Goal: Information Seeking & Learning: Learn about a topic

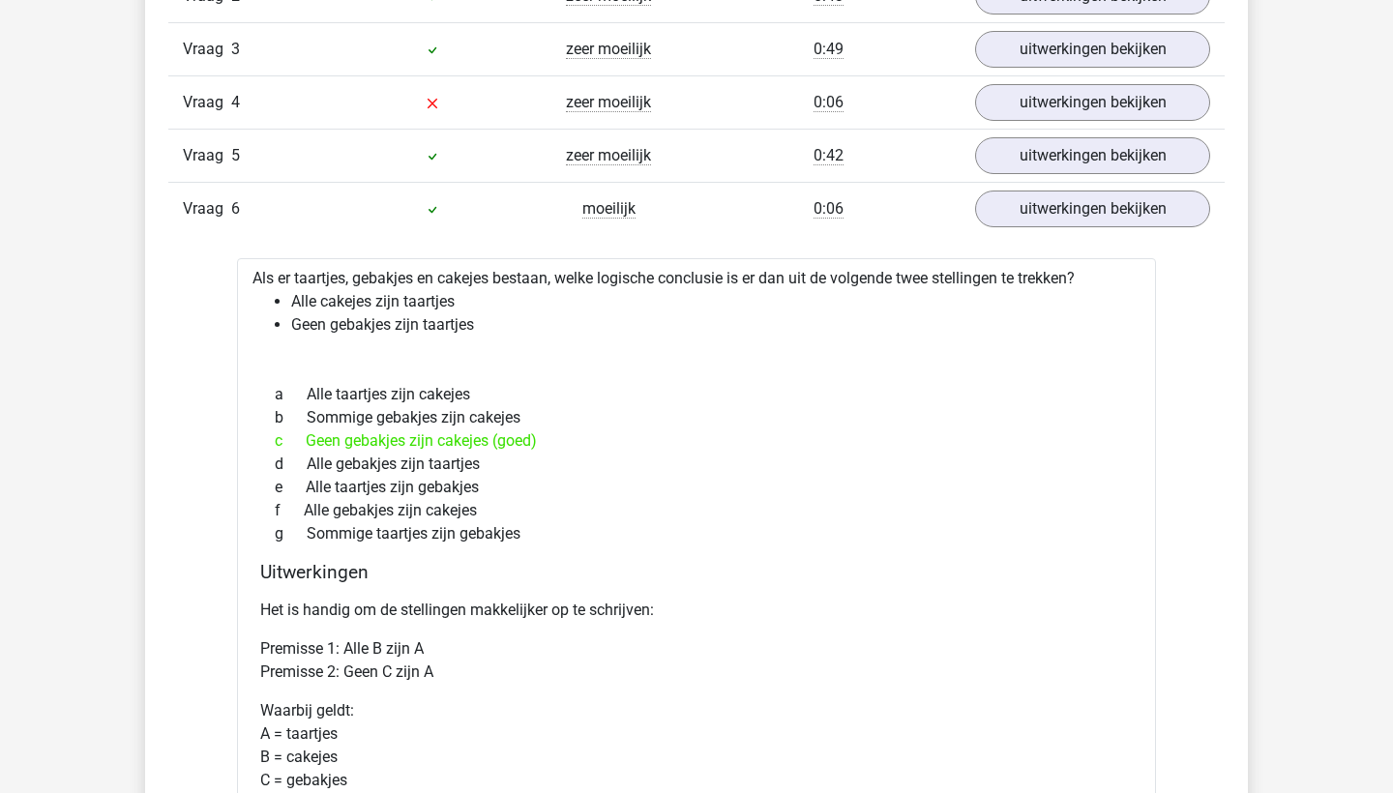
scroll to position [1753, 0]
click at [1076, 204] on link "uitwerkingen bekijken" at bounding box center [1093, 209] width 270 height 43
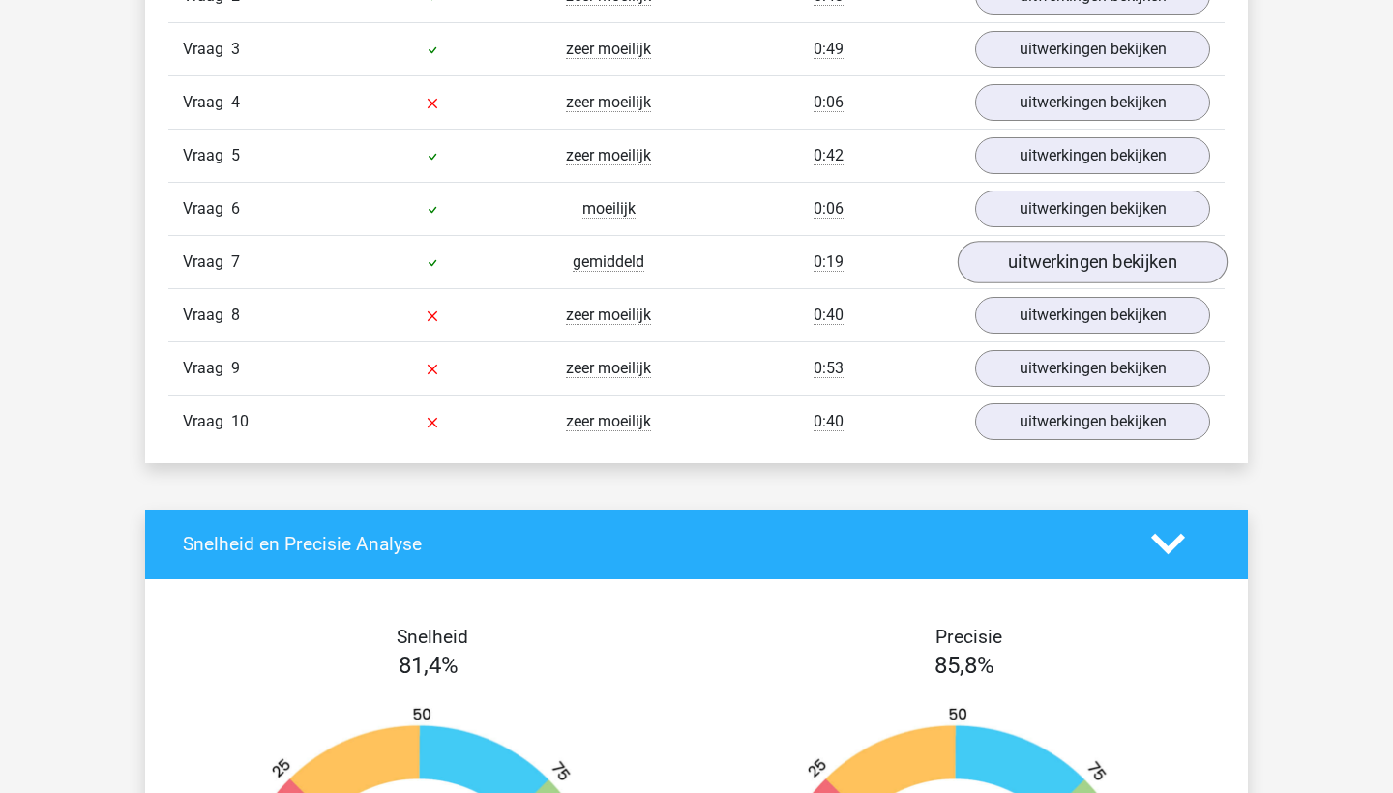
click at [1031, 259] on link "uitwerkingen bekijken" at bounding box center [1093, 262] width 270 height 43
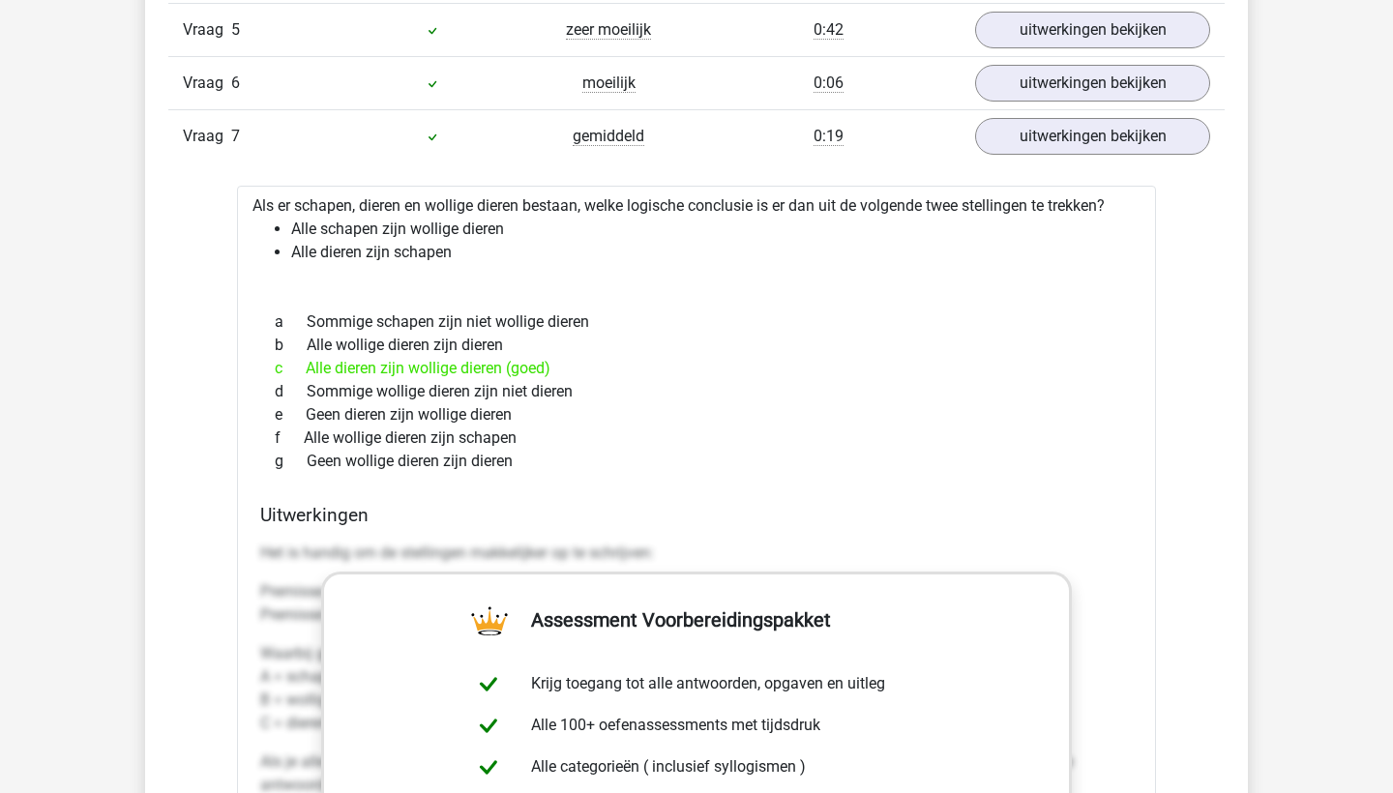
scroll to position [1877, 0]
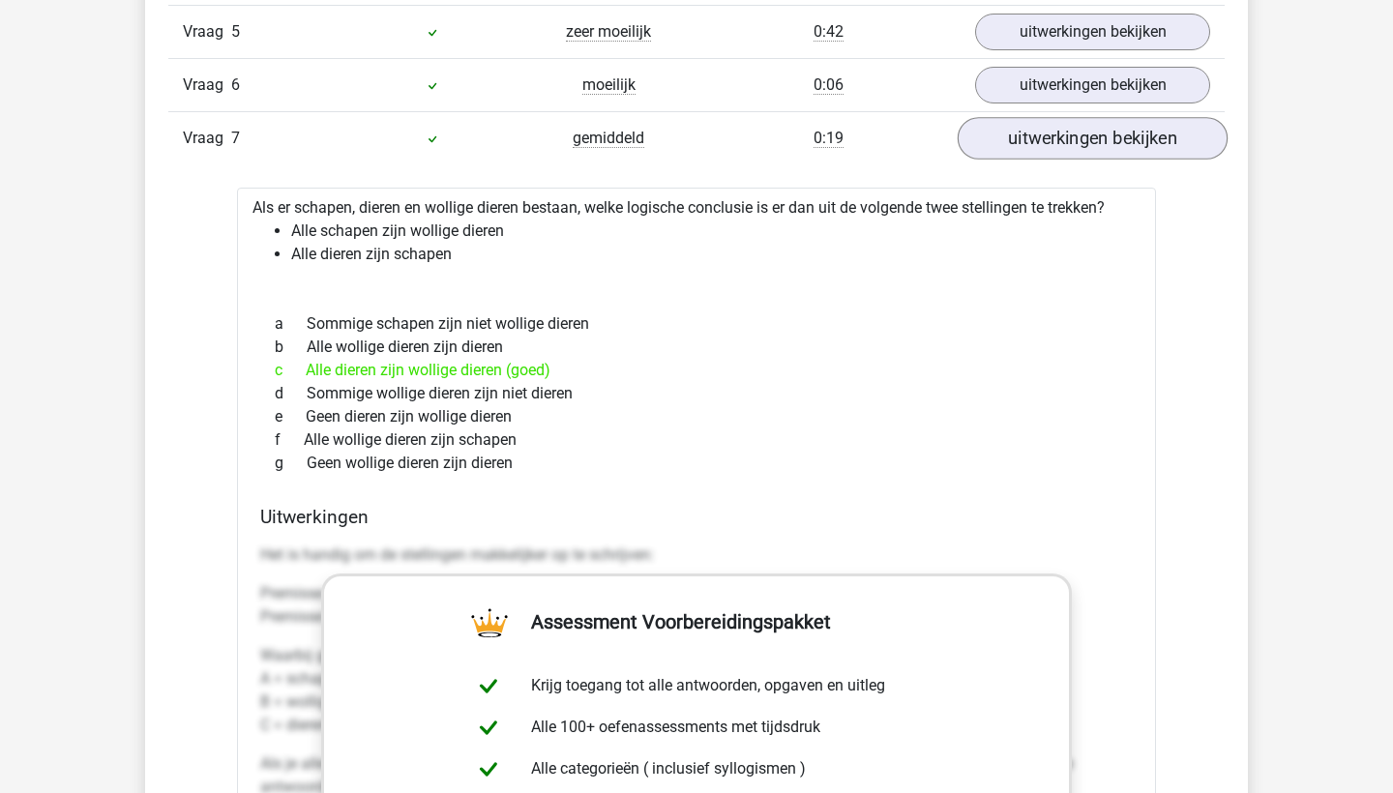
click at [1082, 151] on link "uitwerkingen bekijken" at bounding box center [1093, 138] width 270 height 43
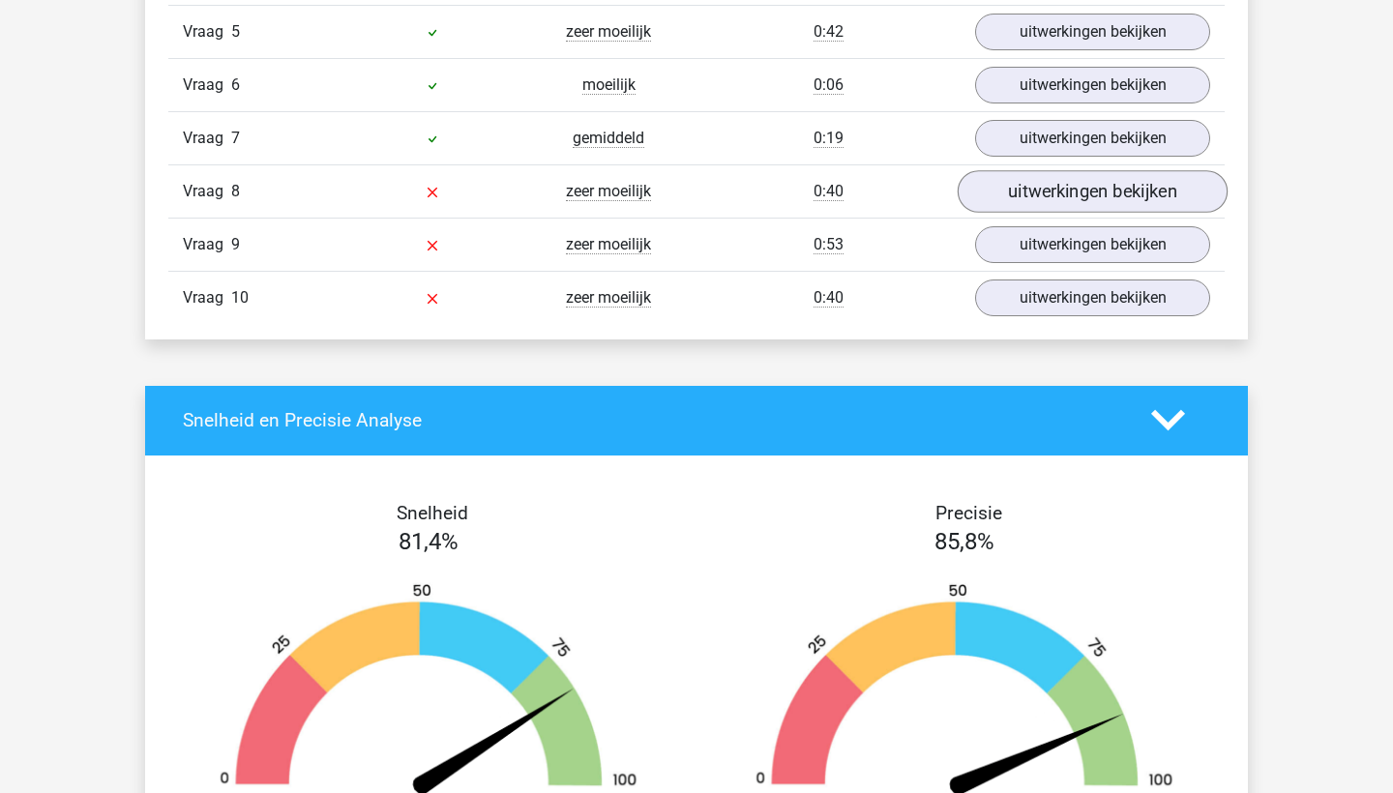
click at [1069, 193] on link "uitwerkingen bekijken" at bounding box center [1093, 191] width 270 height 43
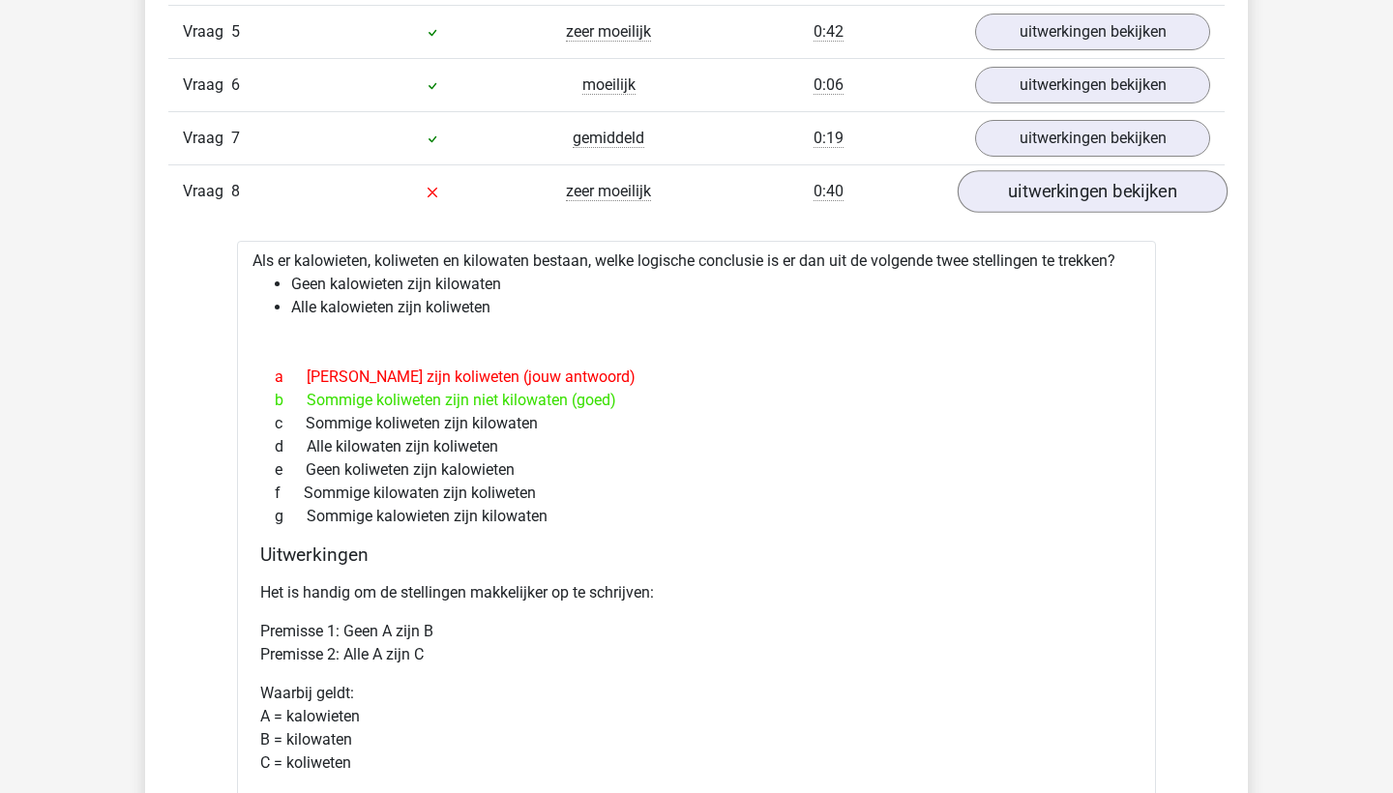
click at [1108, 194] on link "uitwerkingen bekijken" at bounding box center [1093, 191] width 270 height 43
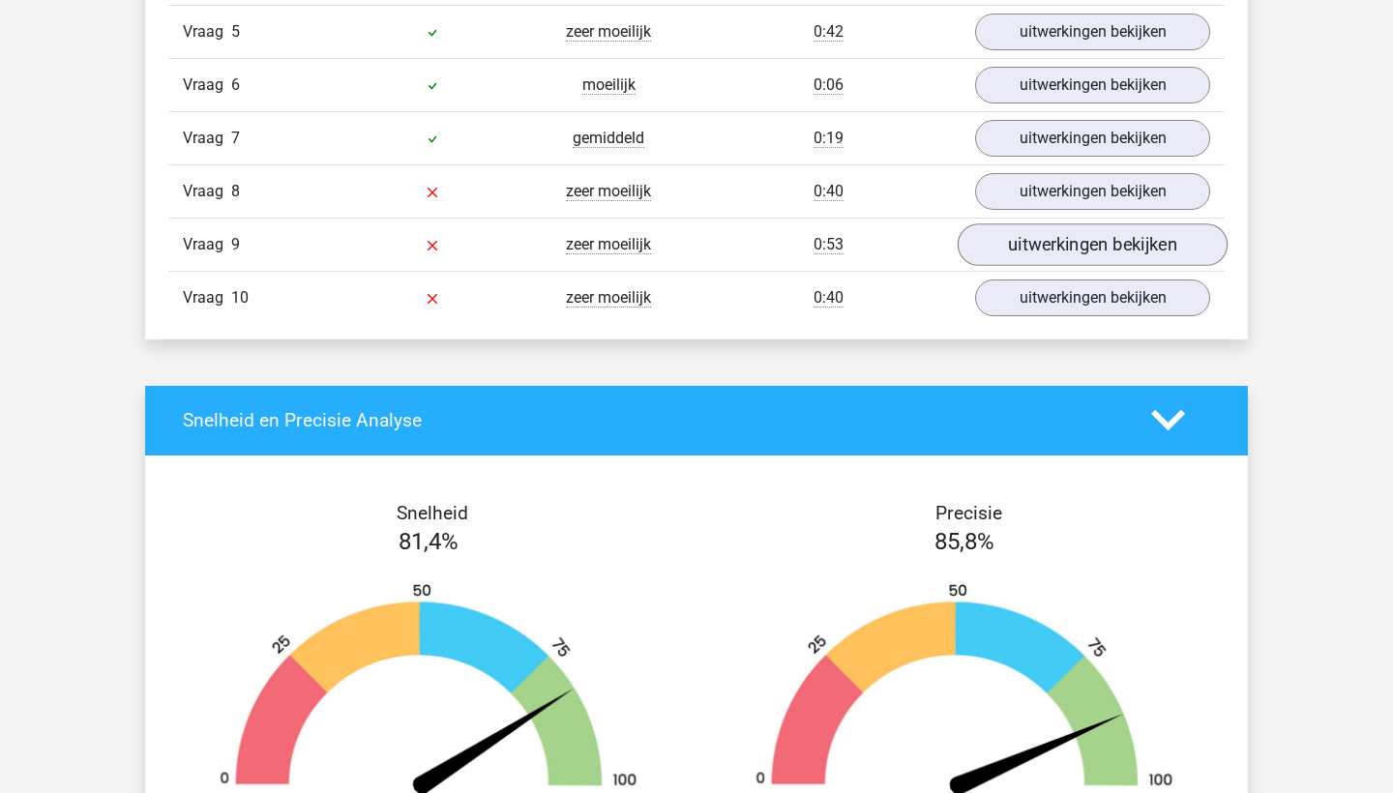
click at [1081, 254] on link "uitwerkingen bekijken" at bounding box center [1093, 245] width 270 height 43
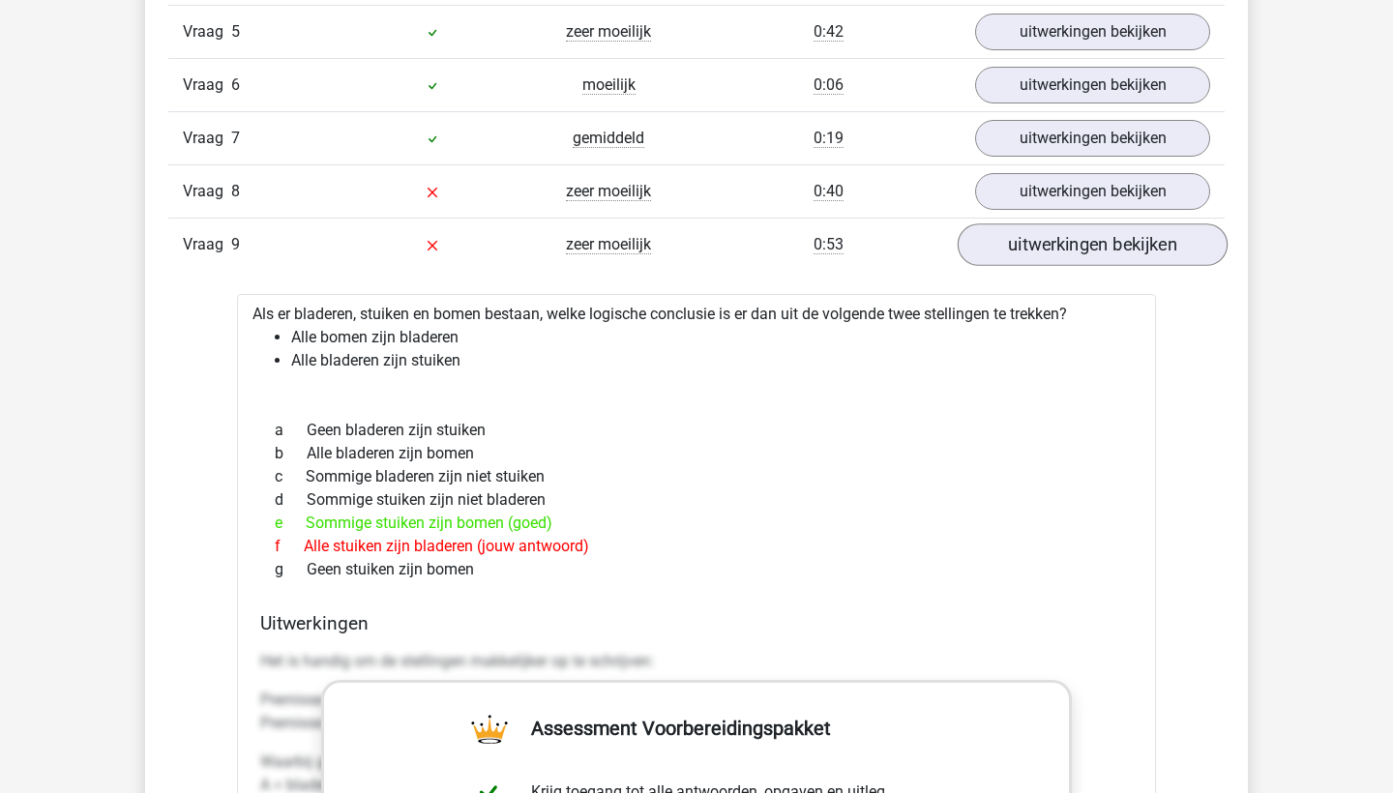
click at [1084, 246] on link "uitwerkingen bekijken" at bounding box center [1093, 245] width 270 height 43
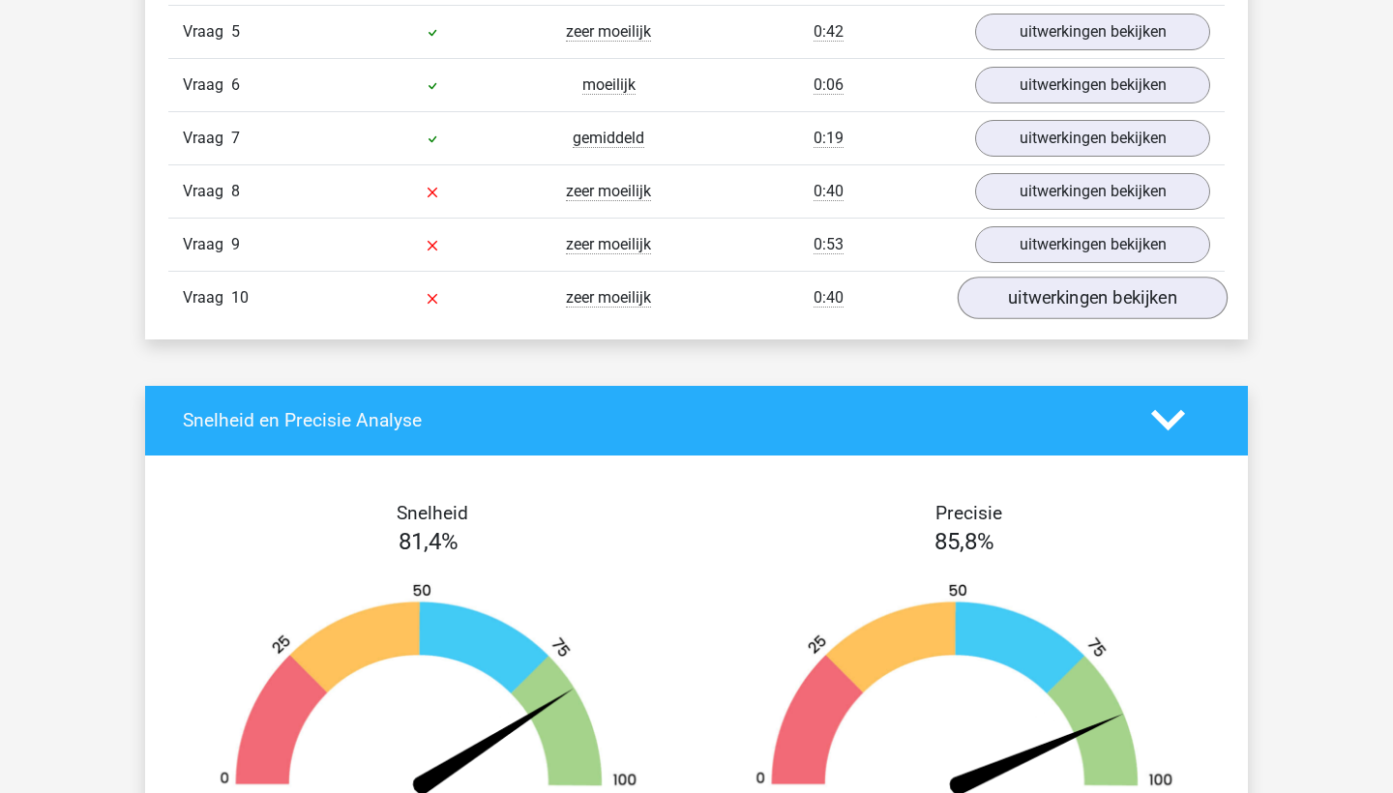
click at [1044, 297] on link "uitwerkingen bekijken" at bounding box center [1093, 298] width 270 height 43
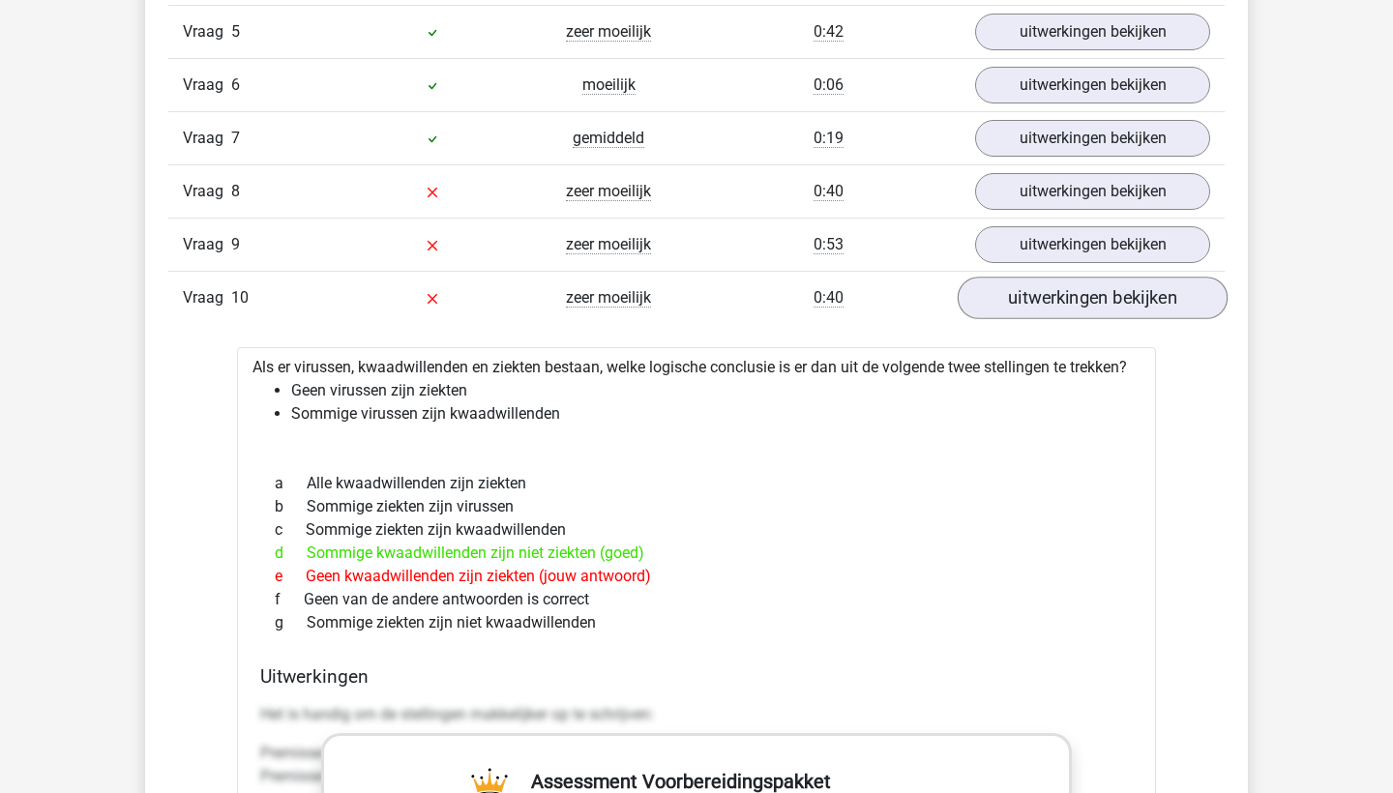
click at [1040, 303] on link "uitwerkingen bekijken" at bounding box center [1093, 298] width 270 height 43
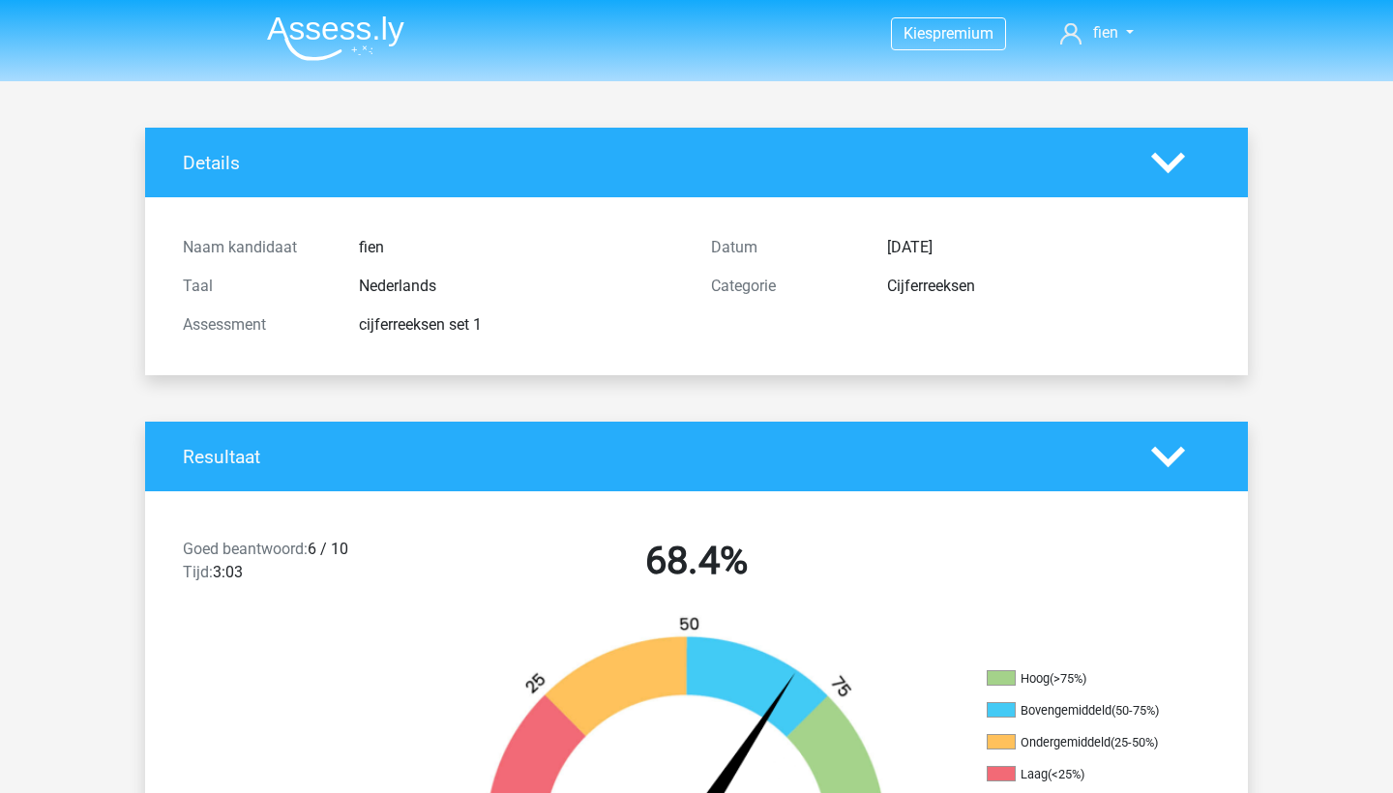
scroll to position [1, 0]
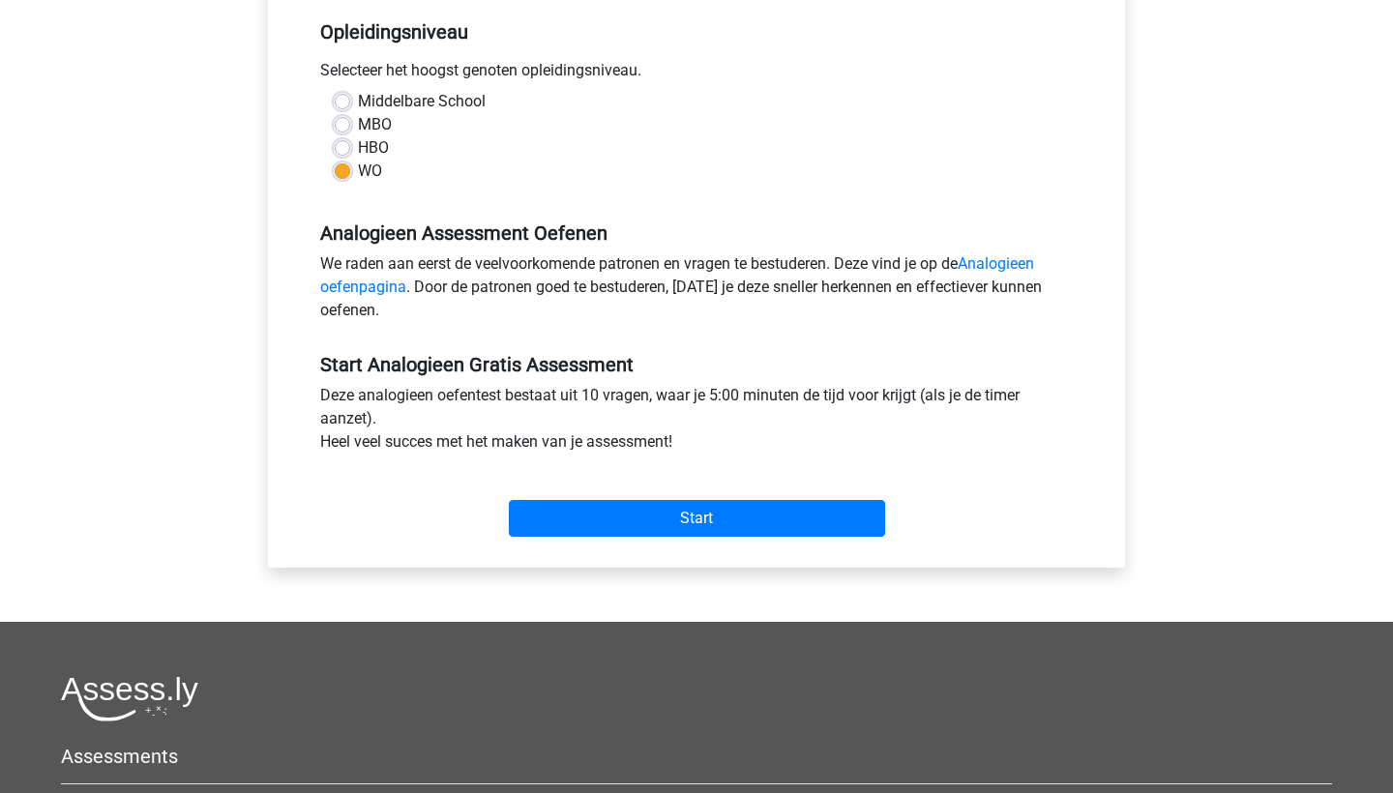
scroll to position [413, 0]
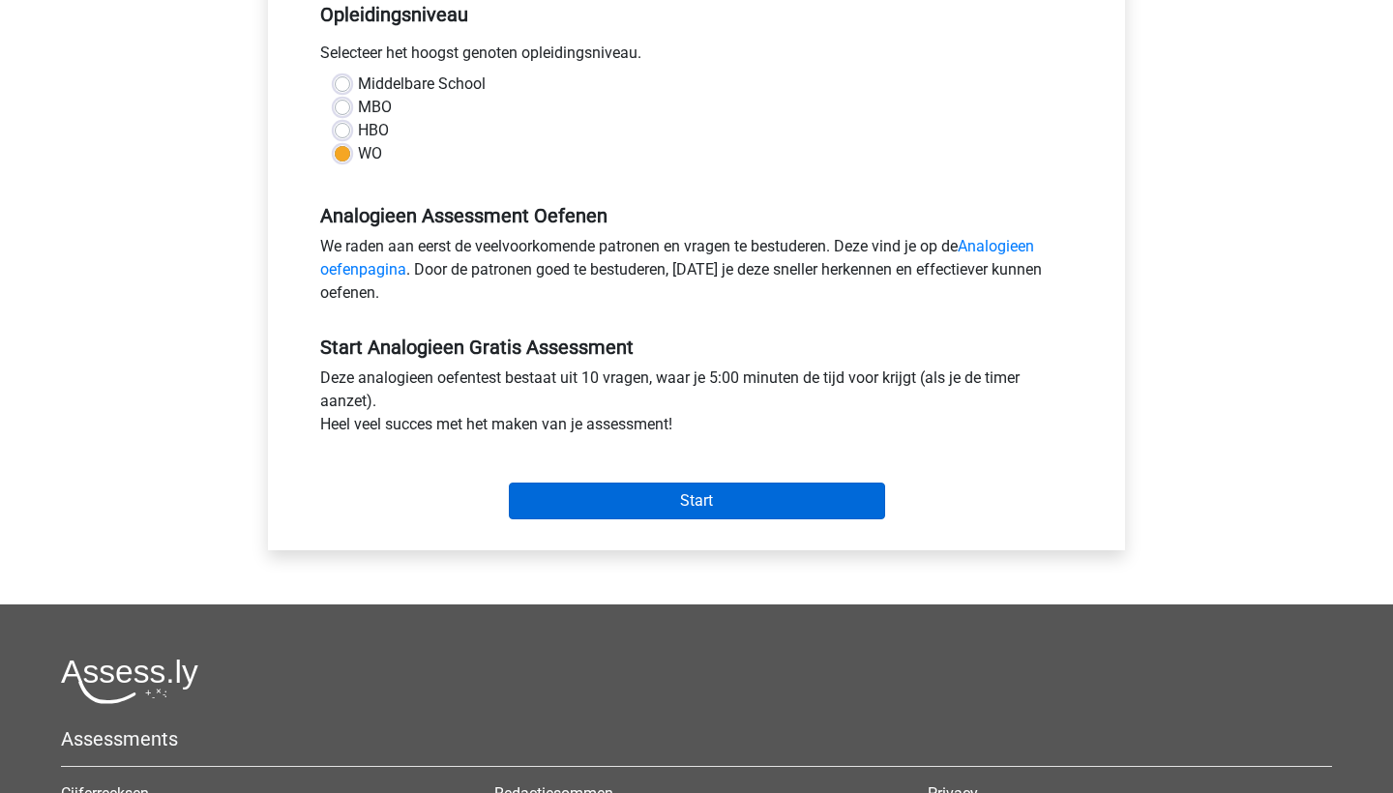
click at [578, 499] on input "Start" at bounding box center [697, 501] width 376 height 37
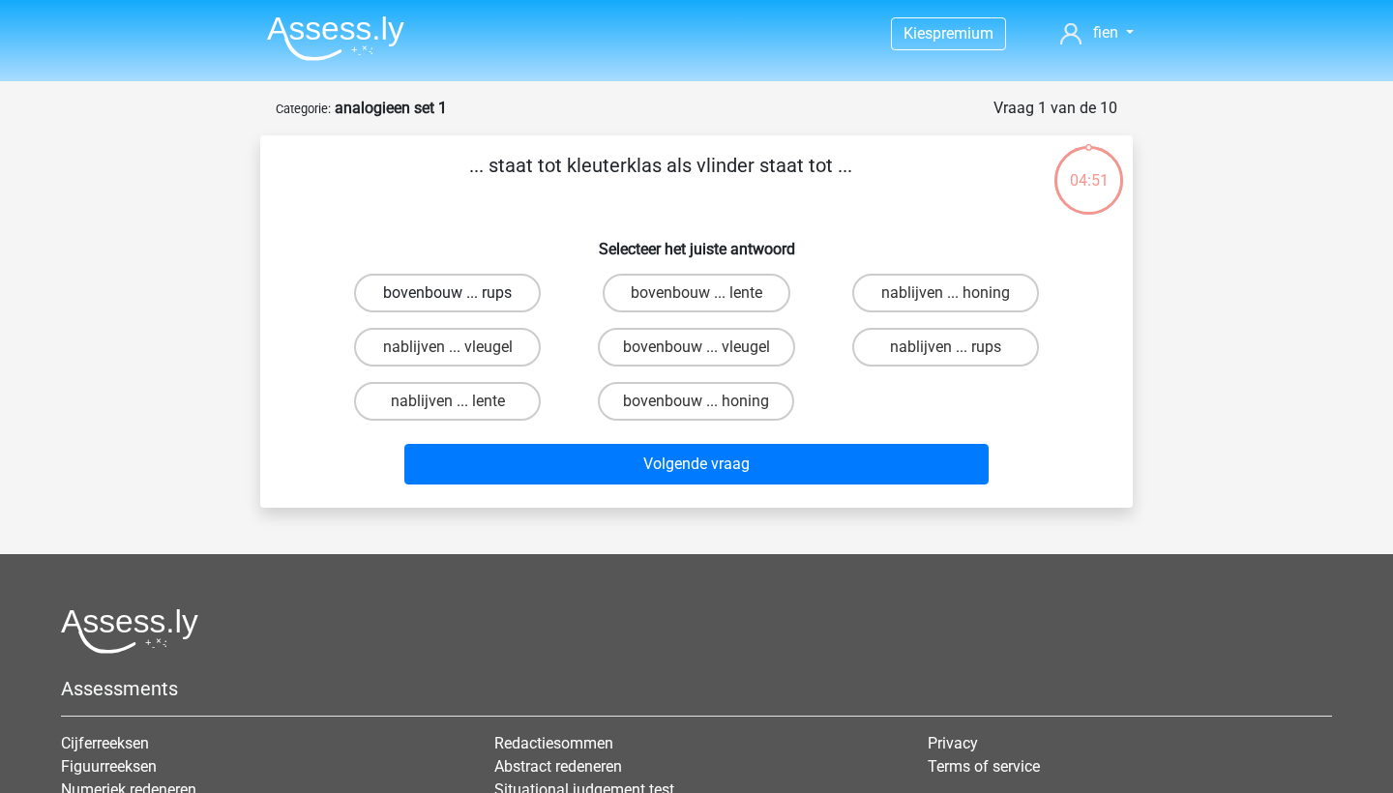
click at [488, 302] on label "bovenbouw ... rups" at bounding box center [447, 293] width 187 height 39
click at [461, 302] on input "bovenbouw ... rups" at bounding box center [454, 299] width 13 height 13
radio input "true"
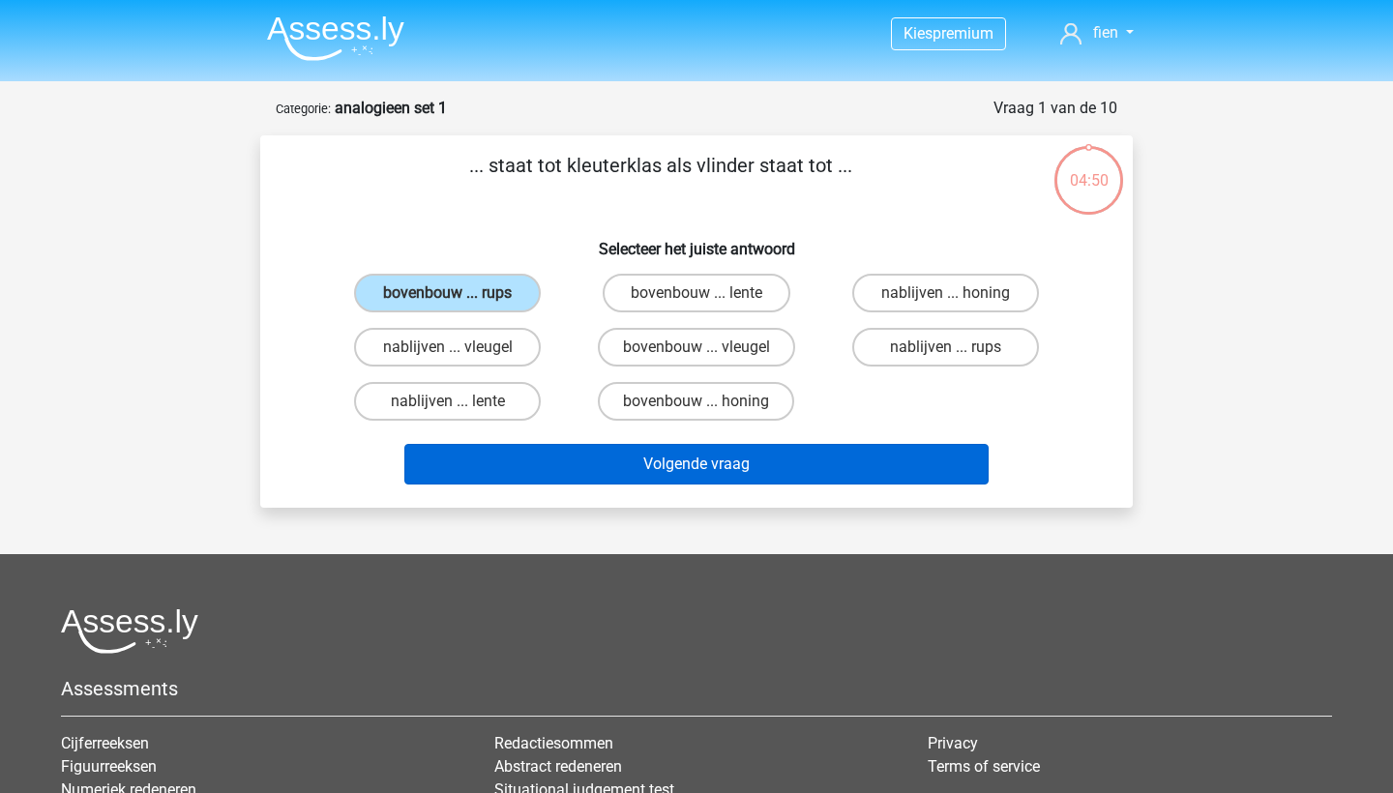
click at [581, 453] on button "Volgende vraag" at bounding box center [696, 464] width 585 height 41
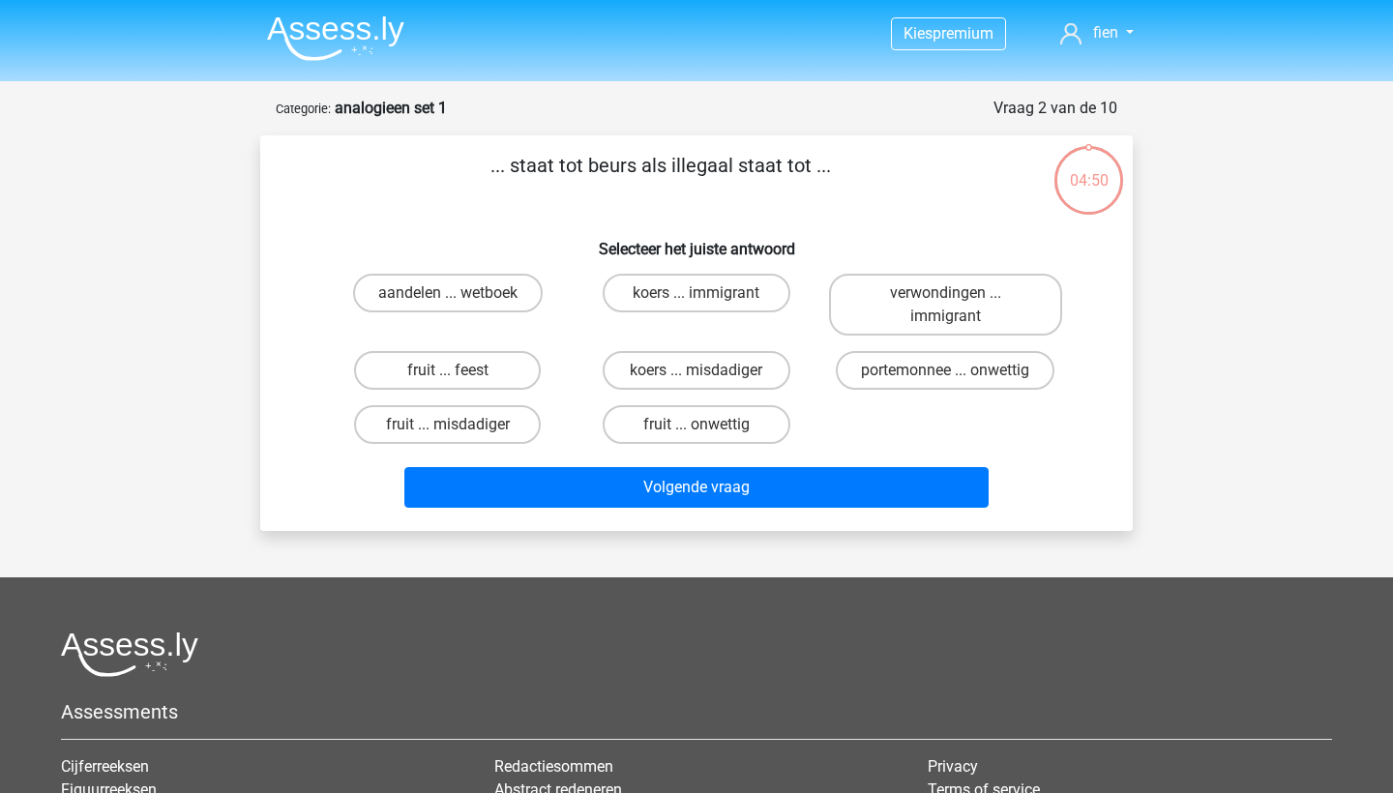
scroll to position [97, 0]
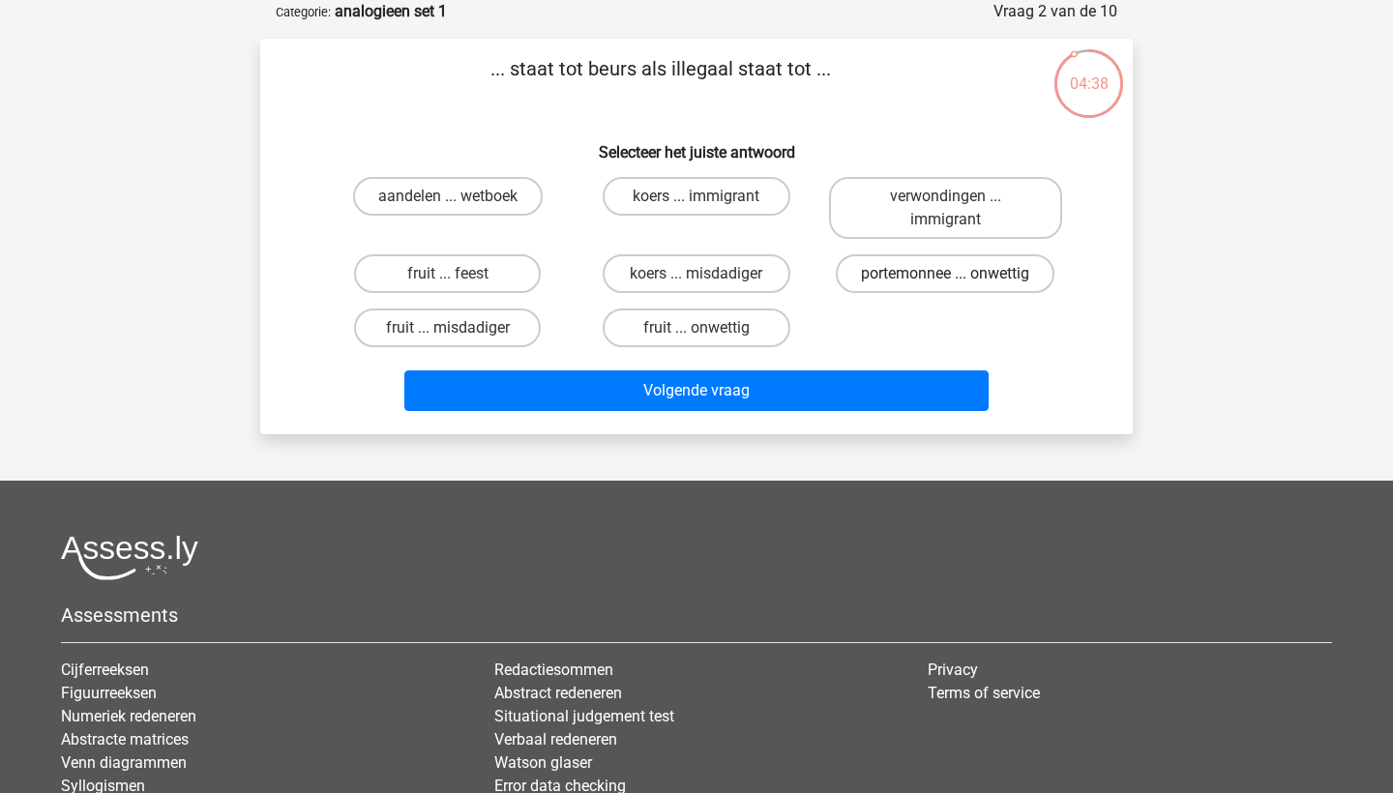
click at [917, 276] on label "portemonnee ... onwettig" at bounding box center [945, 273] width 219 height 39
click at [945, 276] on input "portemonnee ... onwettig" at bounding box center [951, 280] width 13 height 13
radio input "true"
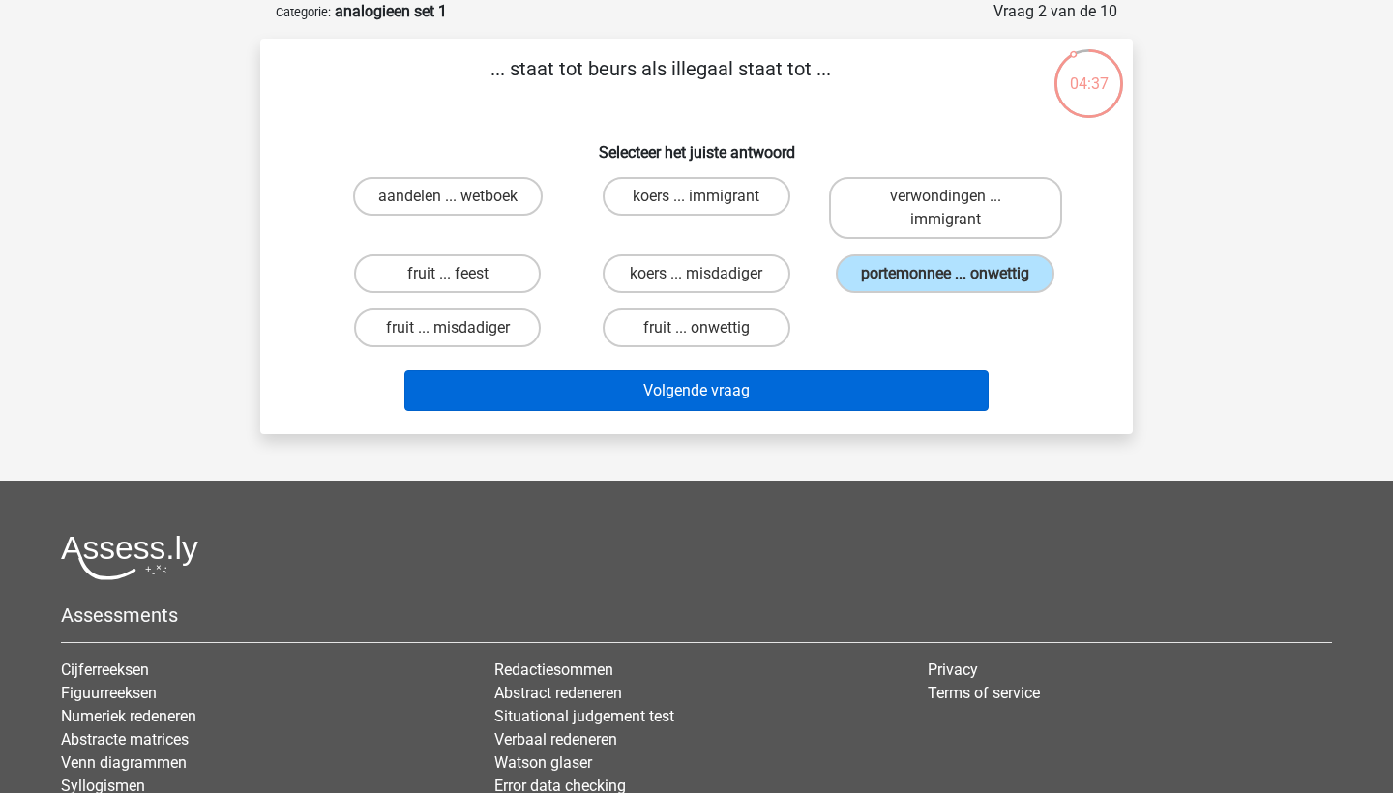
click at [787, 401] on button "Volgende vraag" at bounding box center [696, 391] width 585 height 41
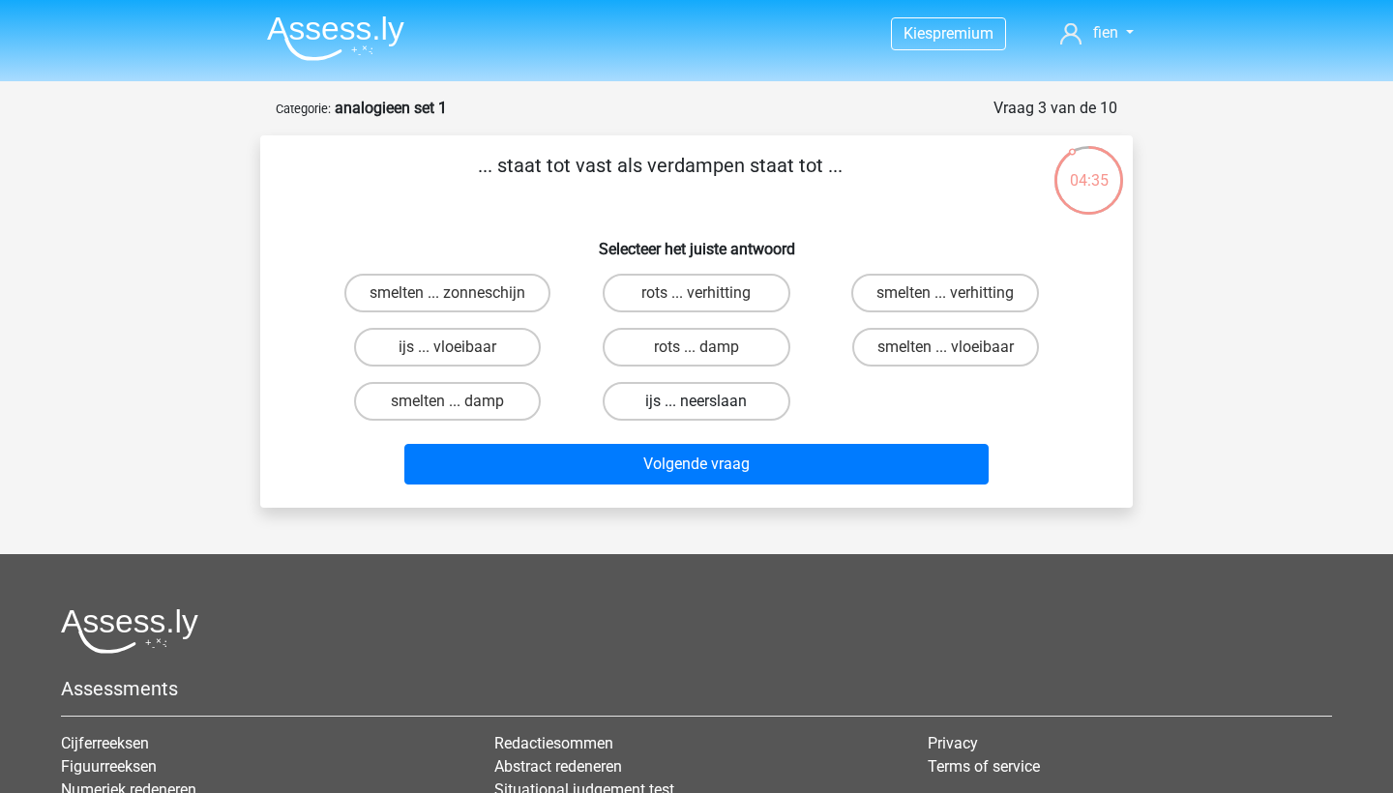
scroll to position [0, 0]
click at [902, 346] on label "smelten ... vloeibaar" at bounding box center [945, 347] width 187 height 39
click at [945, 347] on input "smelten ... vloeibaar" at bounding box center [951, 353] width 13 height 13
radio input "true"
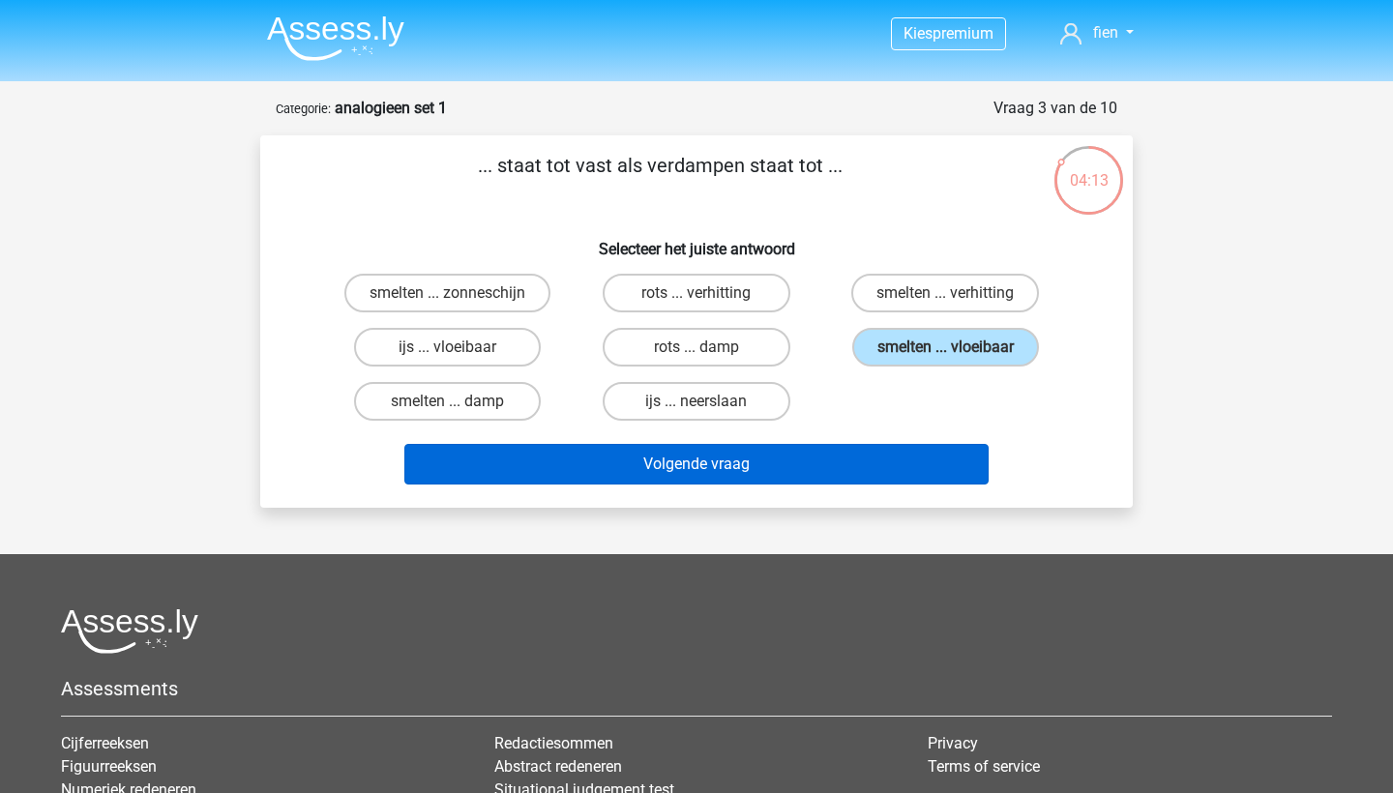
click at [883, 461] on button "Volgende vraag" at bounding box center [696, 464] width 585 height 41
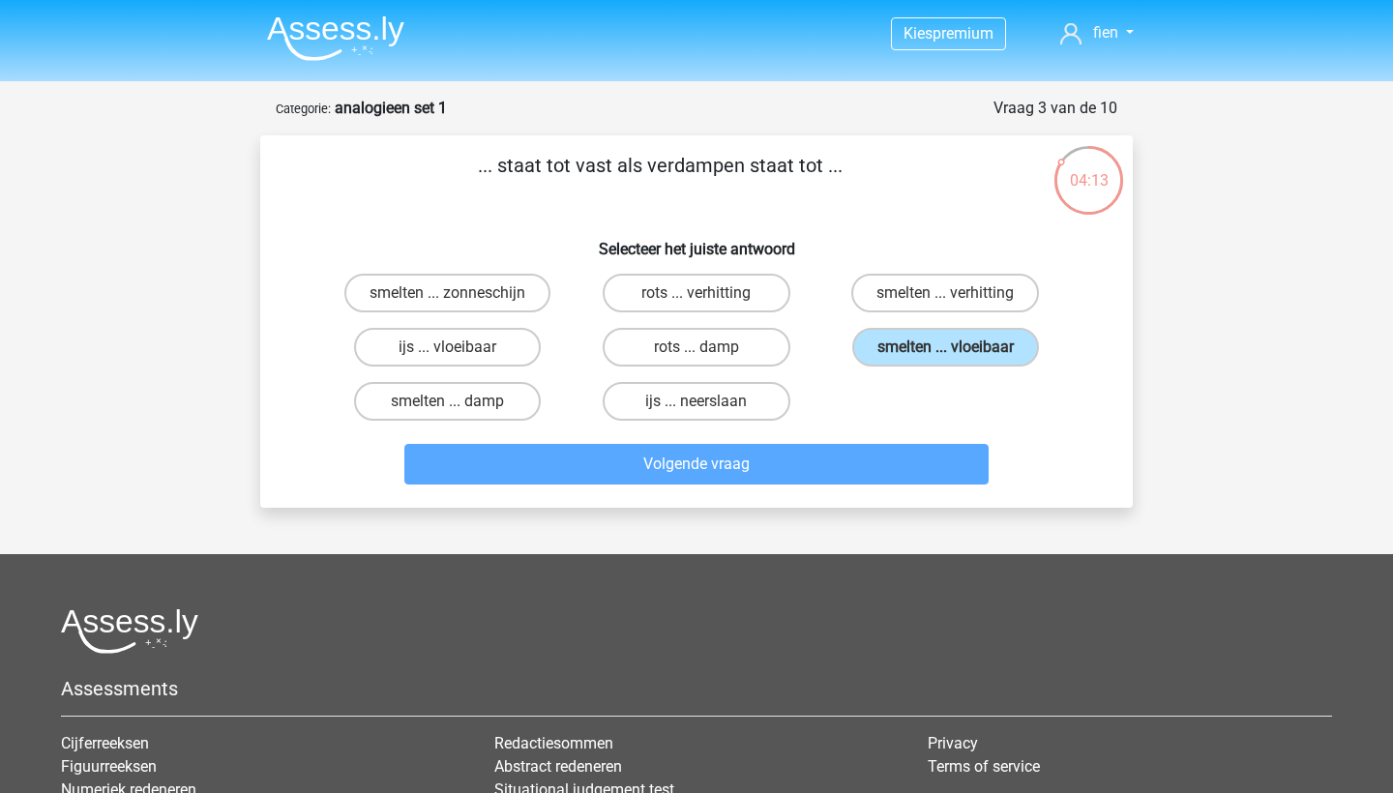
scroll to position [97, 0]
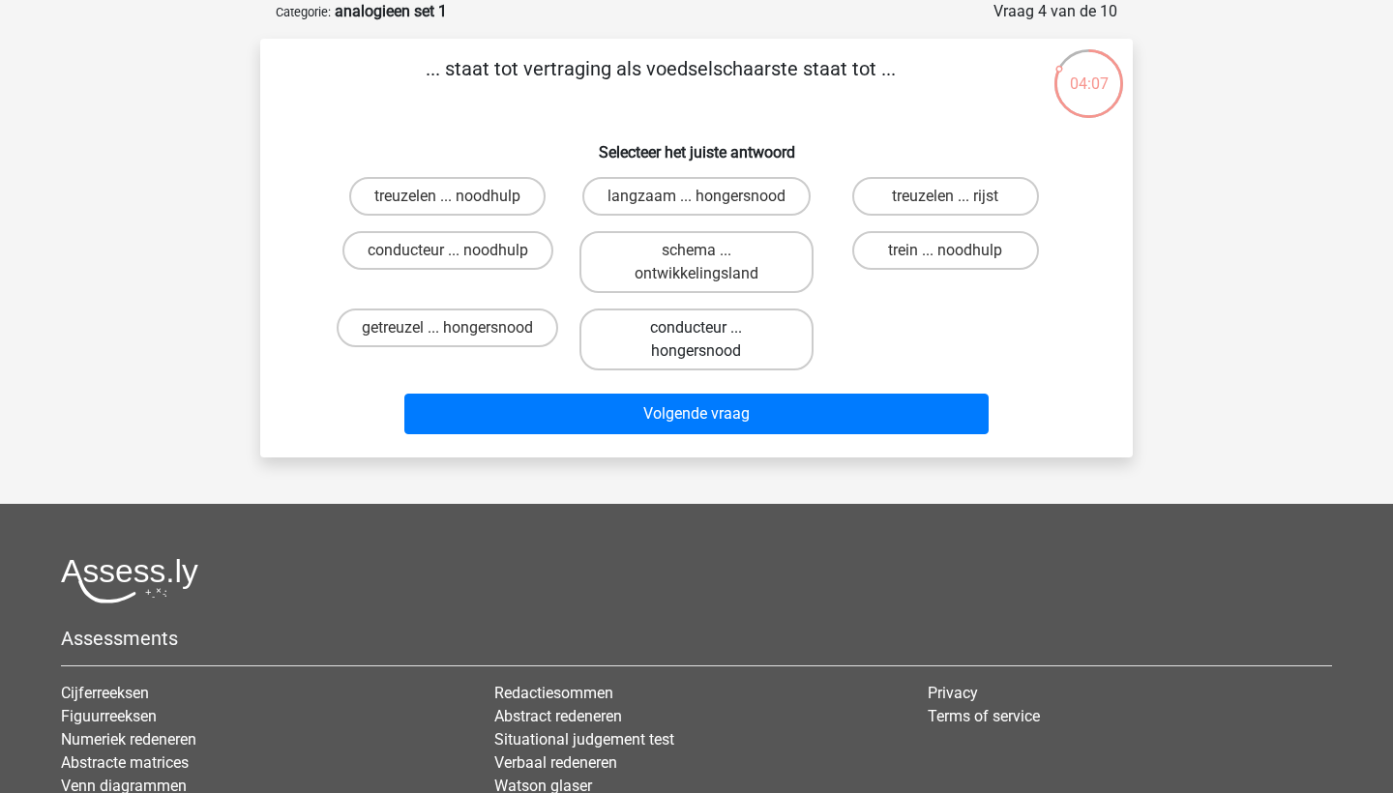
click at [612, 326] on label "conducteur ... hongersnood" at bounding box center [696, 340] width 233 height 62
click at [697, 328] on input "conducteur ... hongersnood" at bounding box center [703, 334] width 13 height 13
radio input "true"
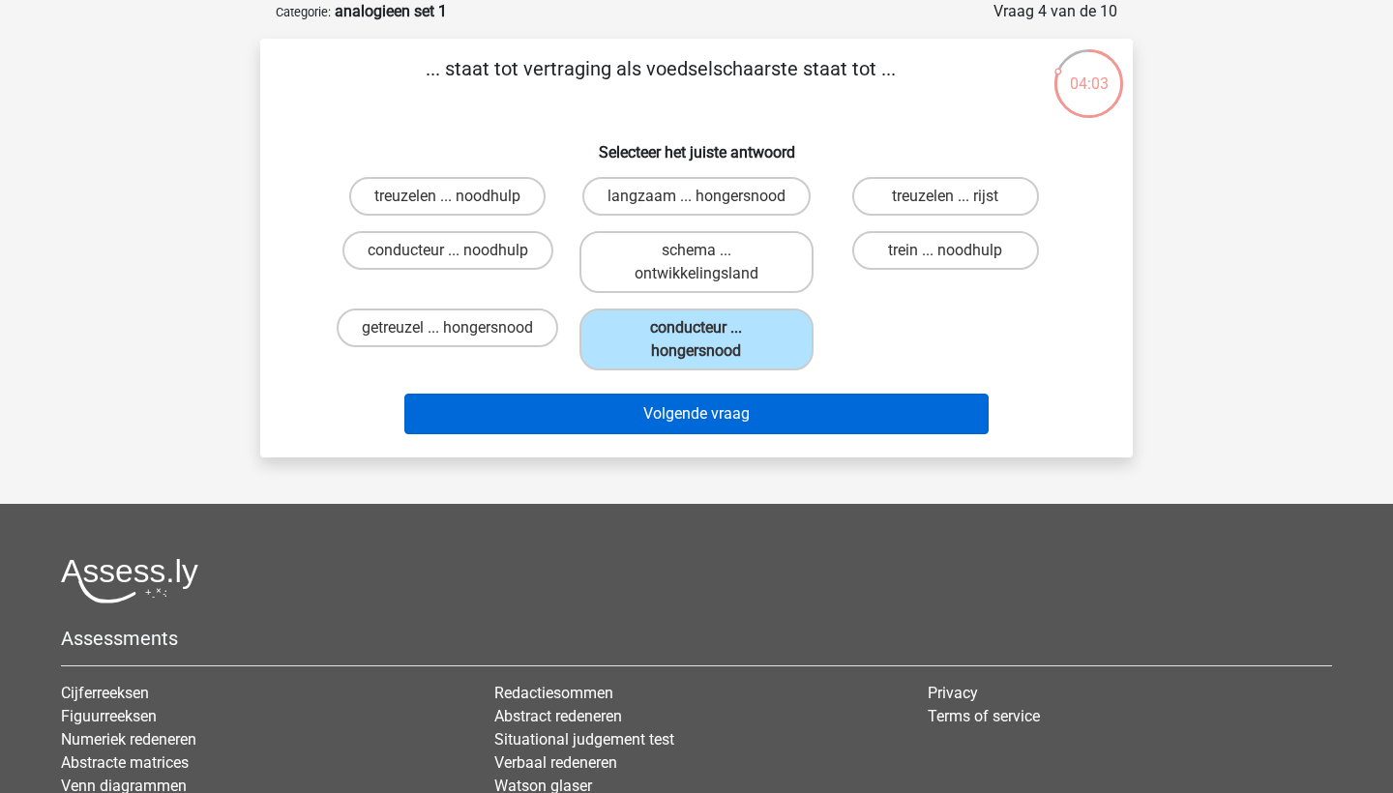
click at [688, 407] on button "Volgende vraag" at bounding box center [696, 414] width 585 height 41
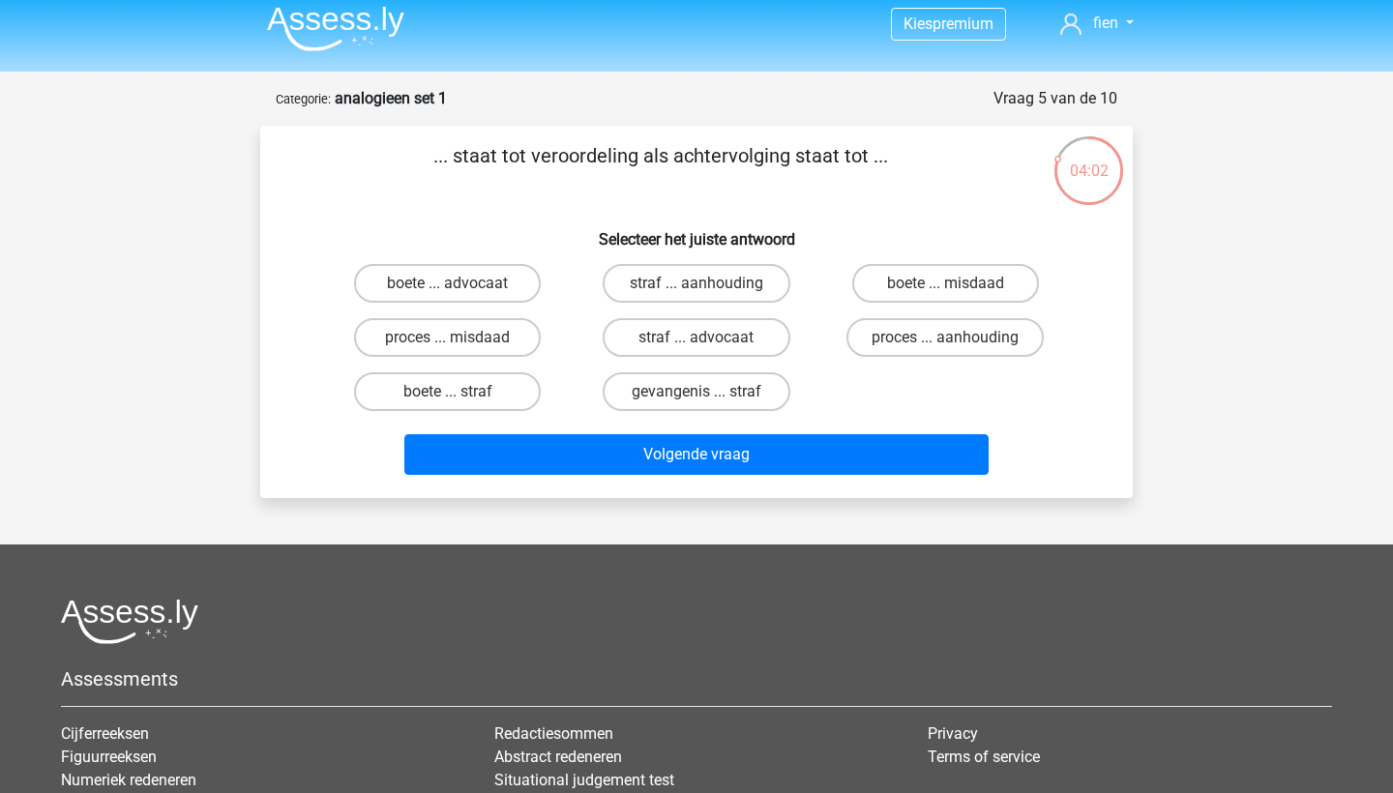
scroll to position [8, 0]
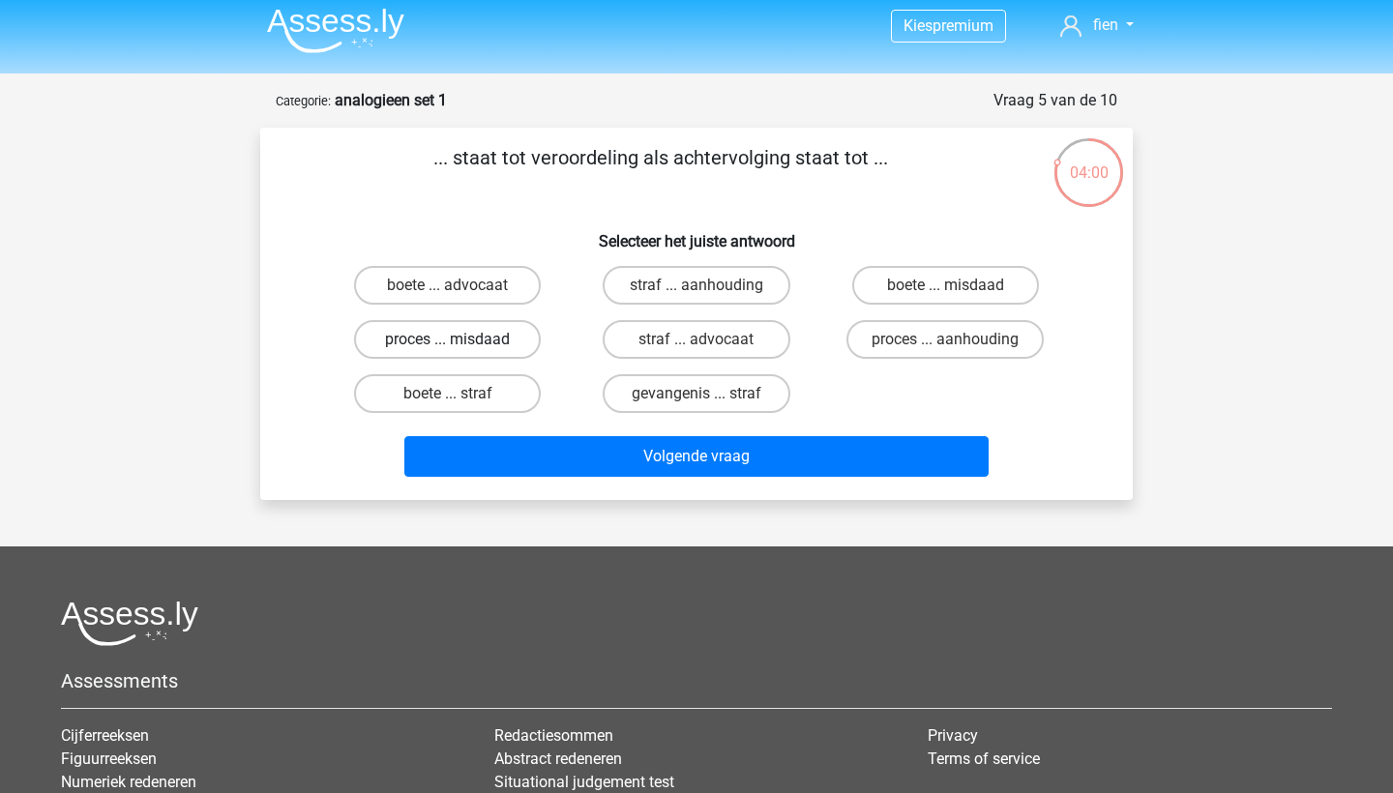
click at [476, 330] on label "proces ... misdaad" at bounding box center [447, 339] width 187 height 39
click at [461, 340] on input "proces ... misdaad" at bounding box center [454, 346] width 13 height 13
radio input "true"
click at [907, 350] on label "proces ... aanhouding" at bounding box center [945, 339] width 197 height 39
click at [945, 350] on input "proces ... aanhouding" at bounding box center [951, 346] width 13 height 13
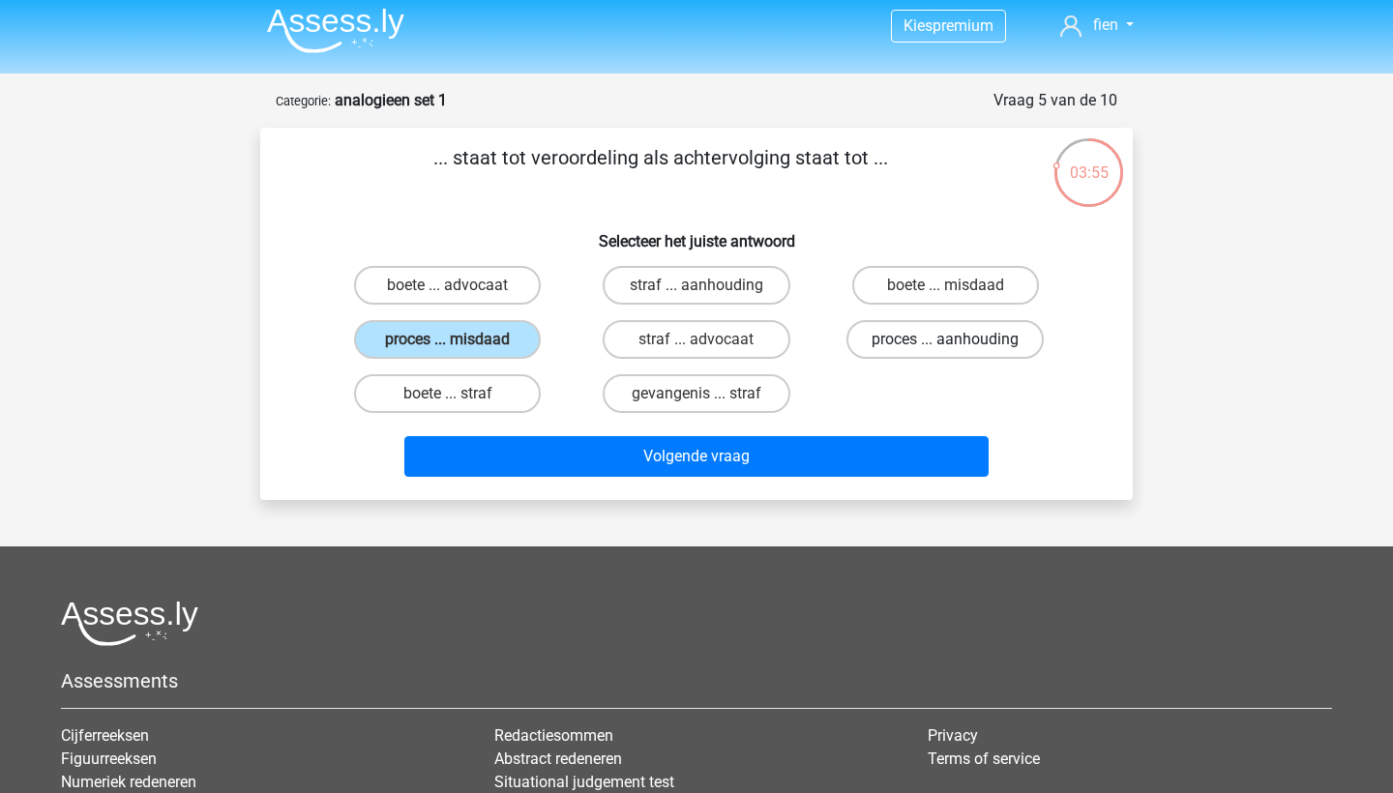
radio input "true"
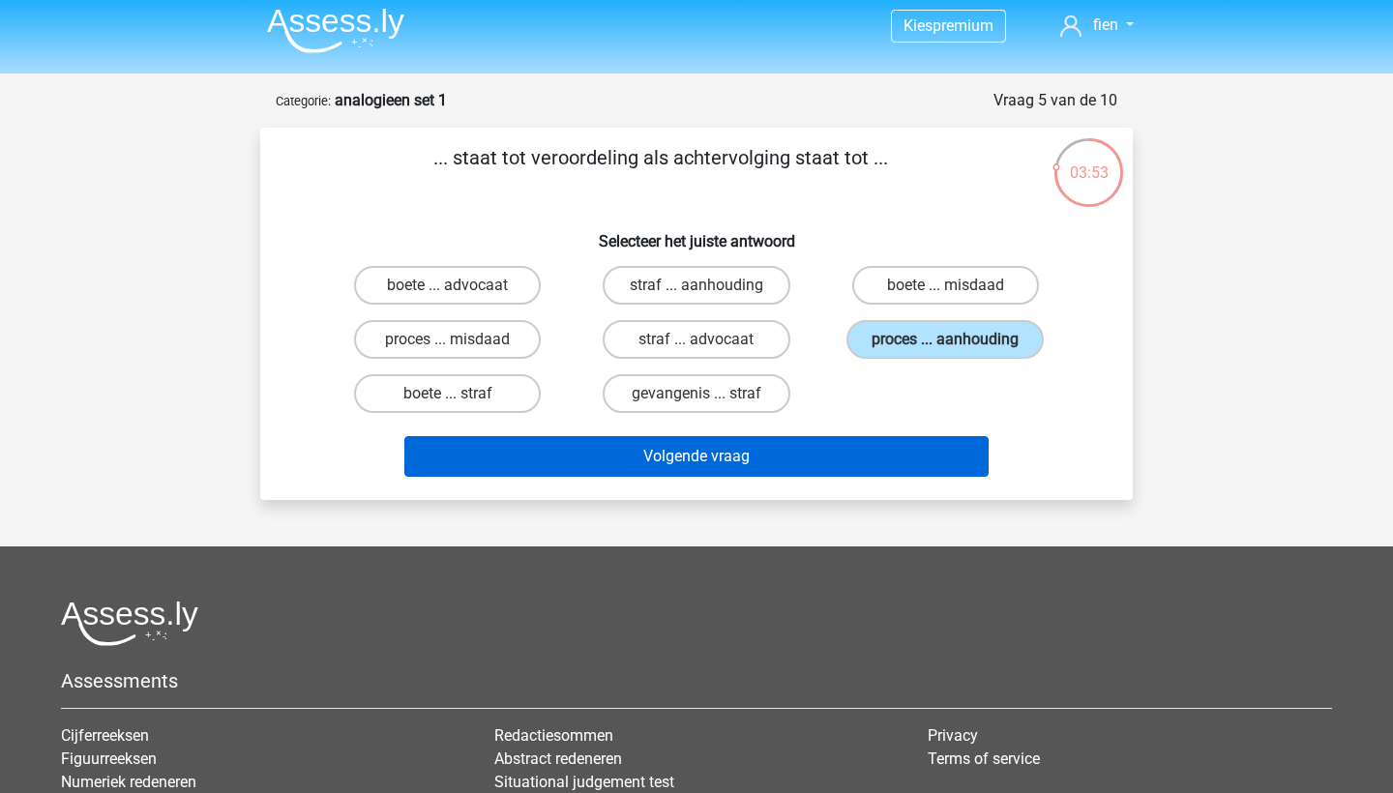
click at [817, 465] on button "Volgende vraag" at bounding box center [696, 456] width 585 height 41
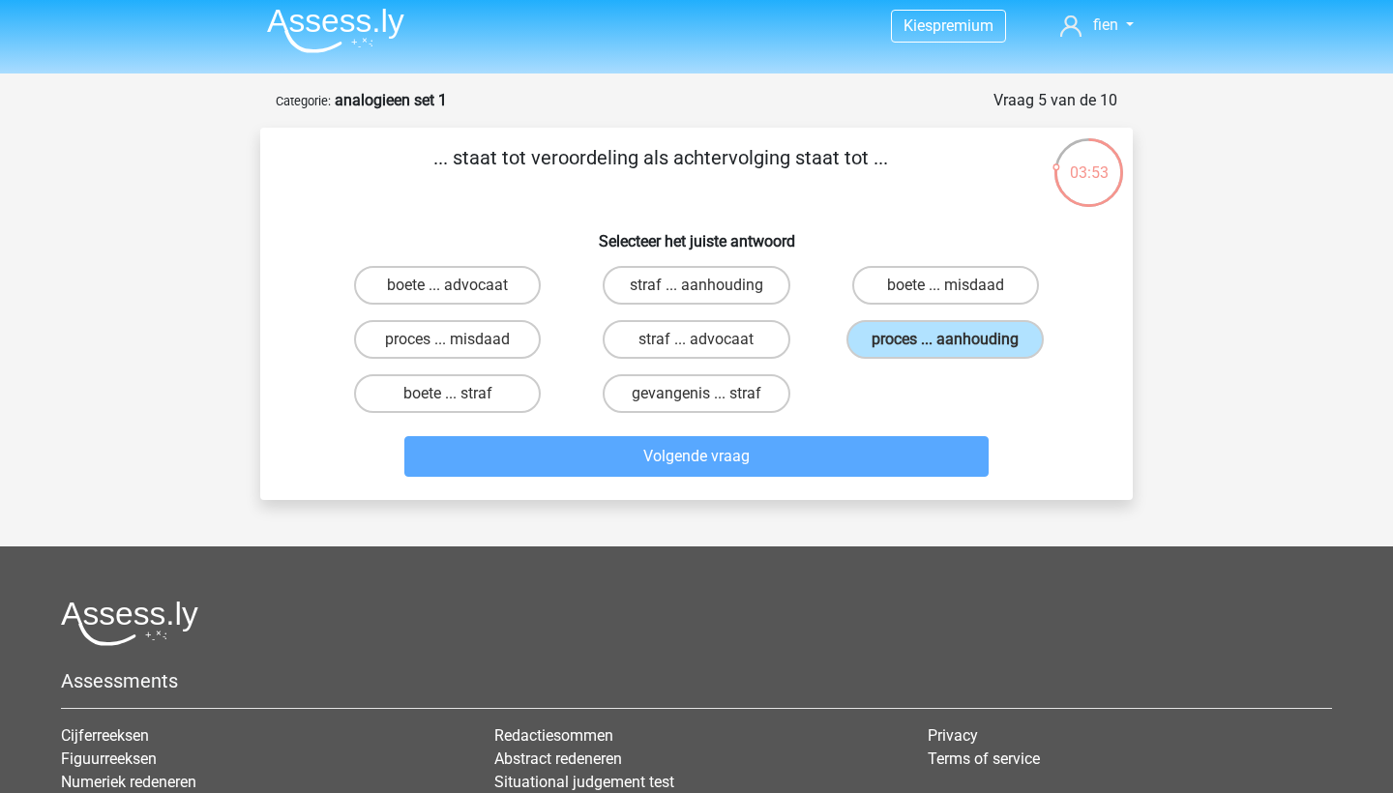
scroll to position [97, 0]
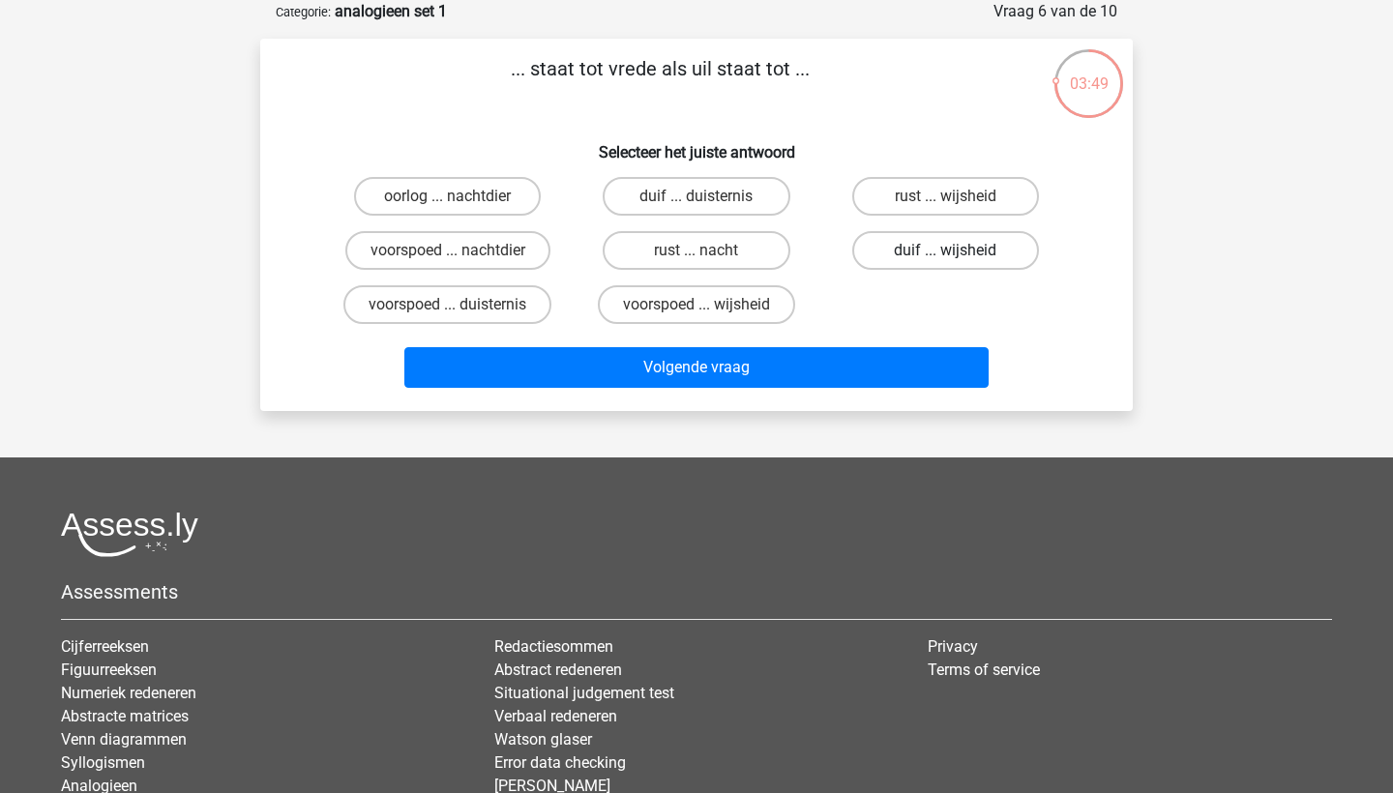
click at [977, 248] on label "duif ... wijsheid" at bounding box center [945, 250] width 187 height 39
click at [958, 251] on input "duif ... wijsheid" at bounding box center [951, 257] width 13 height 13
radio input "true"
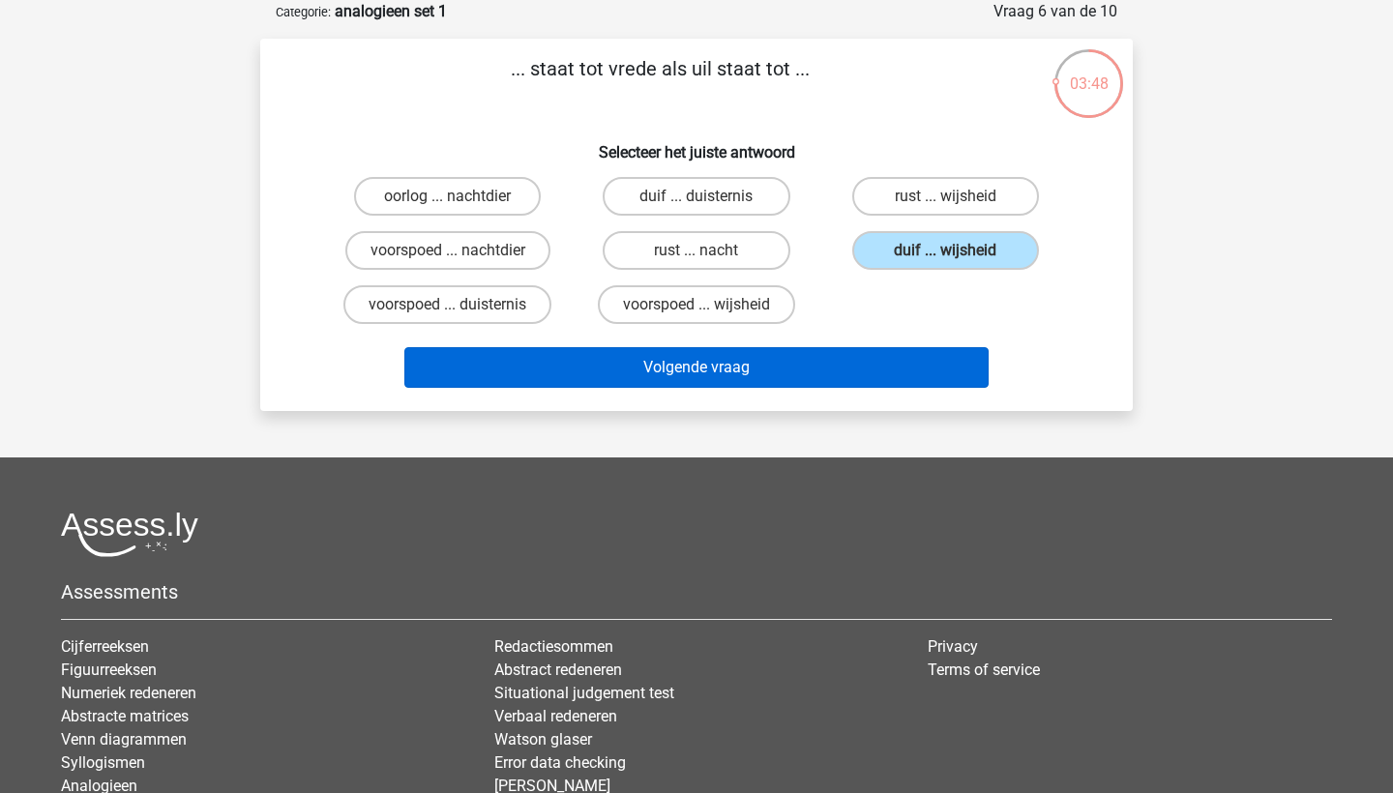
click at [800, 361] on button "Volgende vraag" at bounding box center [696, 367] width 585 height 41
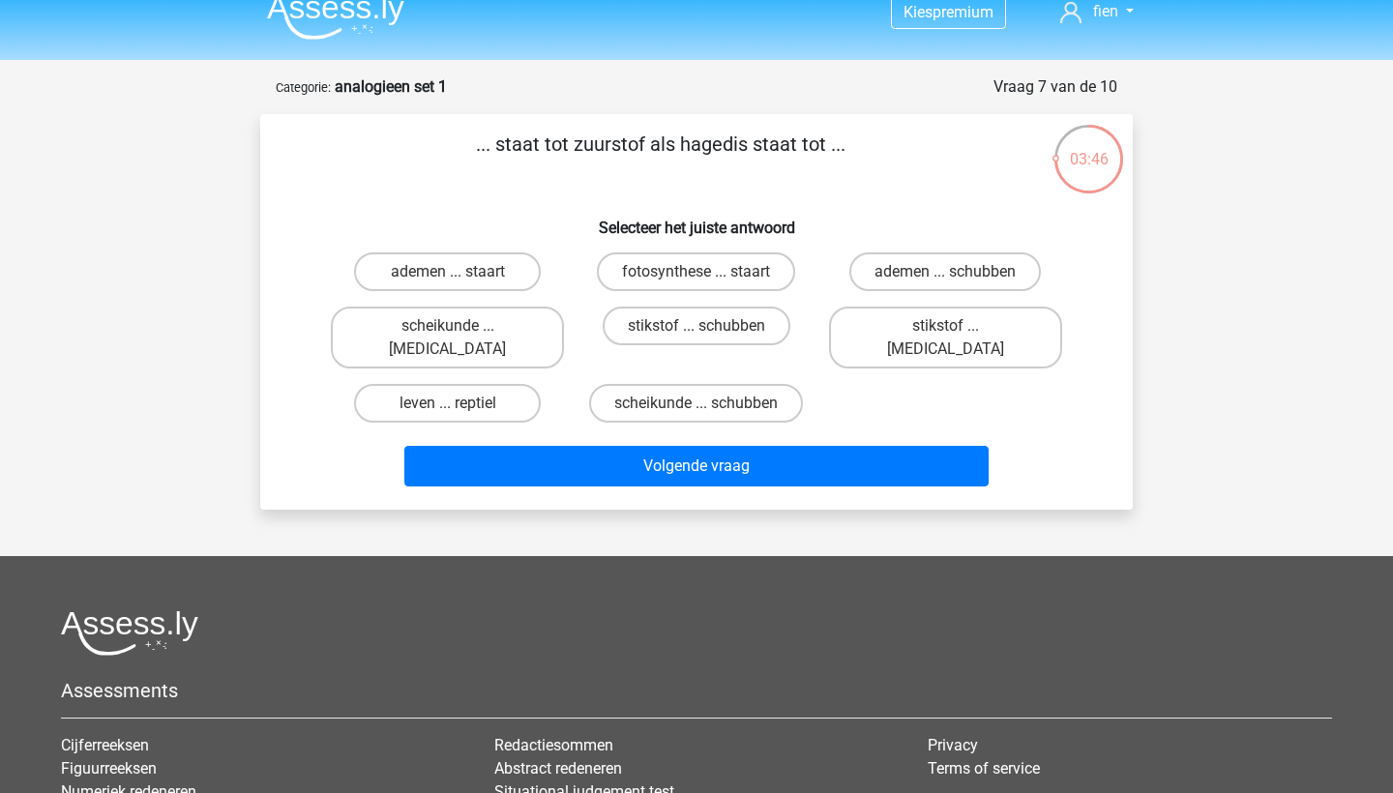
scroll to position [0, 0]
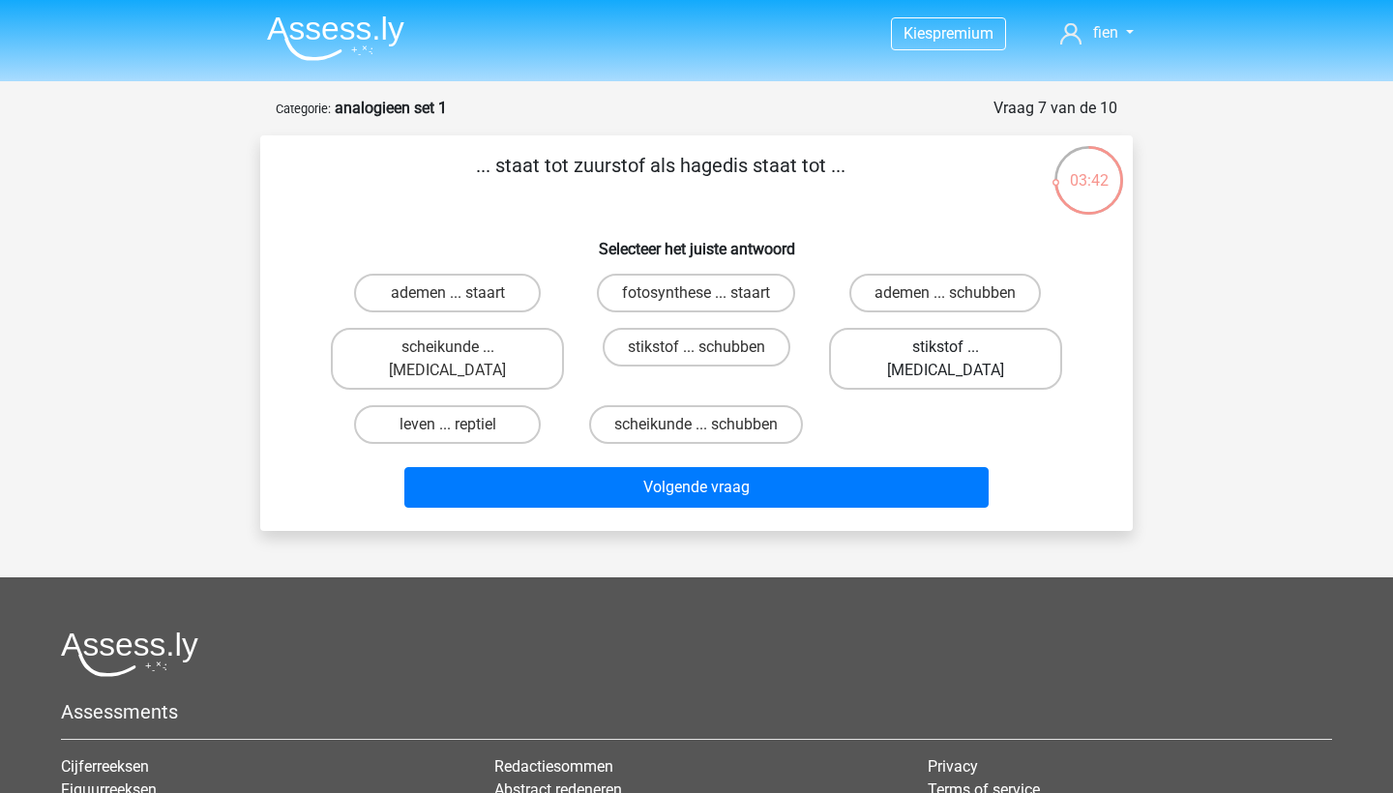
click at [916, 339] on label "stikstof ... krokodil" at bounding box center [945, 359] width 233 height 62
click at [945, 347] on input "stikstof ... krokodil" at bounding box center [951, 353] width 13 height 13
radio input "true"
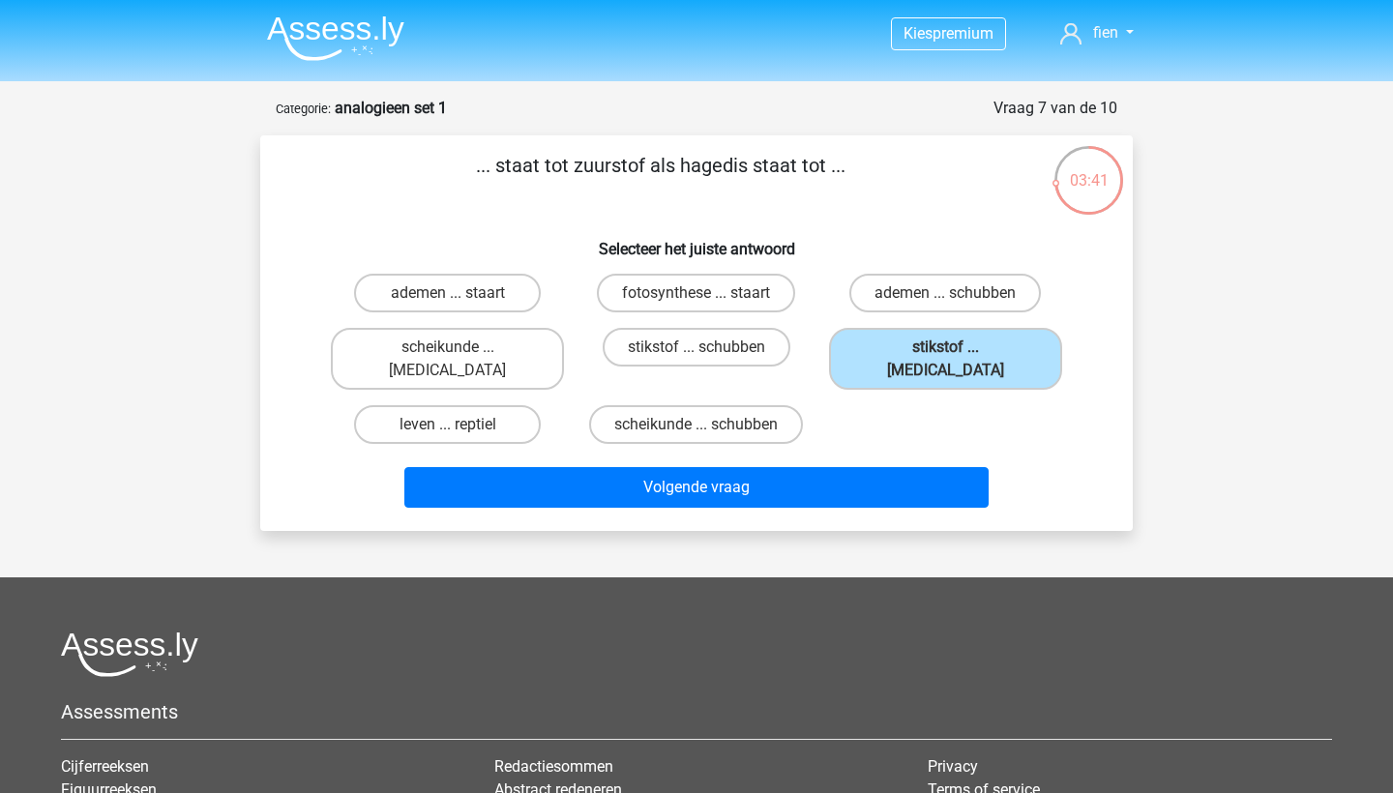
click at [814, 452] on div "Volgende vraag" at bounding box center [696, 484] width 811 height 64
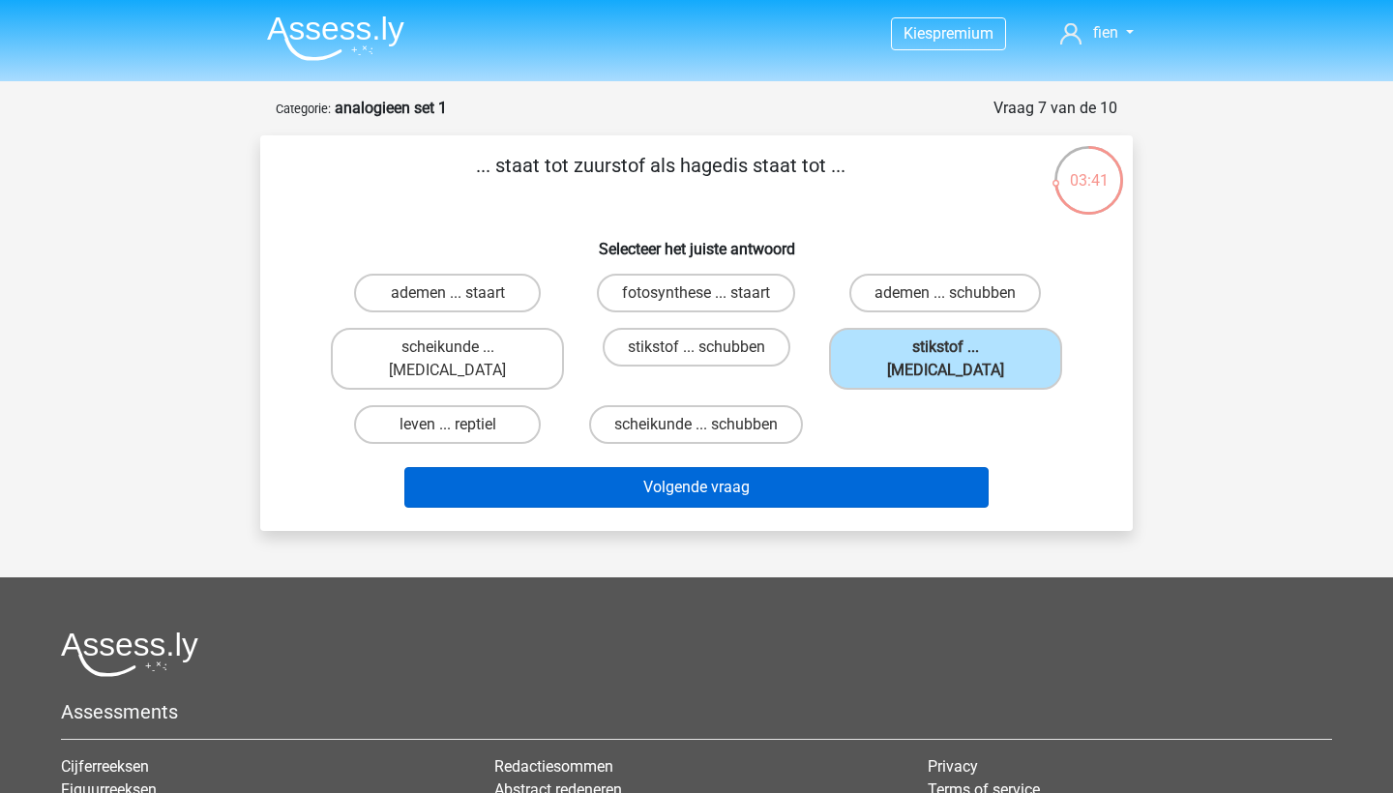
click at [793, 467] on button "Volgende vraag" at bounding box center [696, 487] width 585 height 41
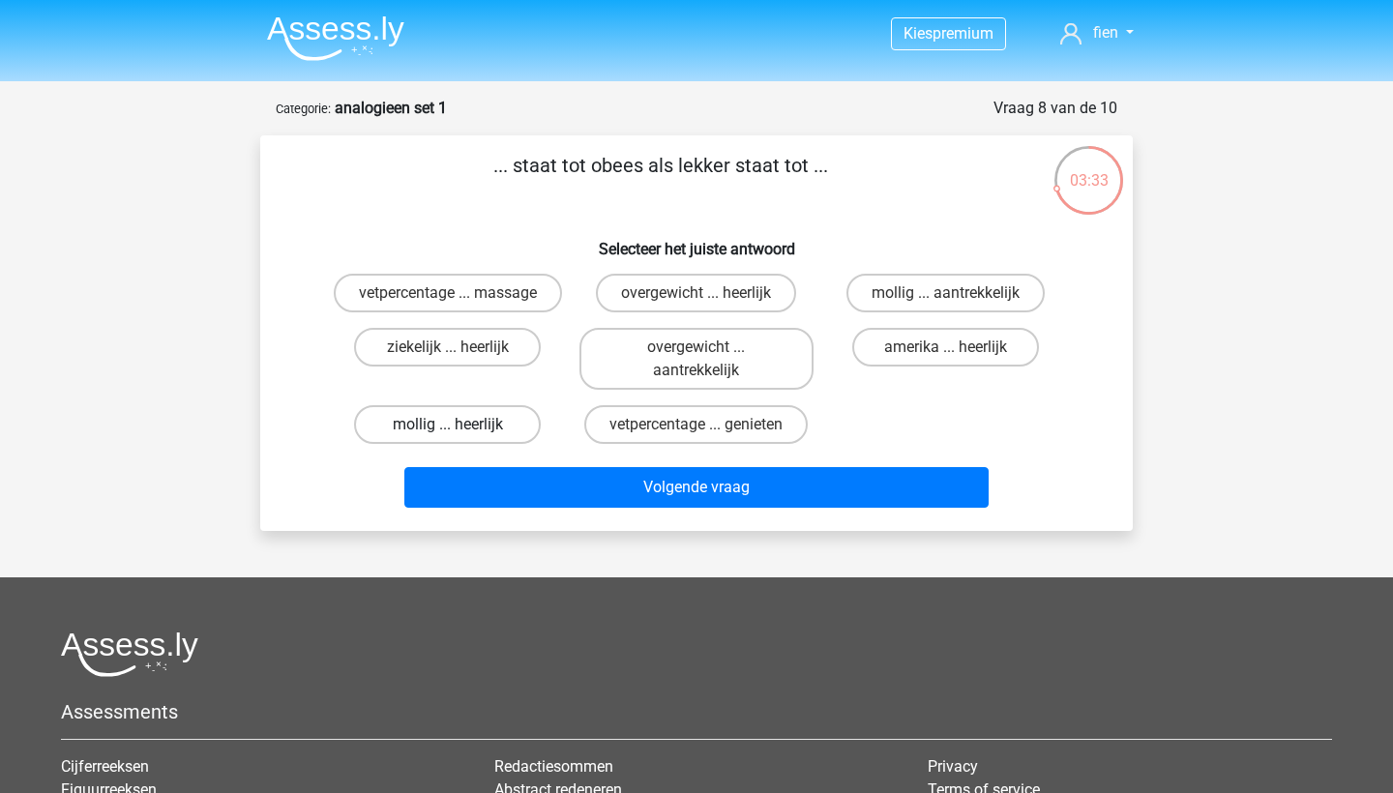
click at [477, 429] on label "mollig ... heerlijk" at bounding box center [447, 424] width 187 height 39
click at [461, 429] on input "mollig ... heerlijk" at bounding box center [454, 431] width 13 height 13
radio input "true"
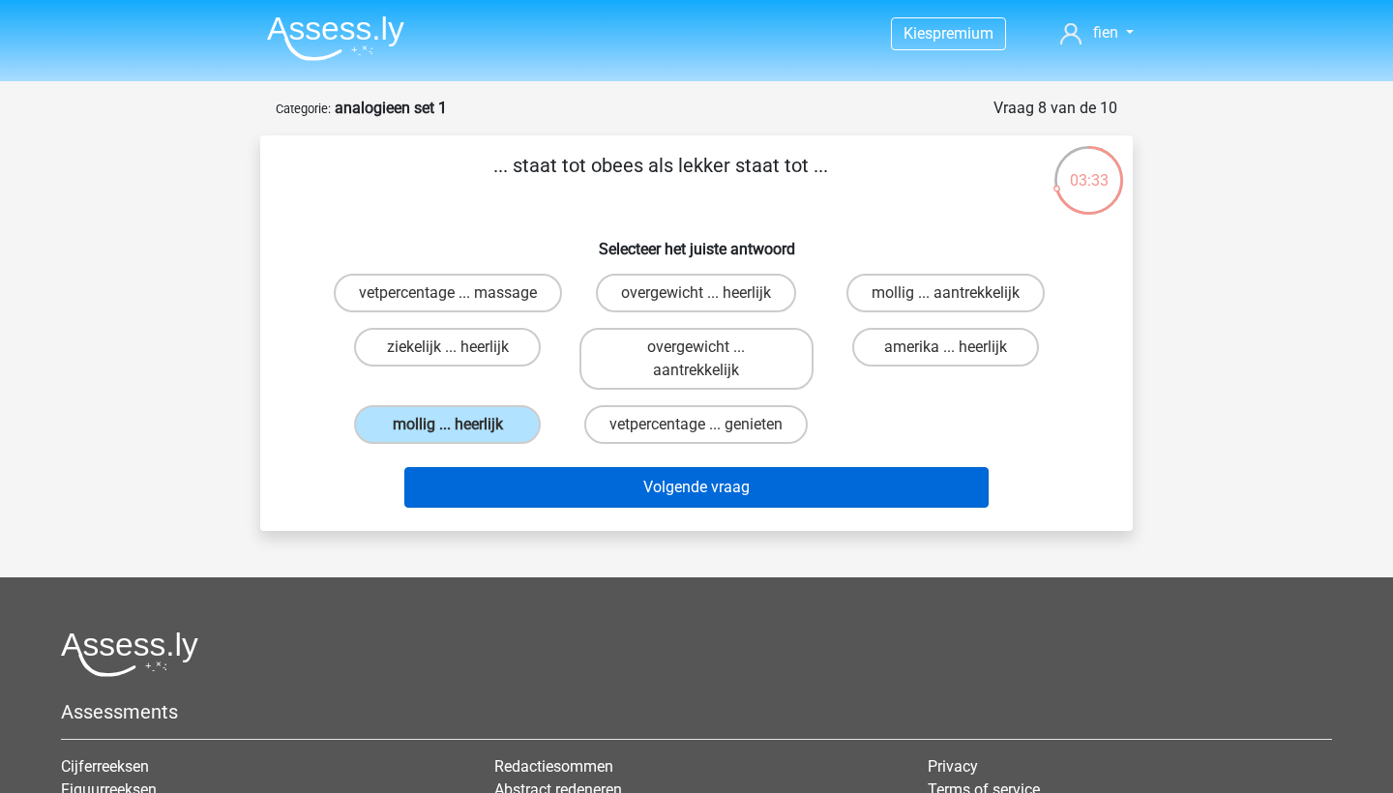
click at [531, 476] on button "Volgende vraag" at bounding box center [696, 487] width 585 height 41
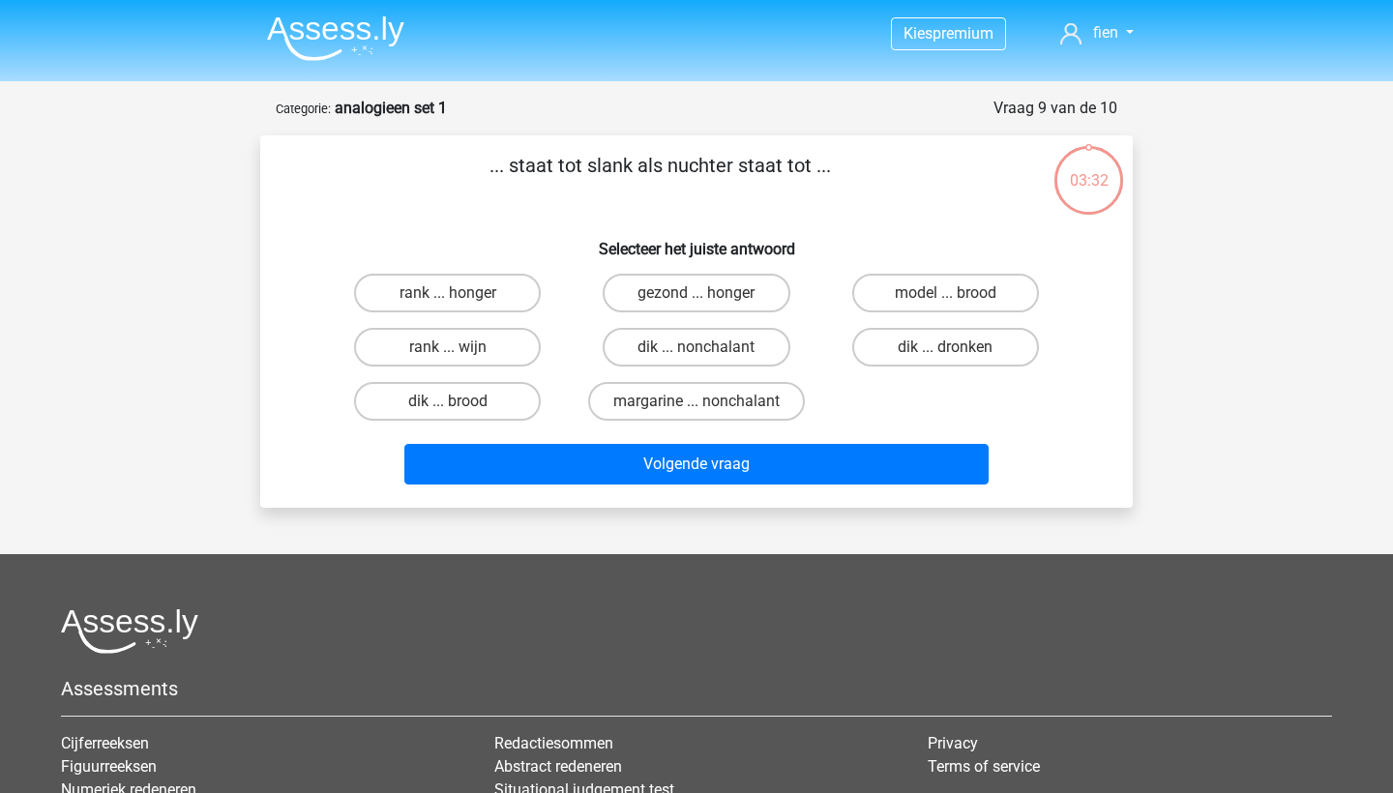
scroll to position [97, 0]
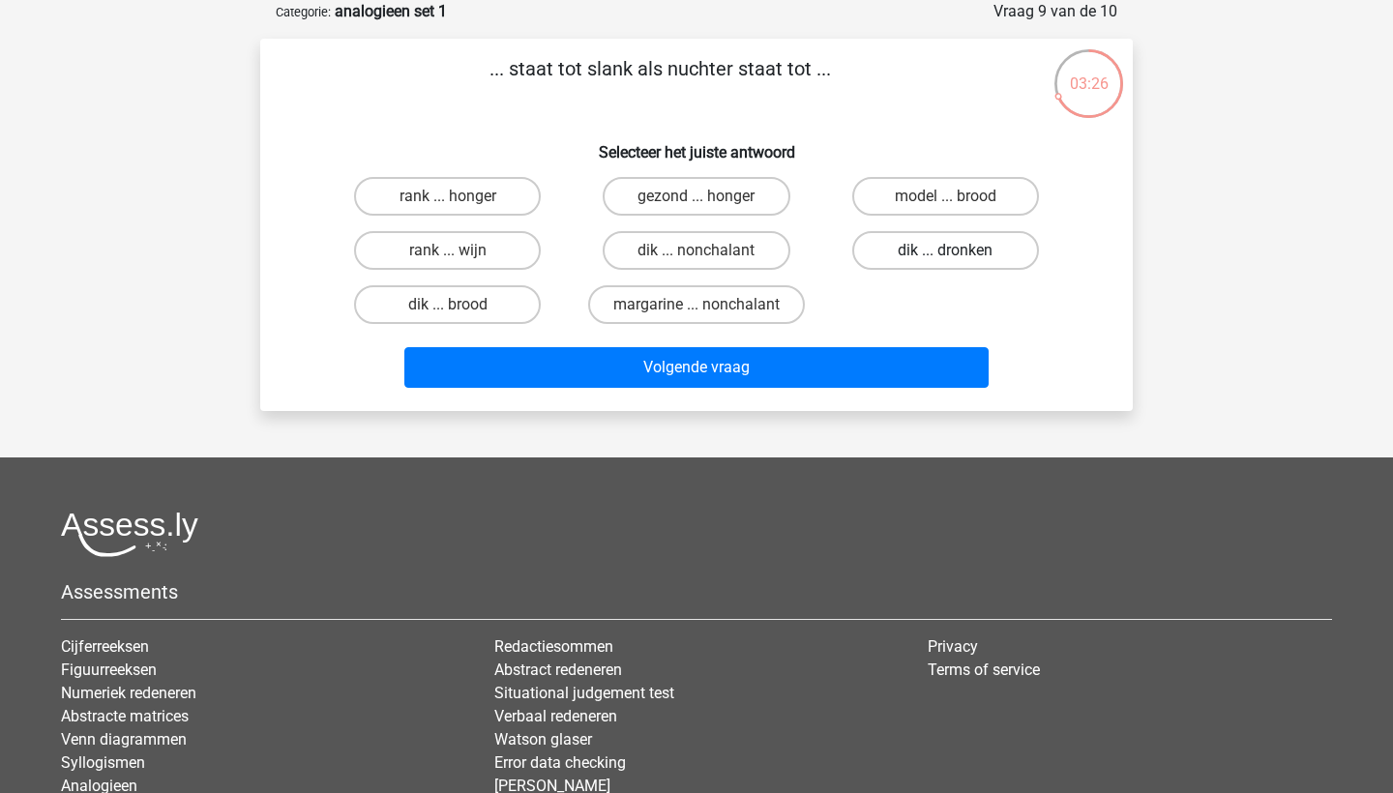
click at [926, 247] on label "dik ... dronken" at bounding box center [945, 250] width 187 height 39
click at [945, 251] on input "dik ... dronken" at bounding box center [951, 257] width 13 height 13
radio input "true"
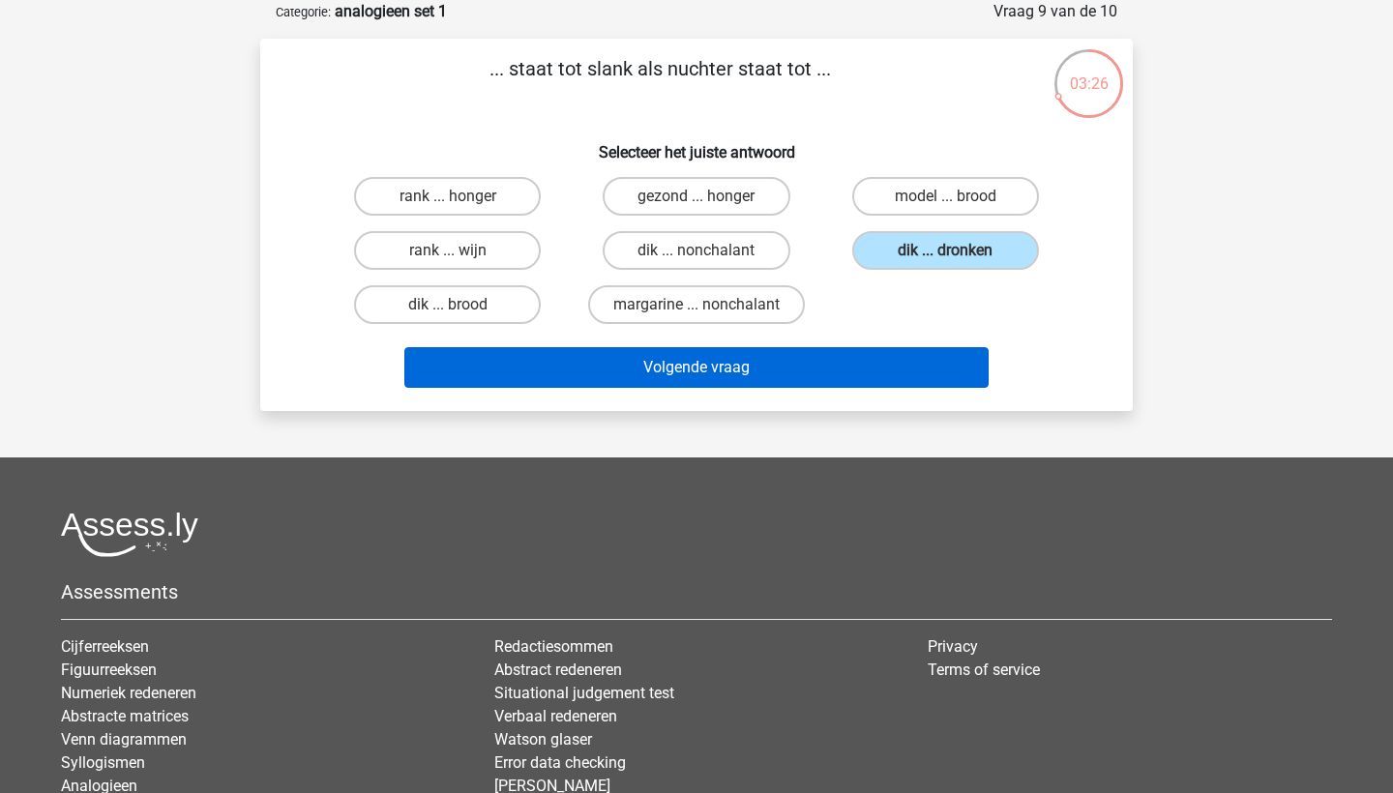
click at [832, 368] on button "Volgende vraag" at bounding box center [696, 367] width 585 height 41
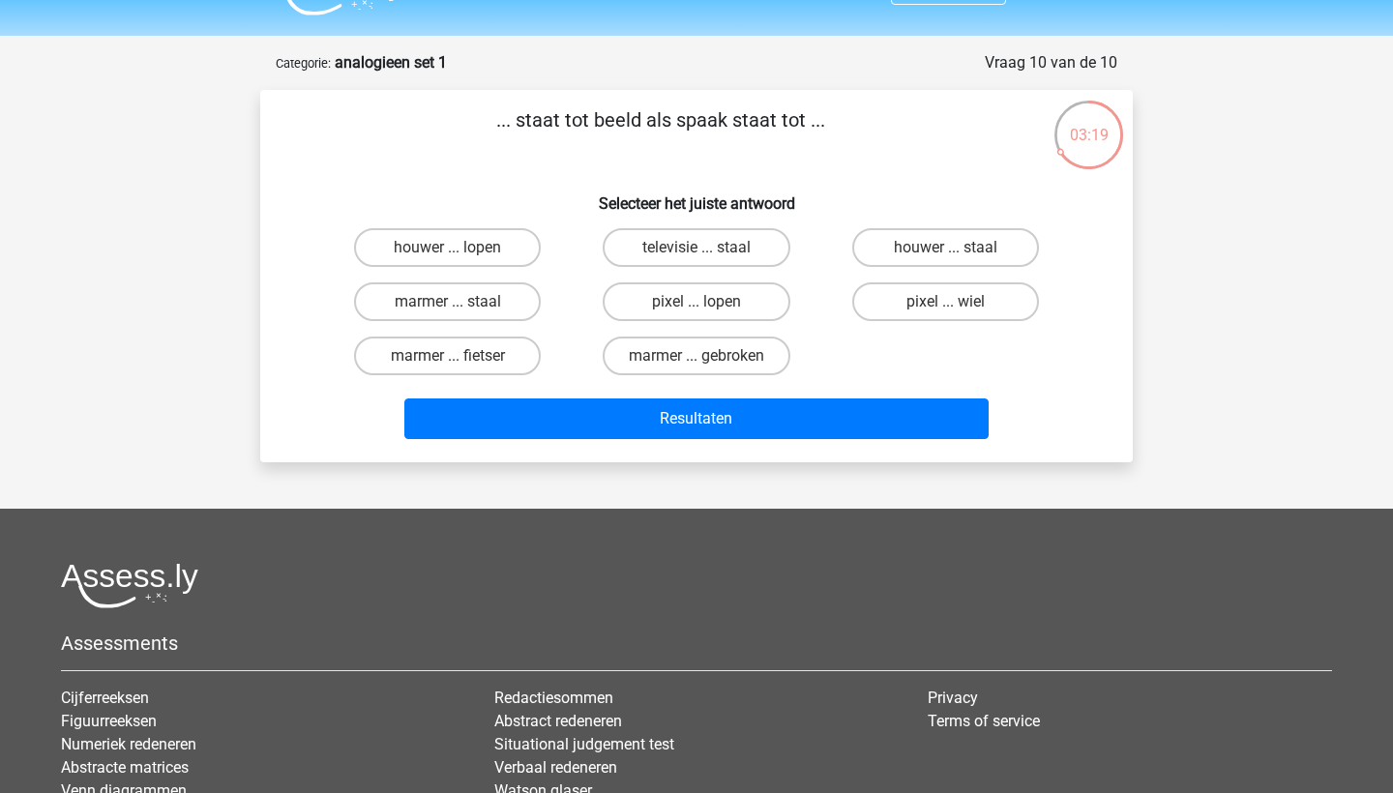
scroll to position [51, 0]
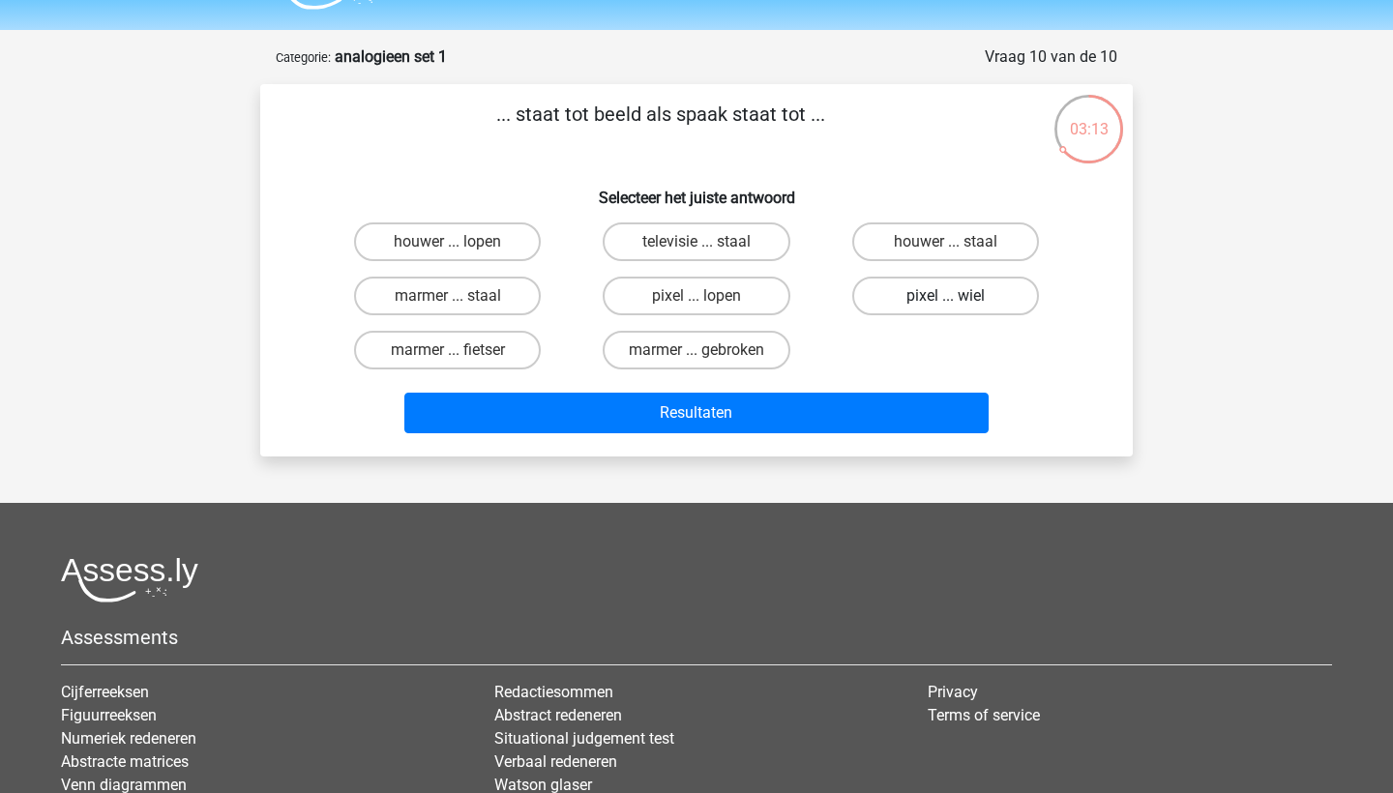
click at [942, 302] on label "pixel ... wiel" at bounding box center [945, 296] width 187 height 39
click at [945, 302] on input "pixel ... wiel" at bounding box center [951, 302] width 13 height 13
radio input "true"
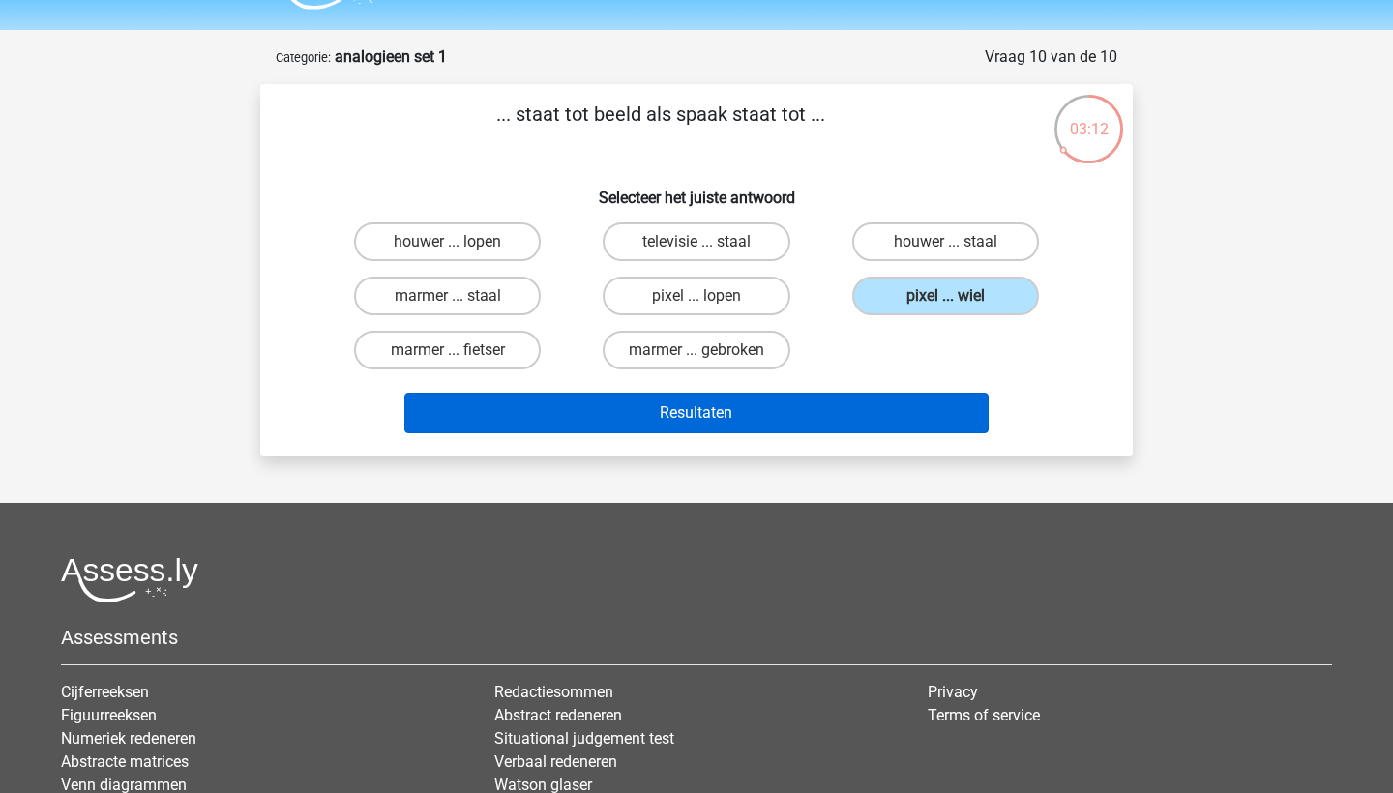
click at [839, 406] on button "Resultaten" at bounding box center [696, 413] width 585 height 41
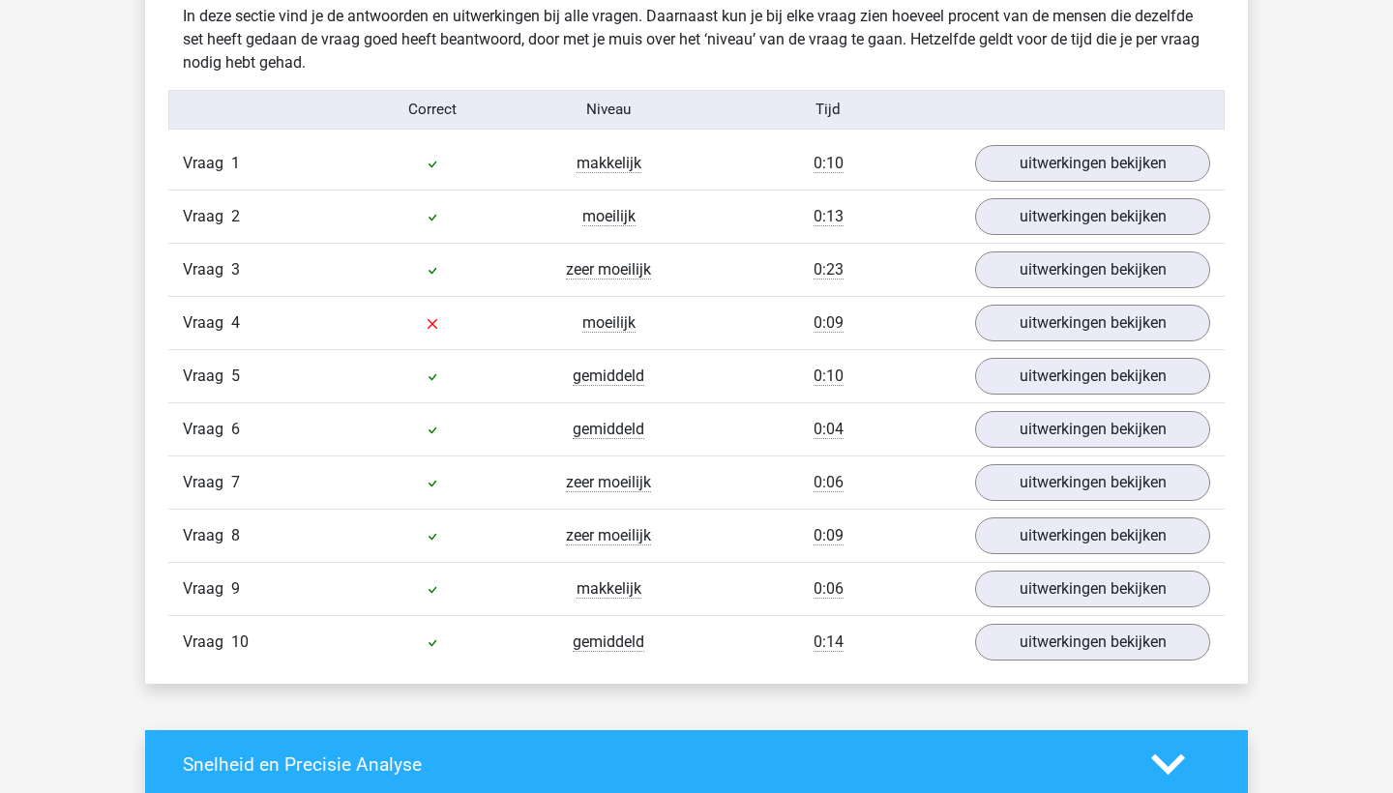
scroll to position [1556, 0]
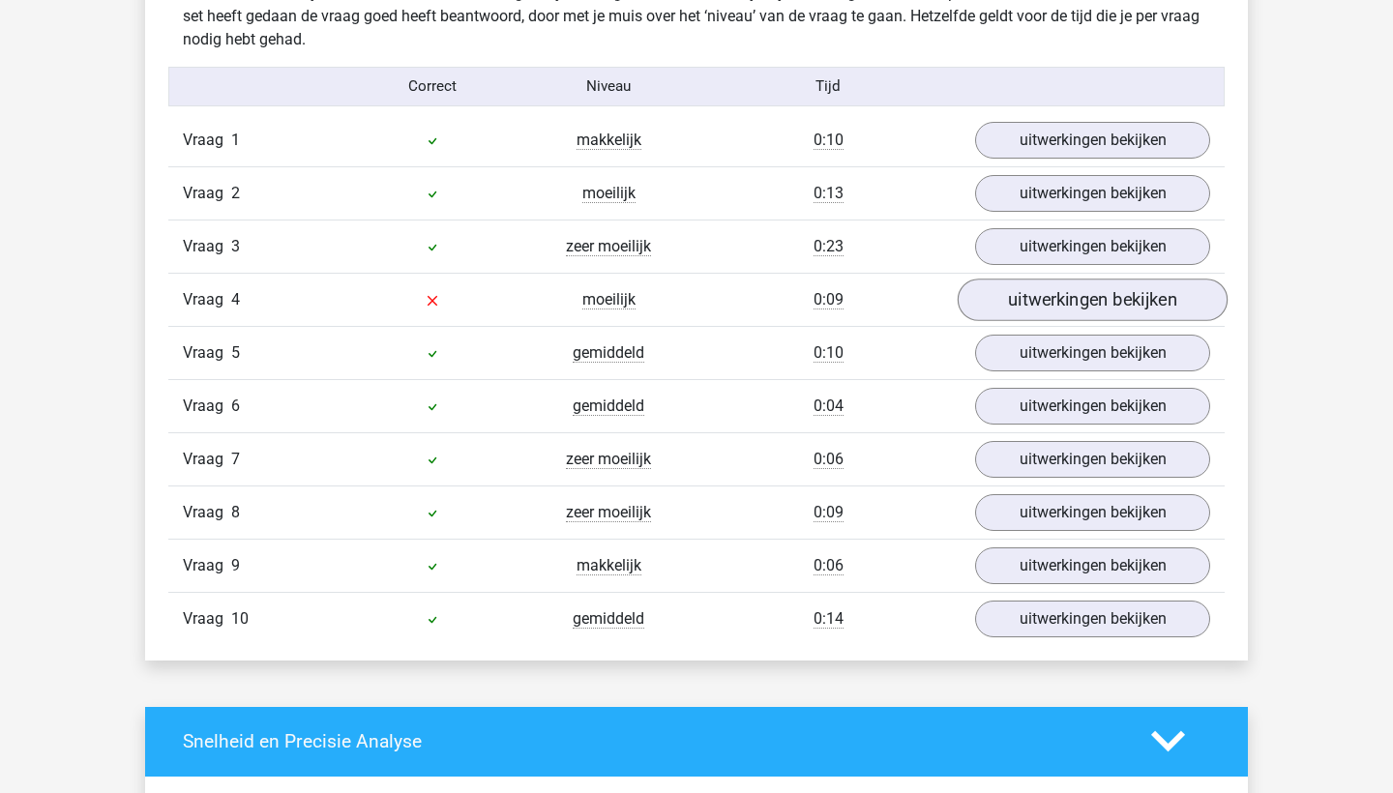
click at [1024, 302] on link "uitwerkingen bekijken" at bounding box center [1093, 300] width 270 height 43
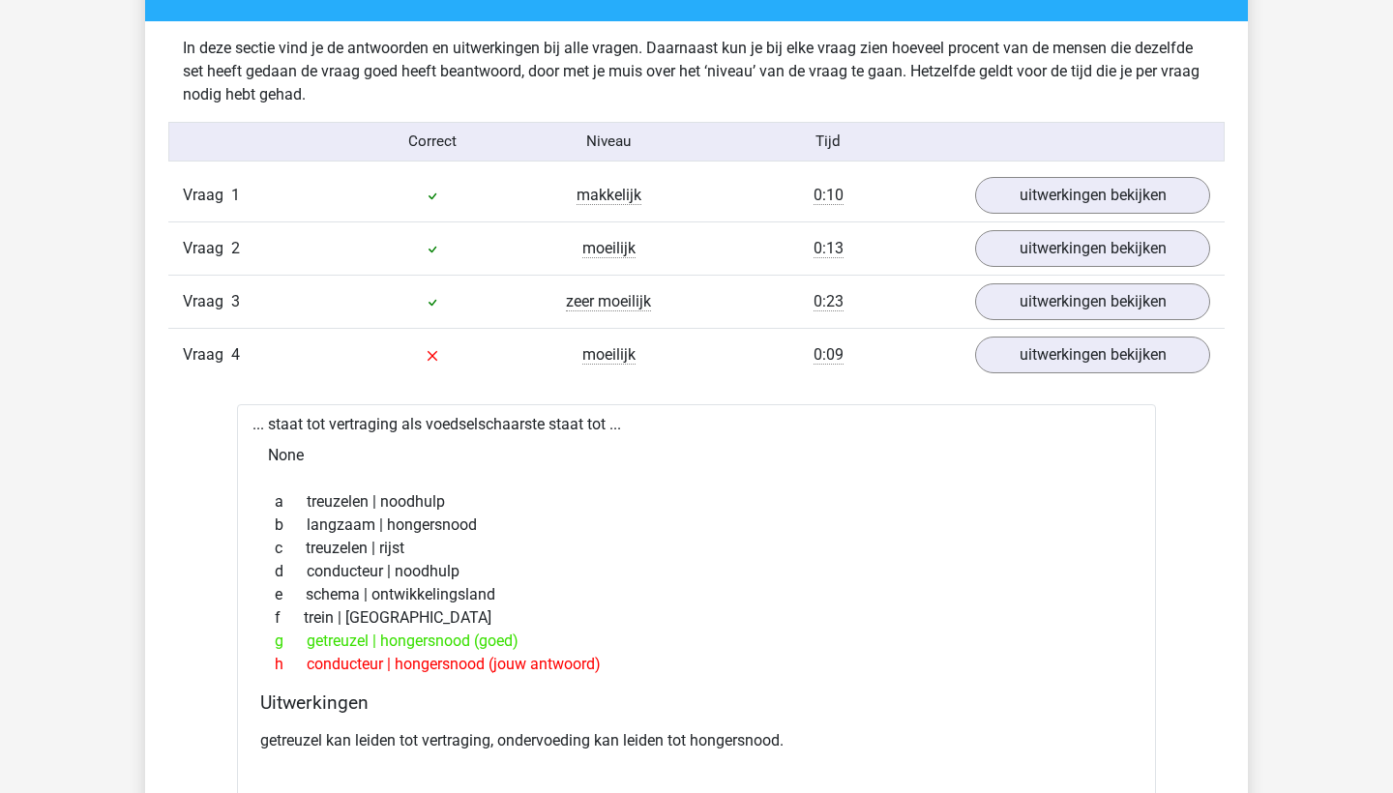
scroll to position [1483, 0]
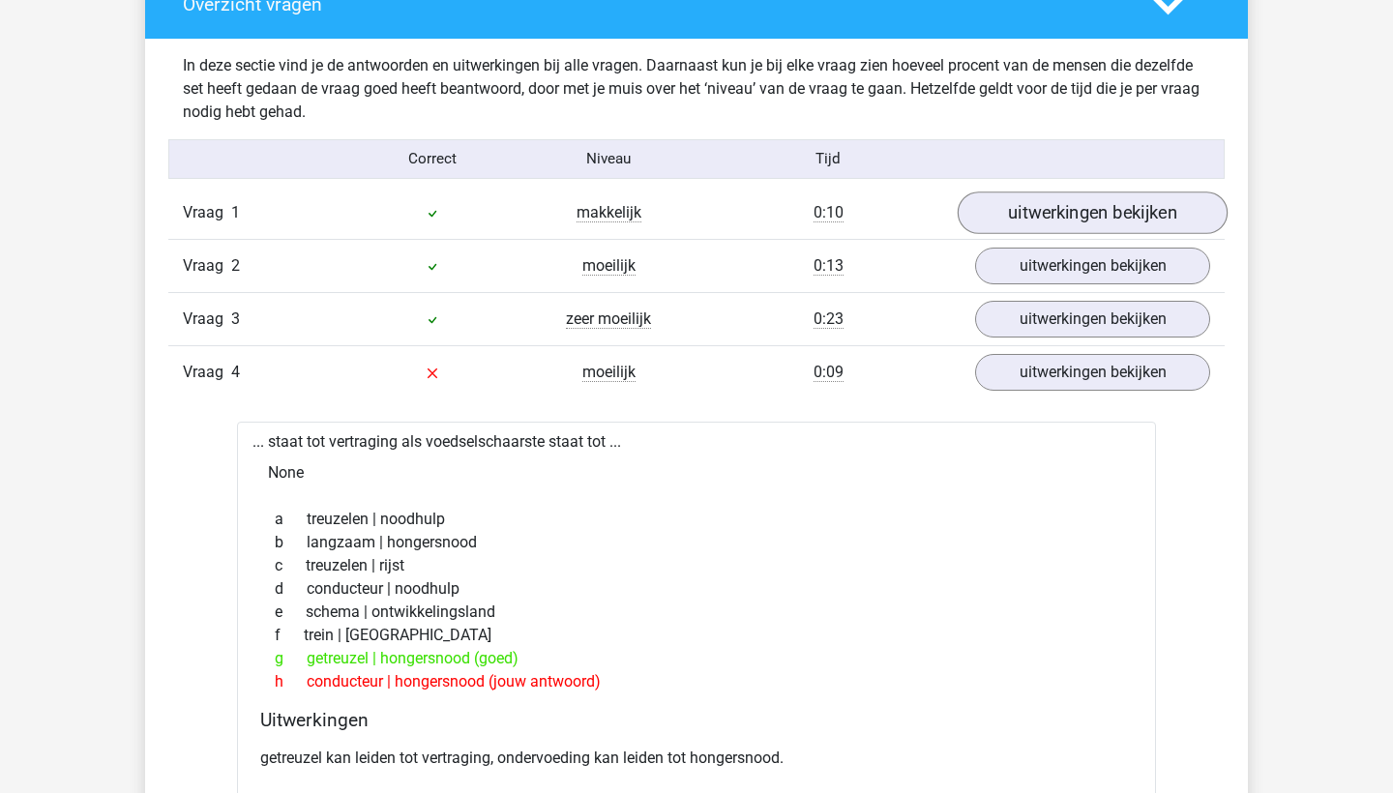
click at [1018, 214] on link "uitwerkingen bekijken" at bounding box center [1093, 213] width 270 height 43
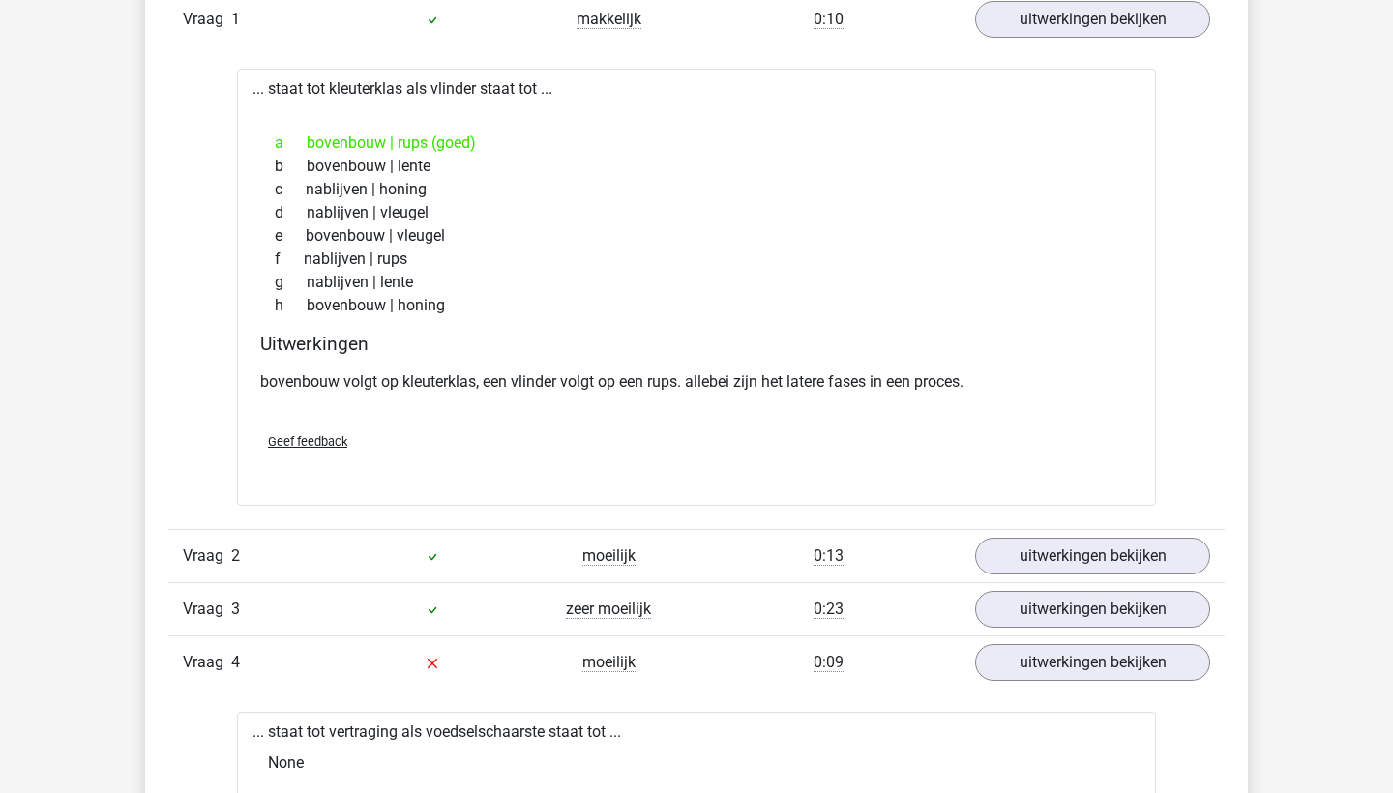
scroll to position [1698, 0]
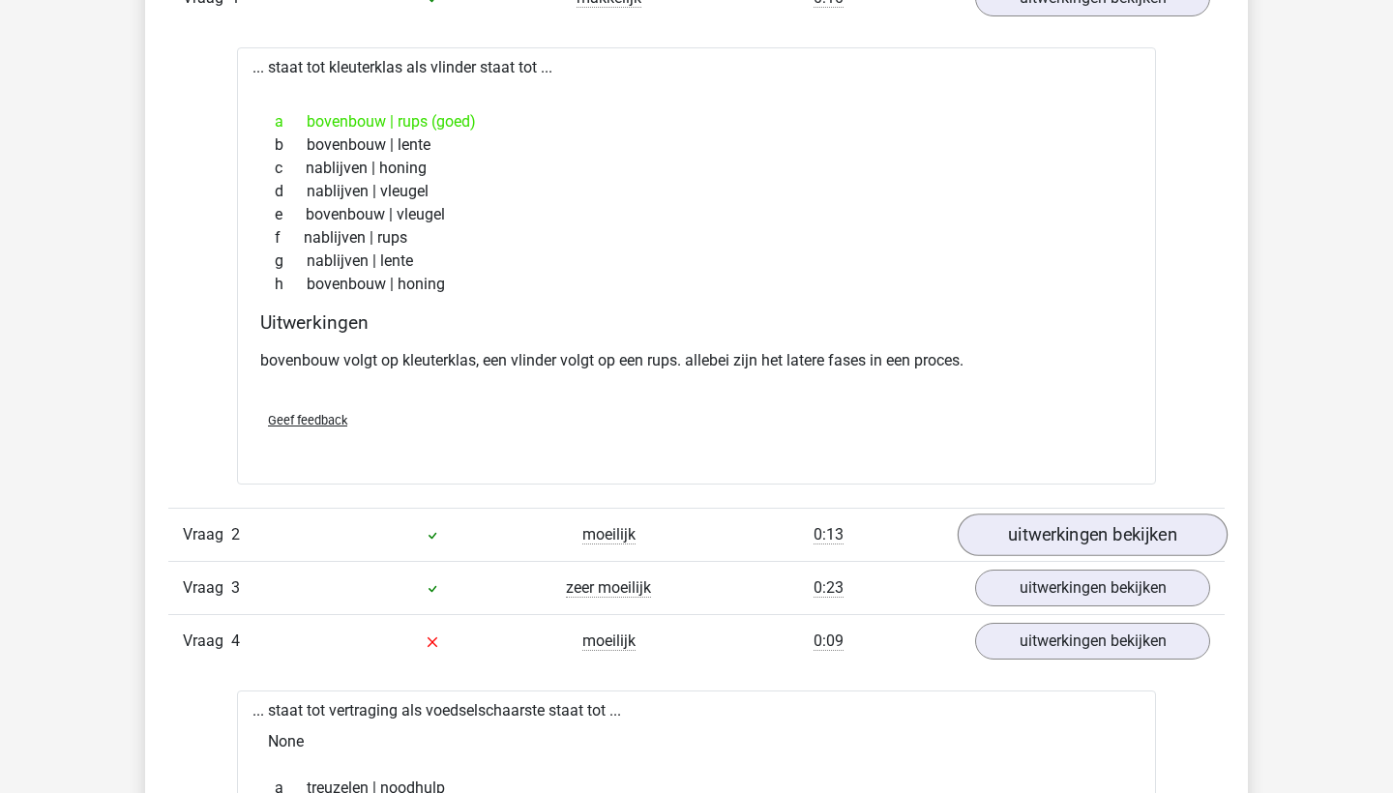
click at [1101, 537] on link "uitwerkingen bekijken" at bounding box center [1093, 535] width 270 height 43
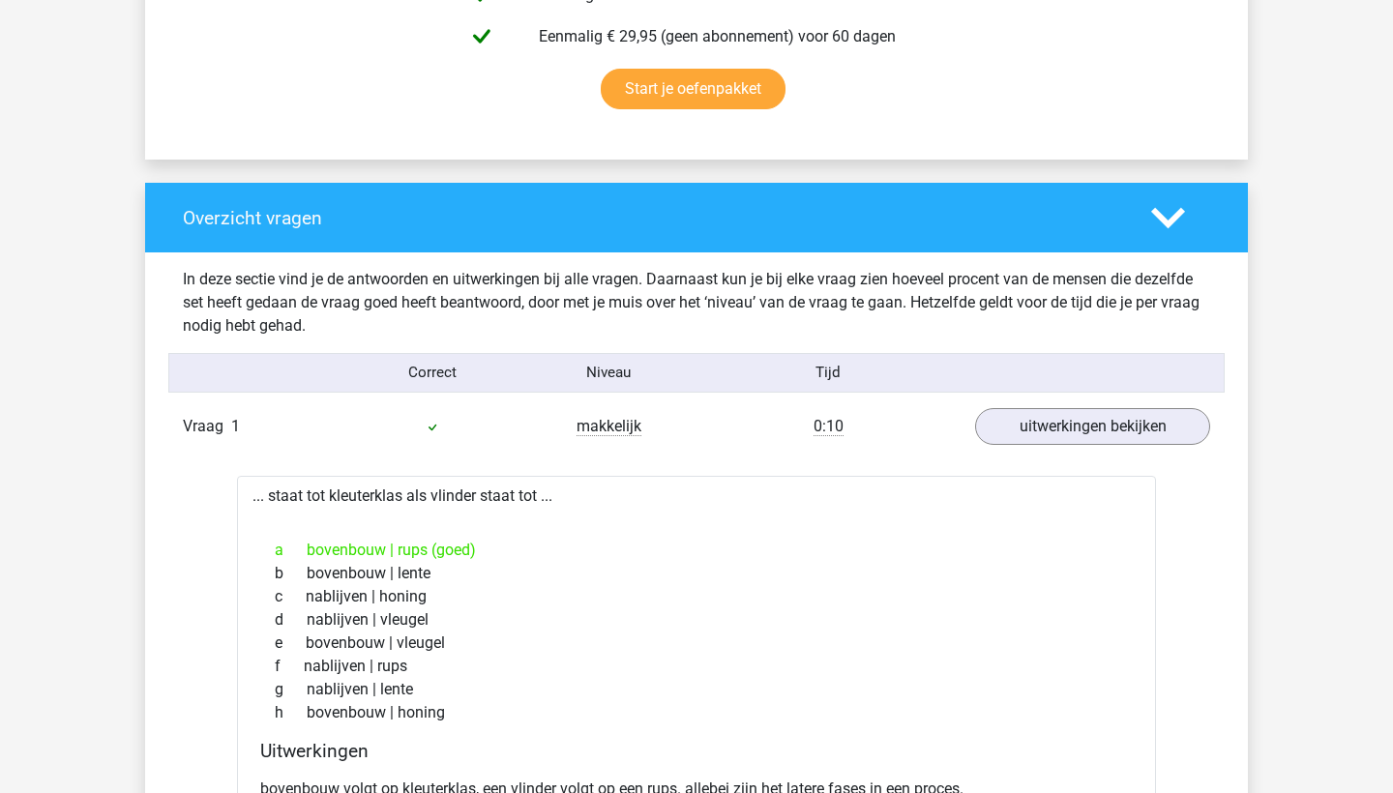
scroll to position [1311, 0]
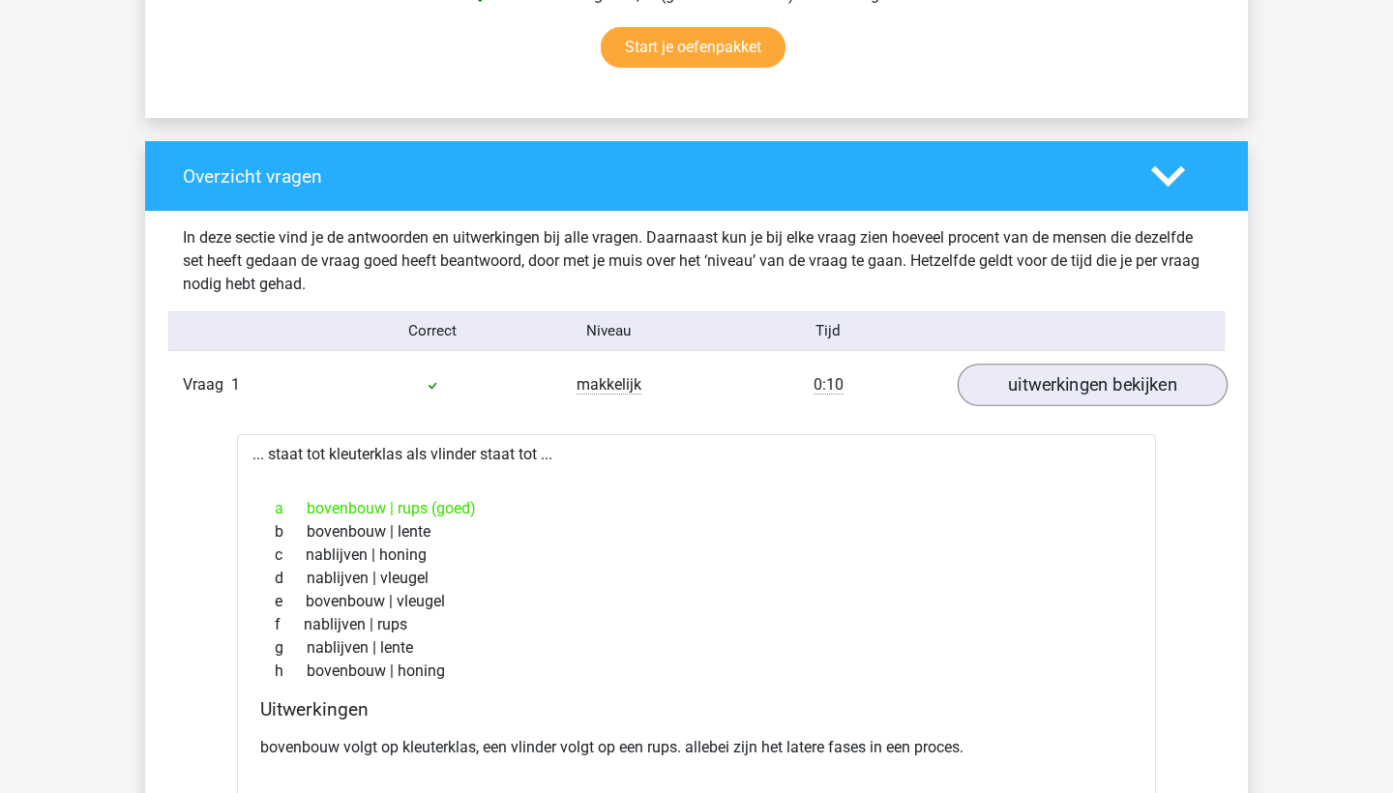
click at [1099, 394] on link "uitwerkingen bekijken" at bounding box center [1093, 385] width 270 height 43
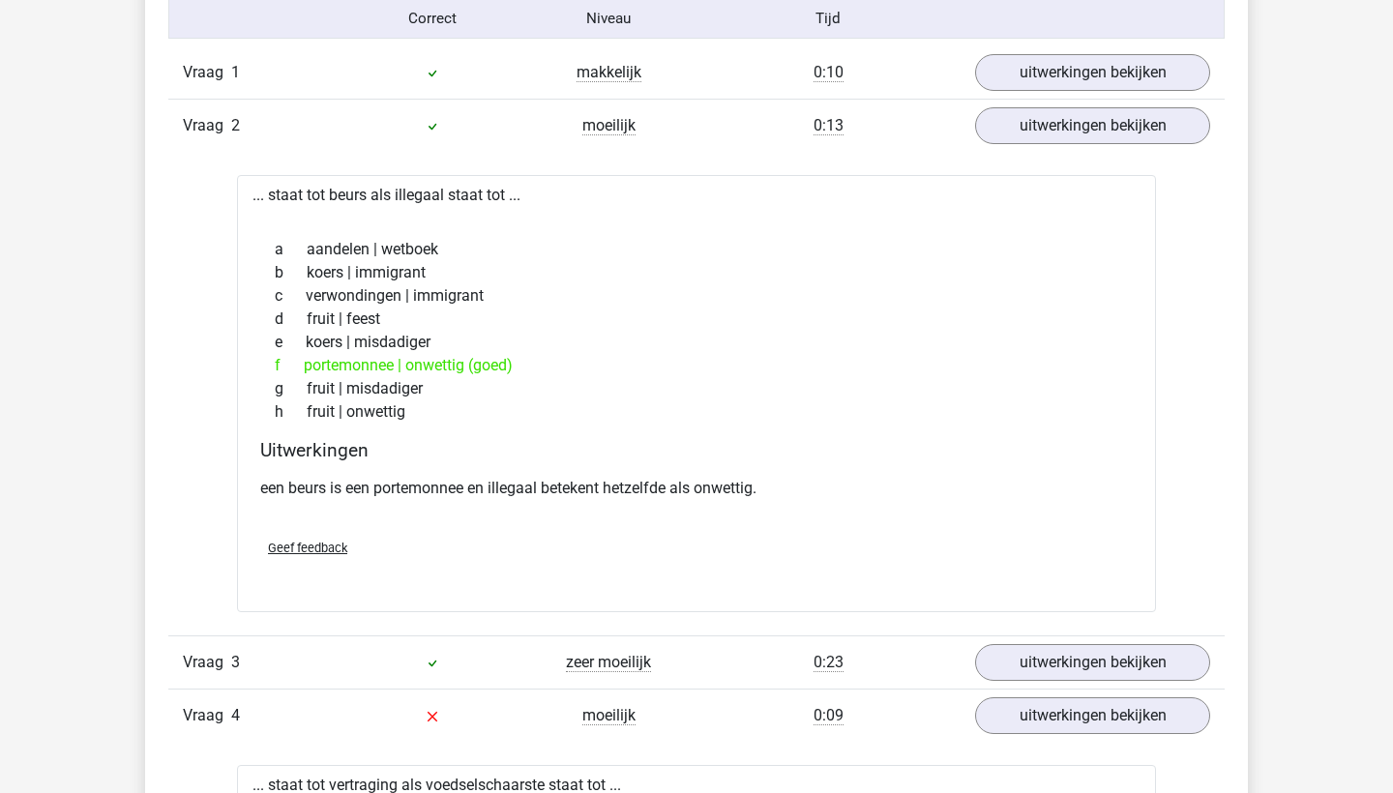
scroll to position [1640, 0]
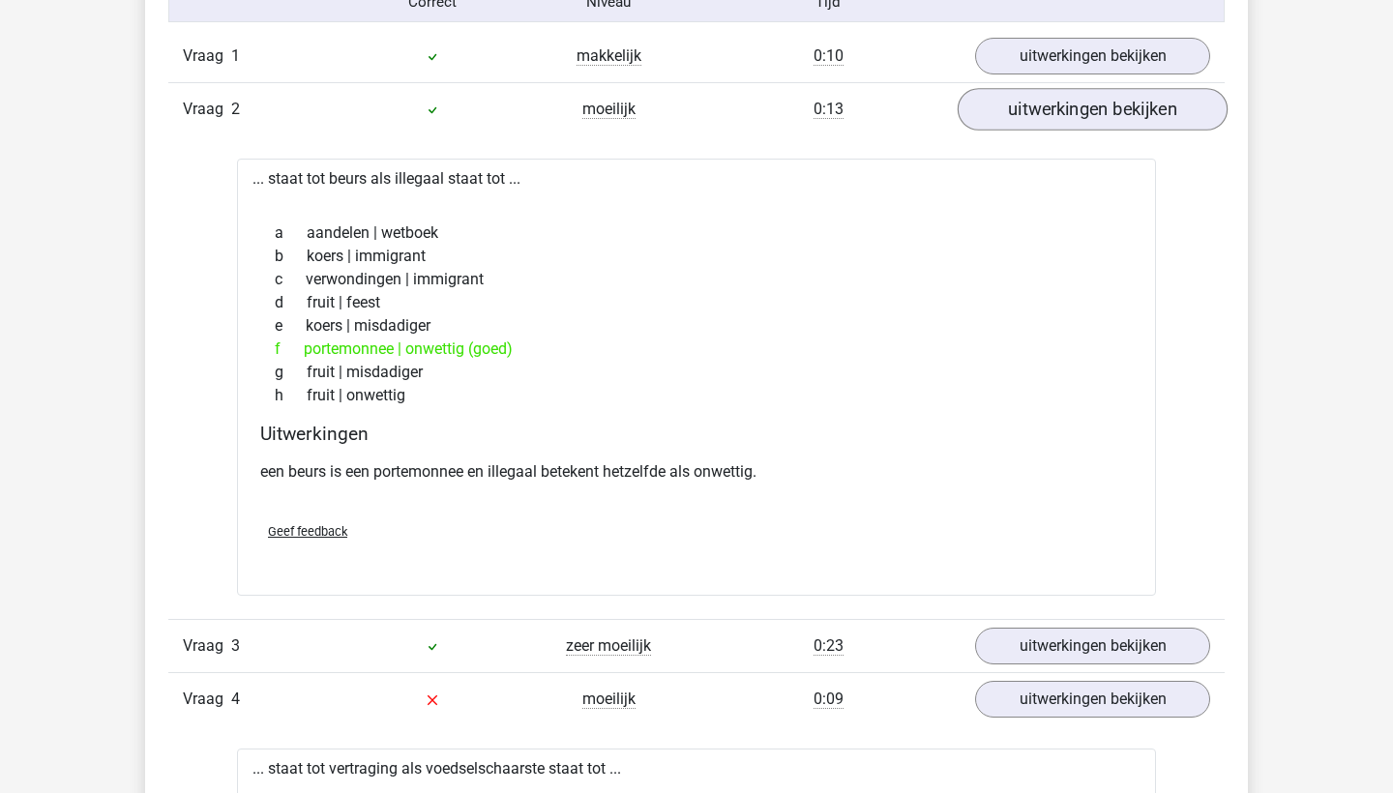
click at [1063, 104] on link "uitwerkingen bekijken" at bounding box center [1093, 109] width 270 height 43
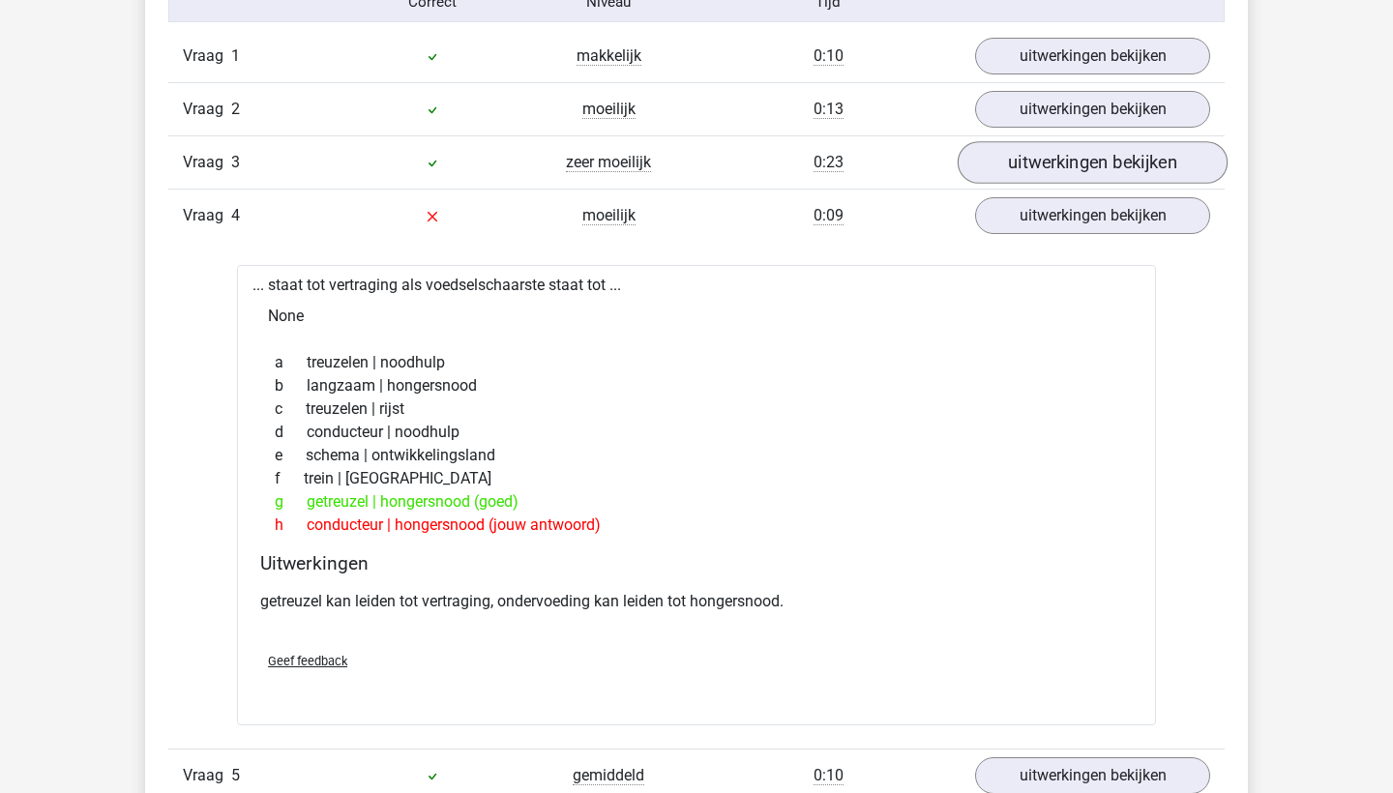
click at [1032, 166] on link "uitwerkingen bekijken" at bounding box center [1093, 162] width 270 height 43
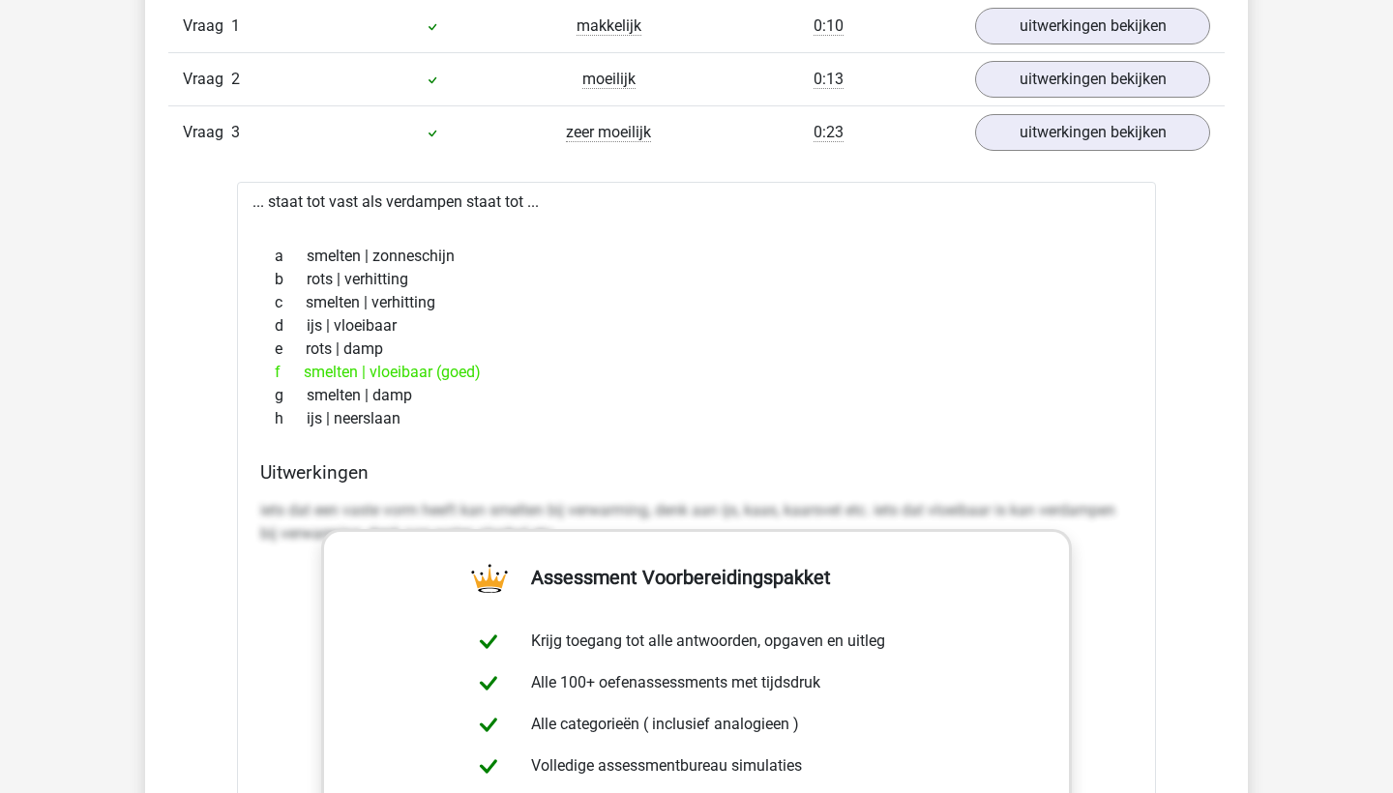
scroll to position [1671, 0]
click at [1062, 136] on link "uitwerkingen bekijken" at bounding box center [1093, 131] width 270 height 43
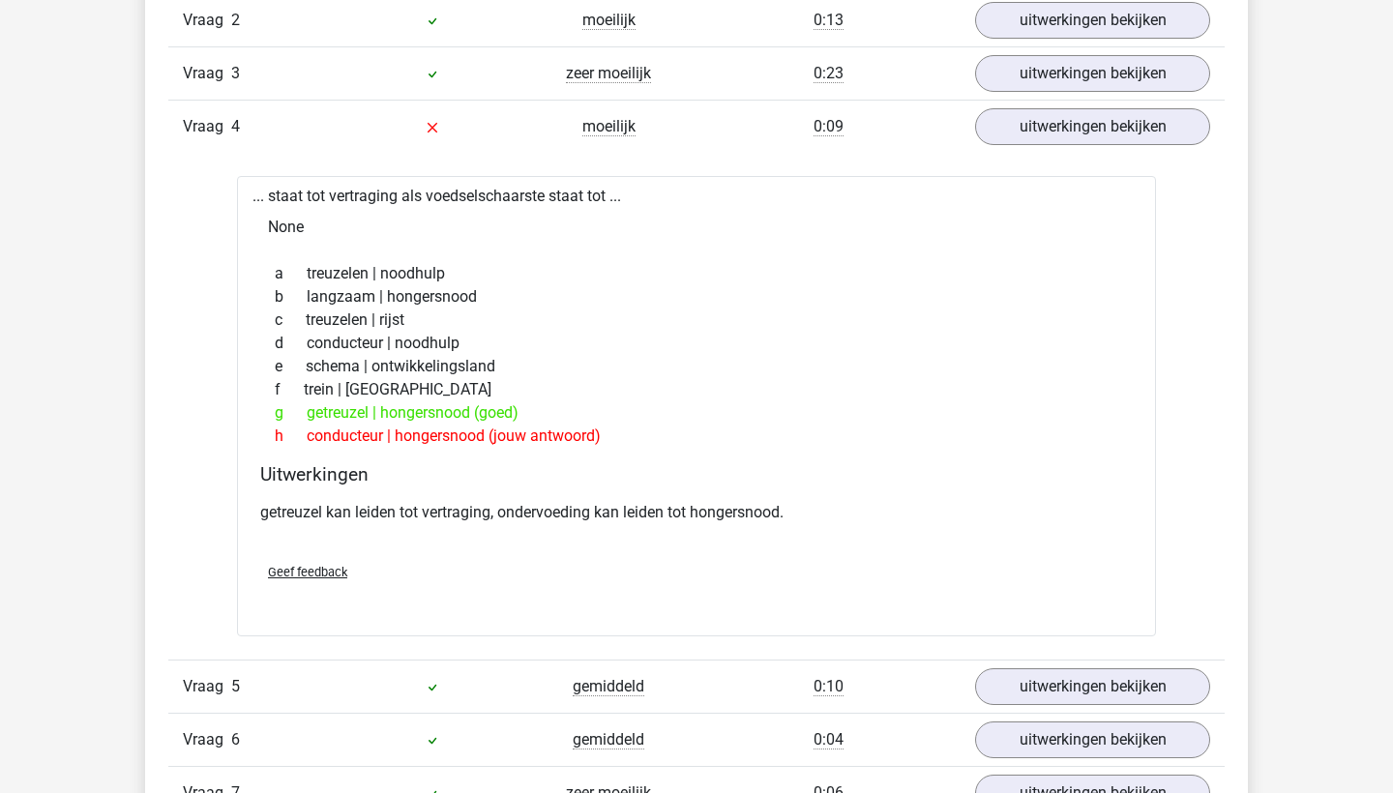
scroll to position [1735, 0]
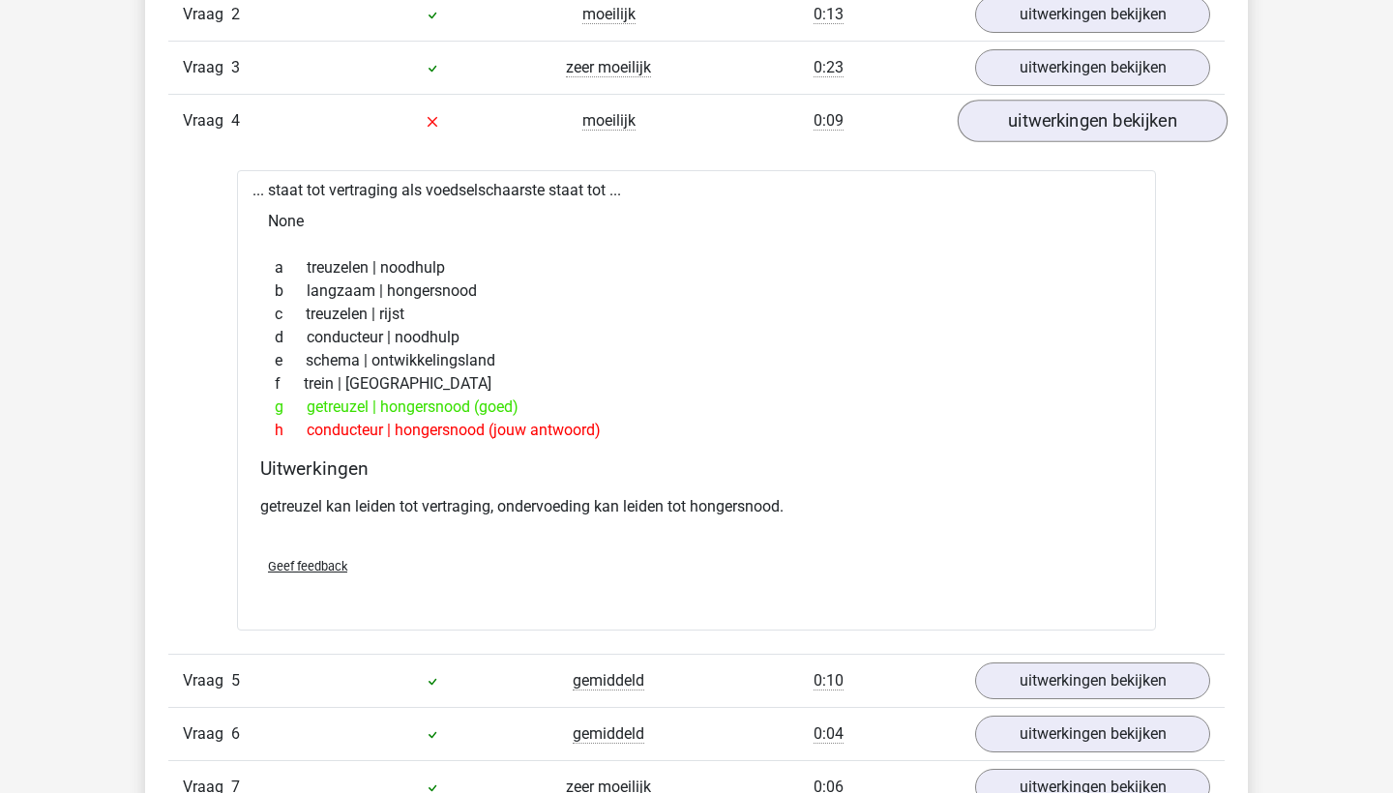
click at [1054, 118] on link "uitwerkingen bekijken" at bounding box center [1093, 121] width 270 height 43
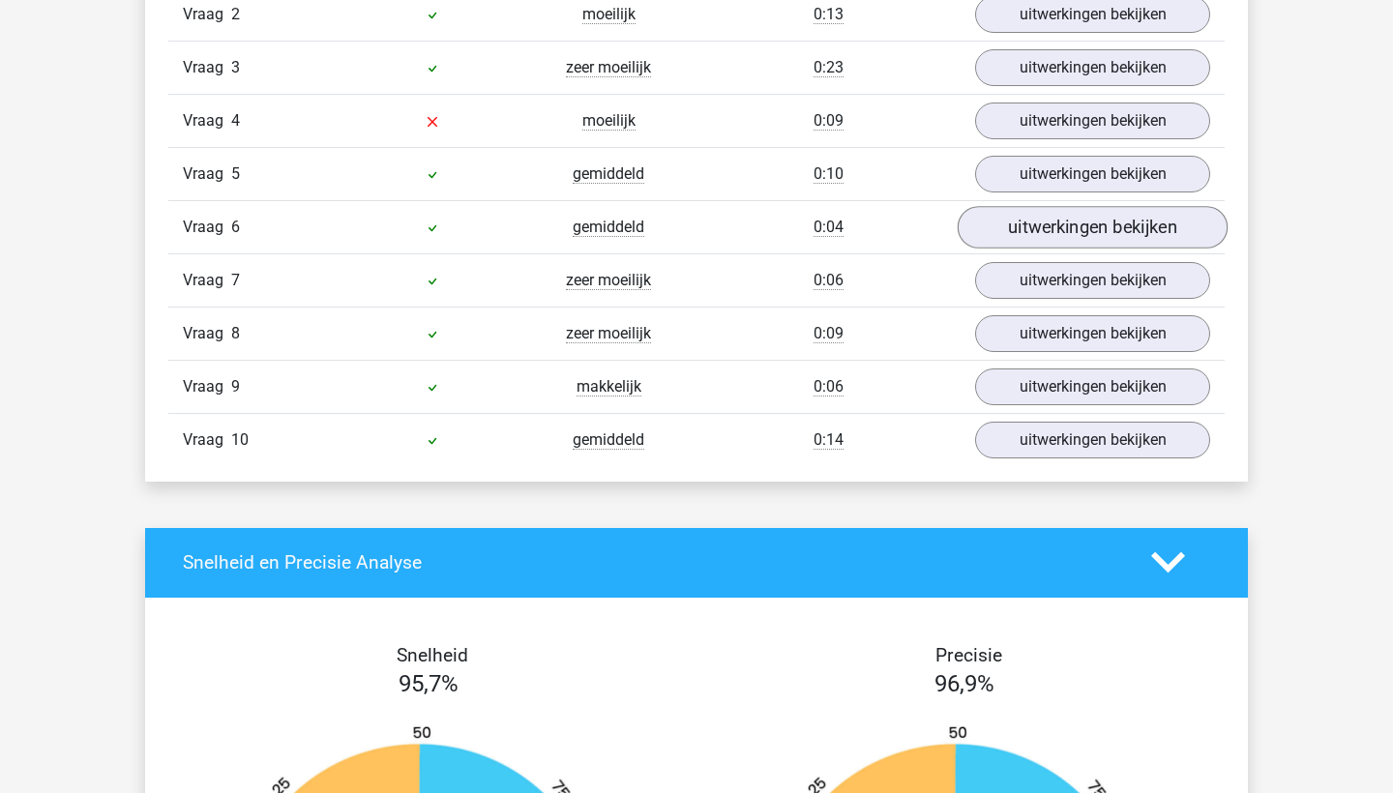
click at [1050, 218] on link "uitwerkingen bekijken" at bounding box center [1093, 227] width 270 height 43
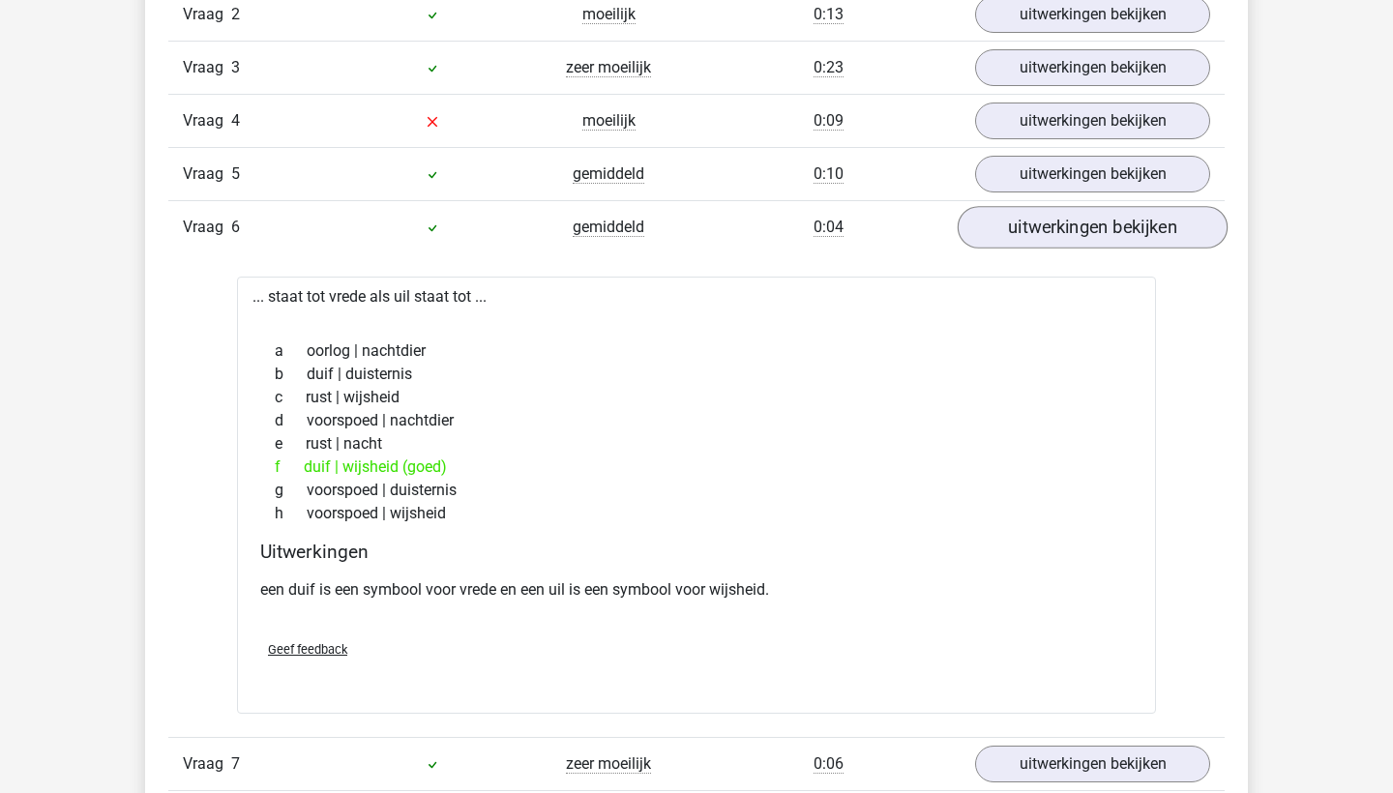
click at [1050, 218] on link "uitwerkingen bekijken" at bounding box center [1093, 227] width 270 height 43
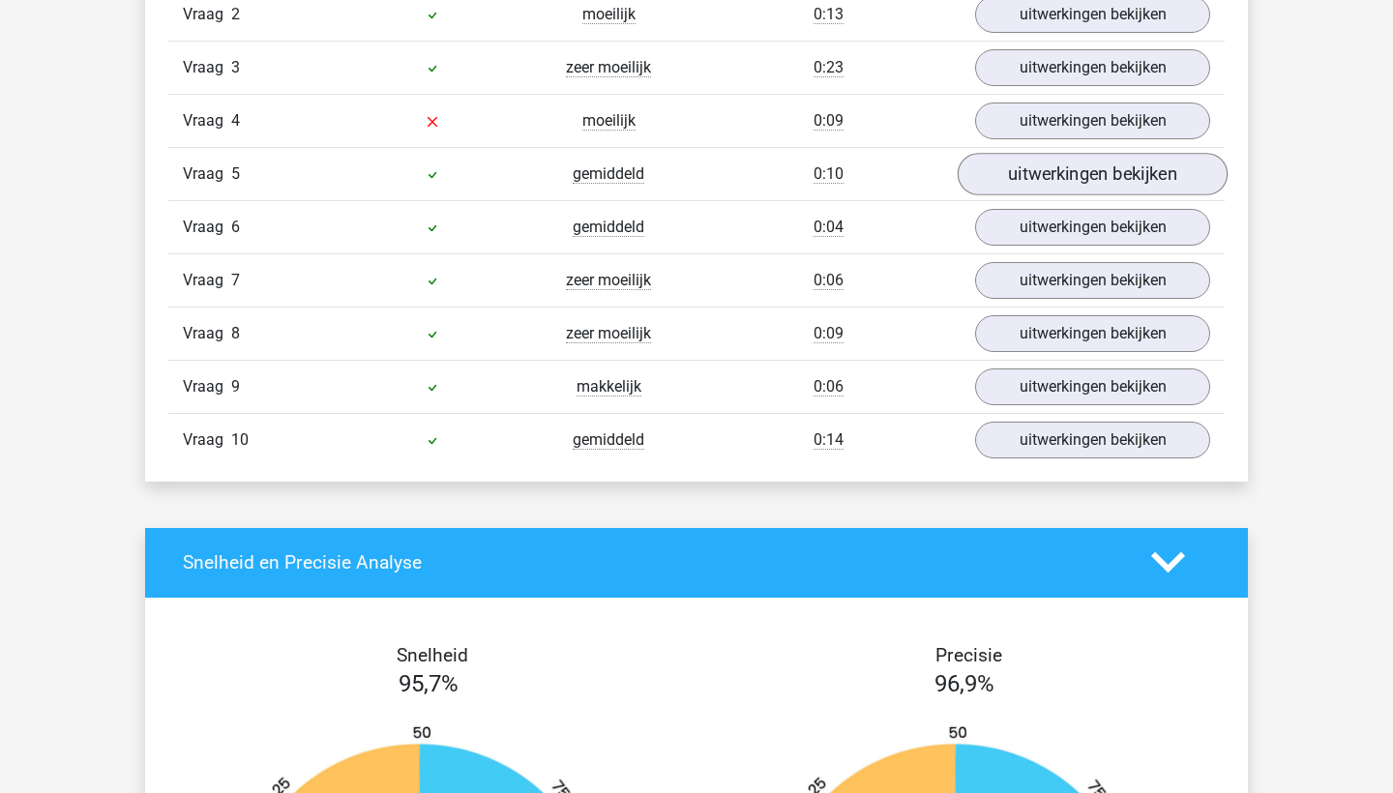
click at [1047, 170] on link "uitwerkingen bekijken" at bounding box center [1093, 174] width 270 height 43
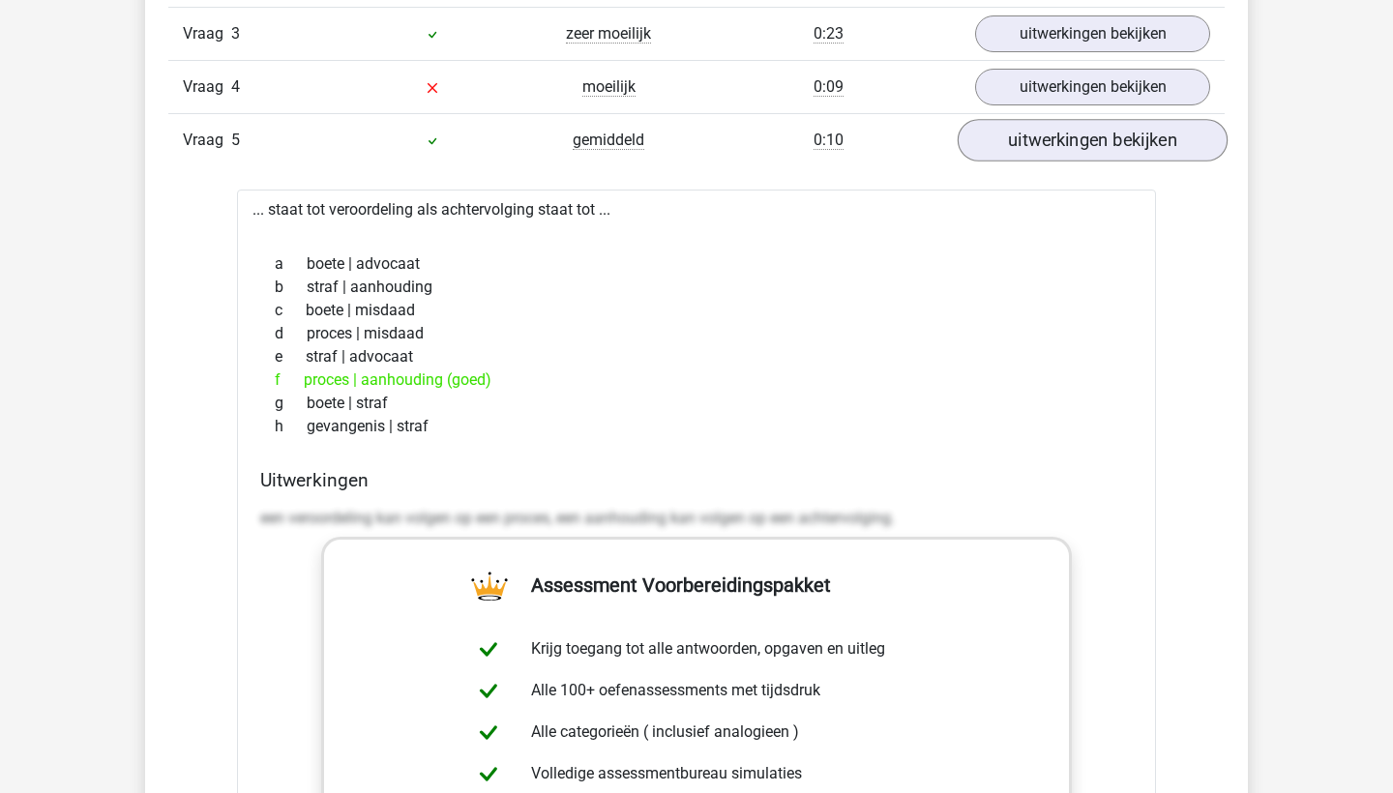
scroll to position [1777, 0]
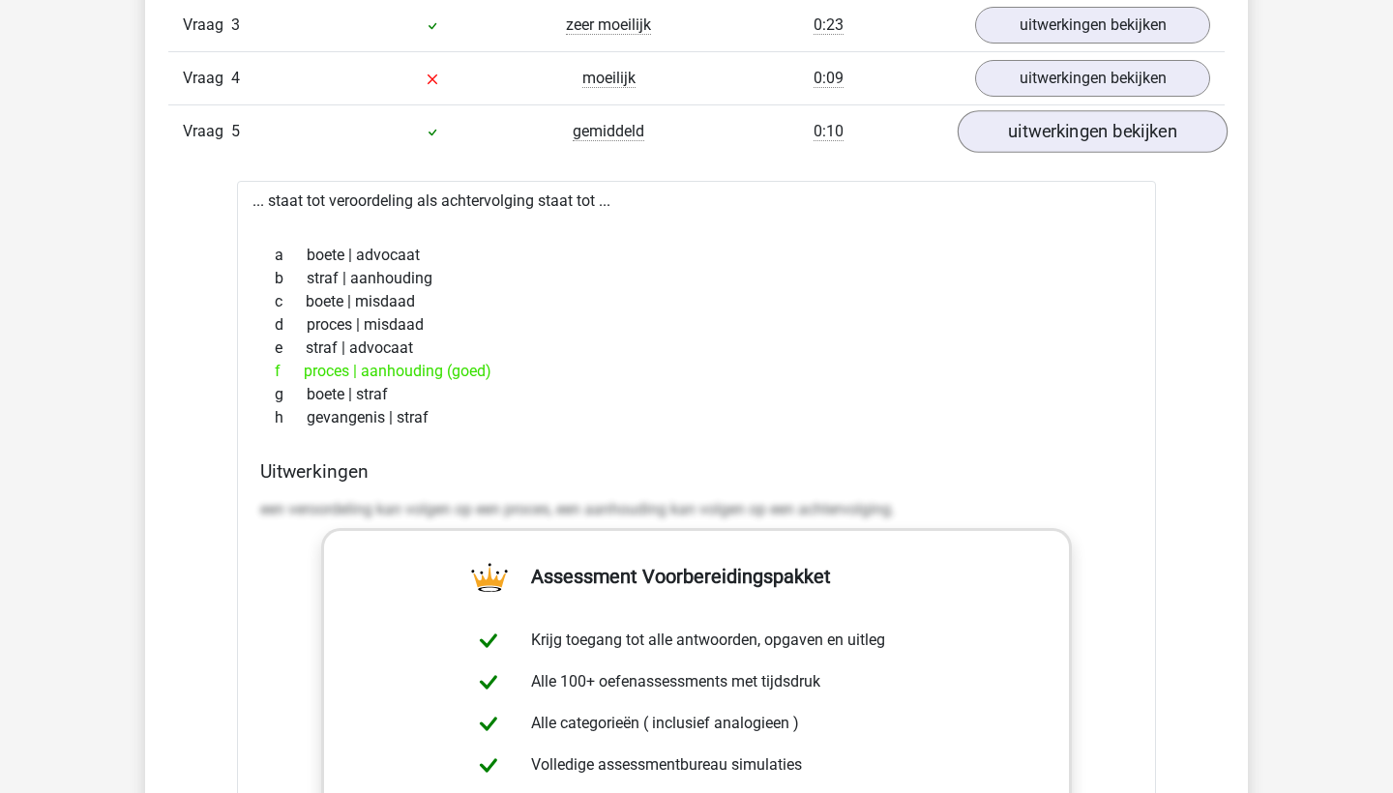
click at [1053, 129] on link "uitwerkingen bekijken" at bounding box center [1093, 131] width 270 height 43
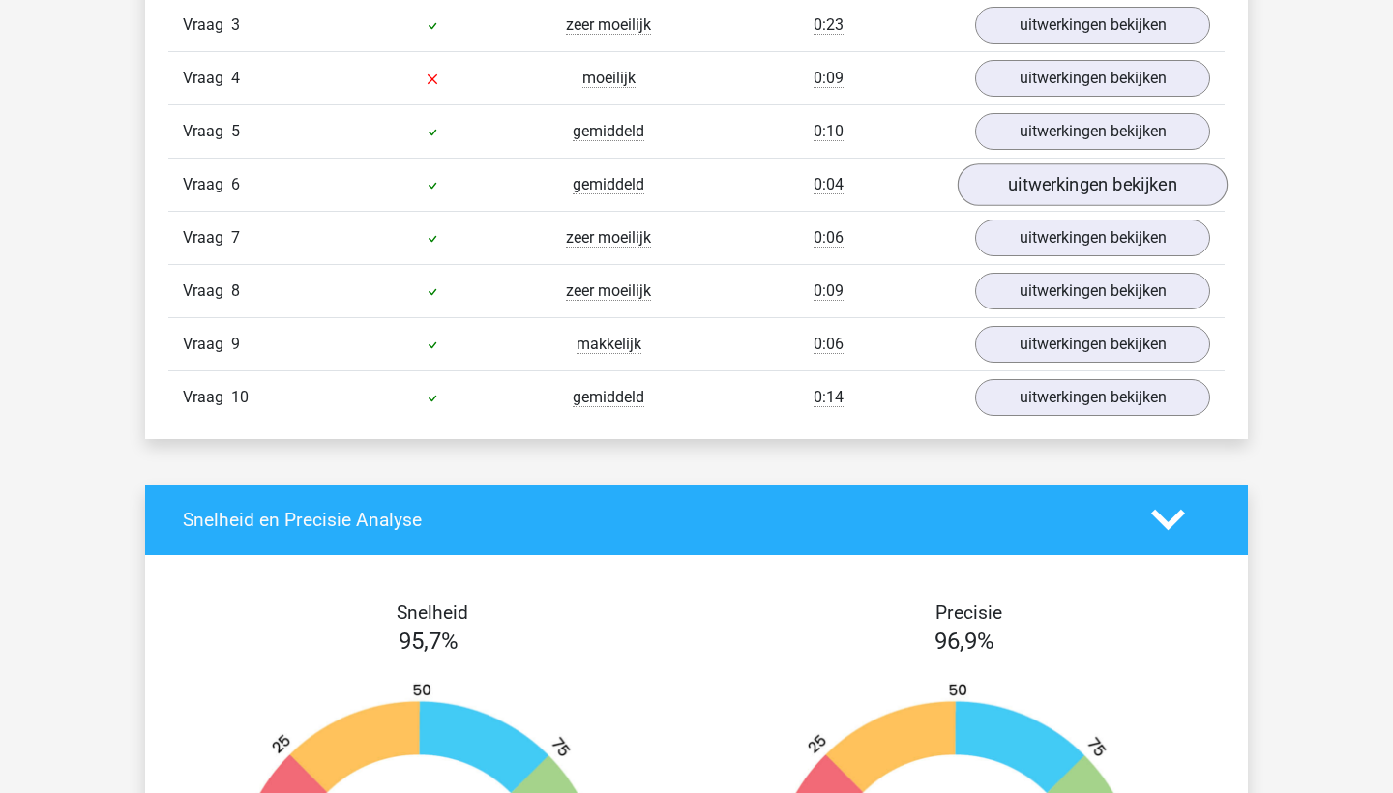
click at [1034, 195] on link "uitwerkingen bekijken" at bounding box center [1093, 185] width 270 height 43
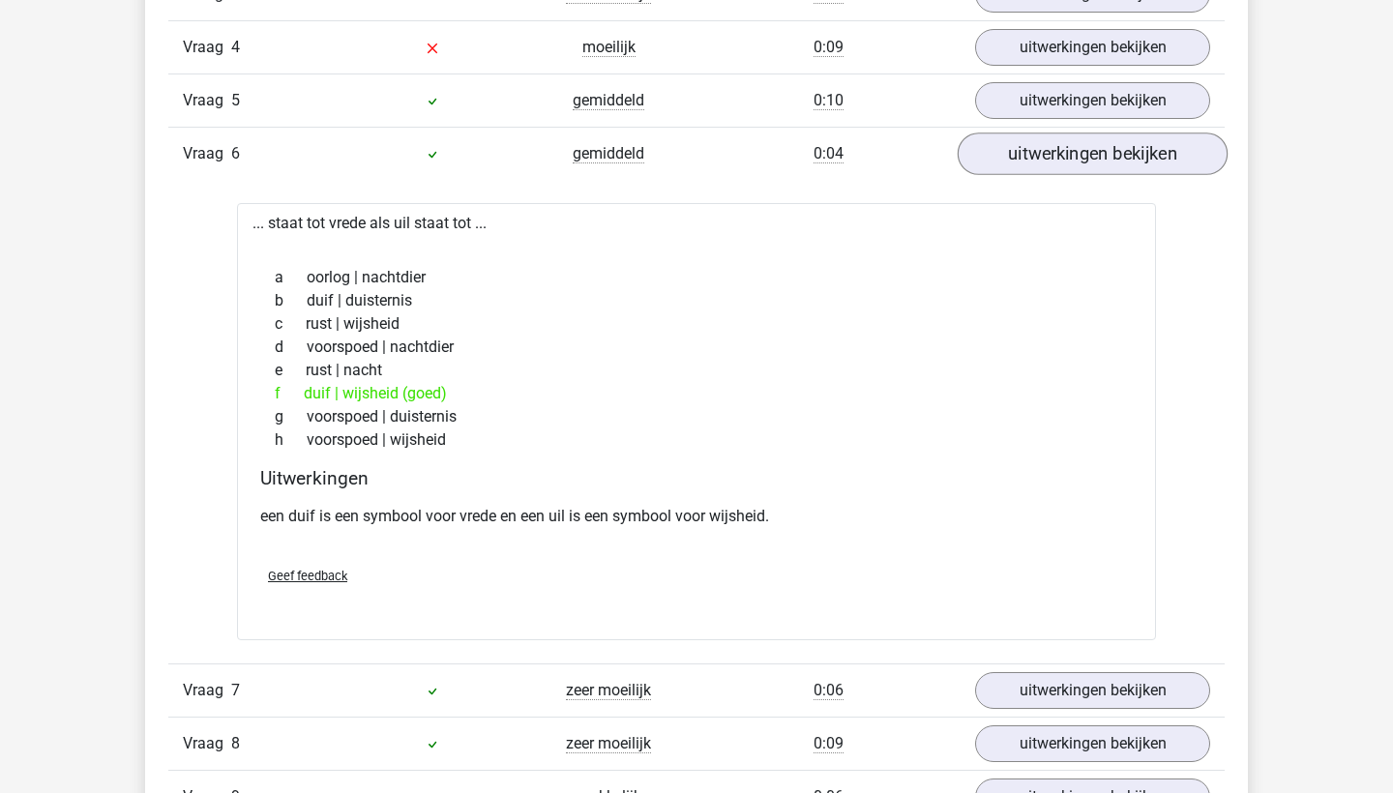
scroll to position [1821, 0]
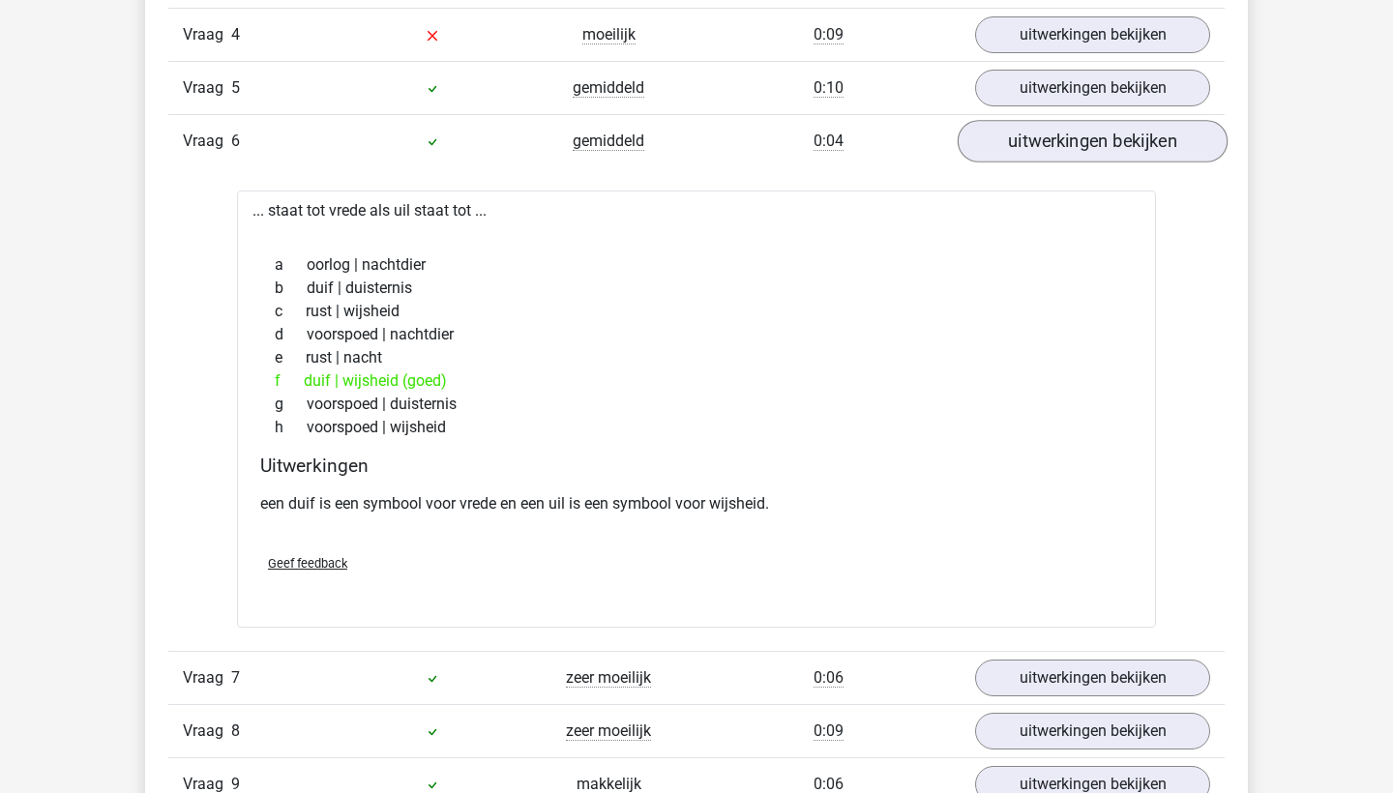
click at [1049, 149] on link "uitwerkingen bekijken" at bounding box center [1093, 141] width 270 height 43
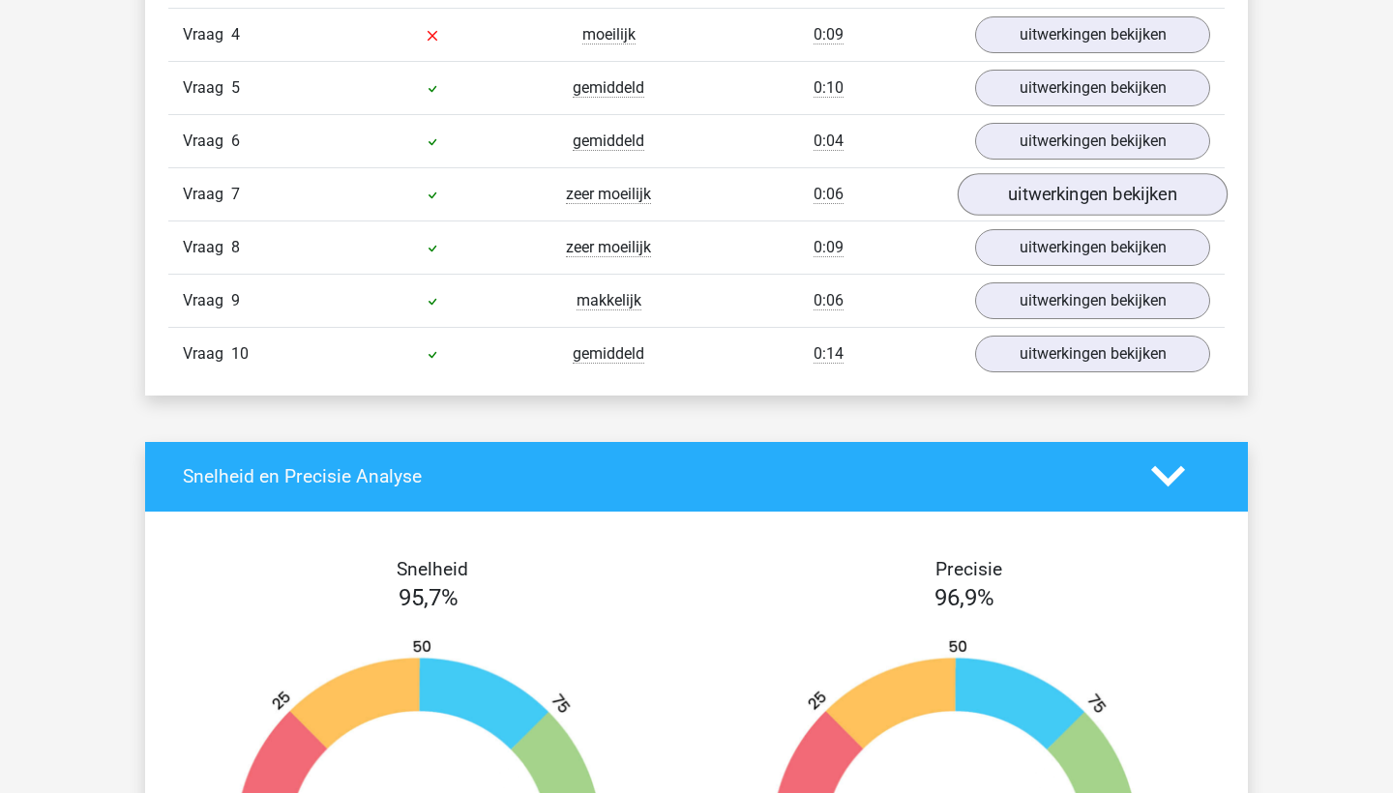
click at [1066, 184] on link "uitwerkingen bekijken" at bounding box center [1093, 194] width 270 height 43
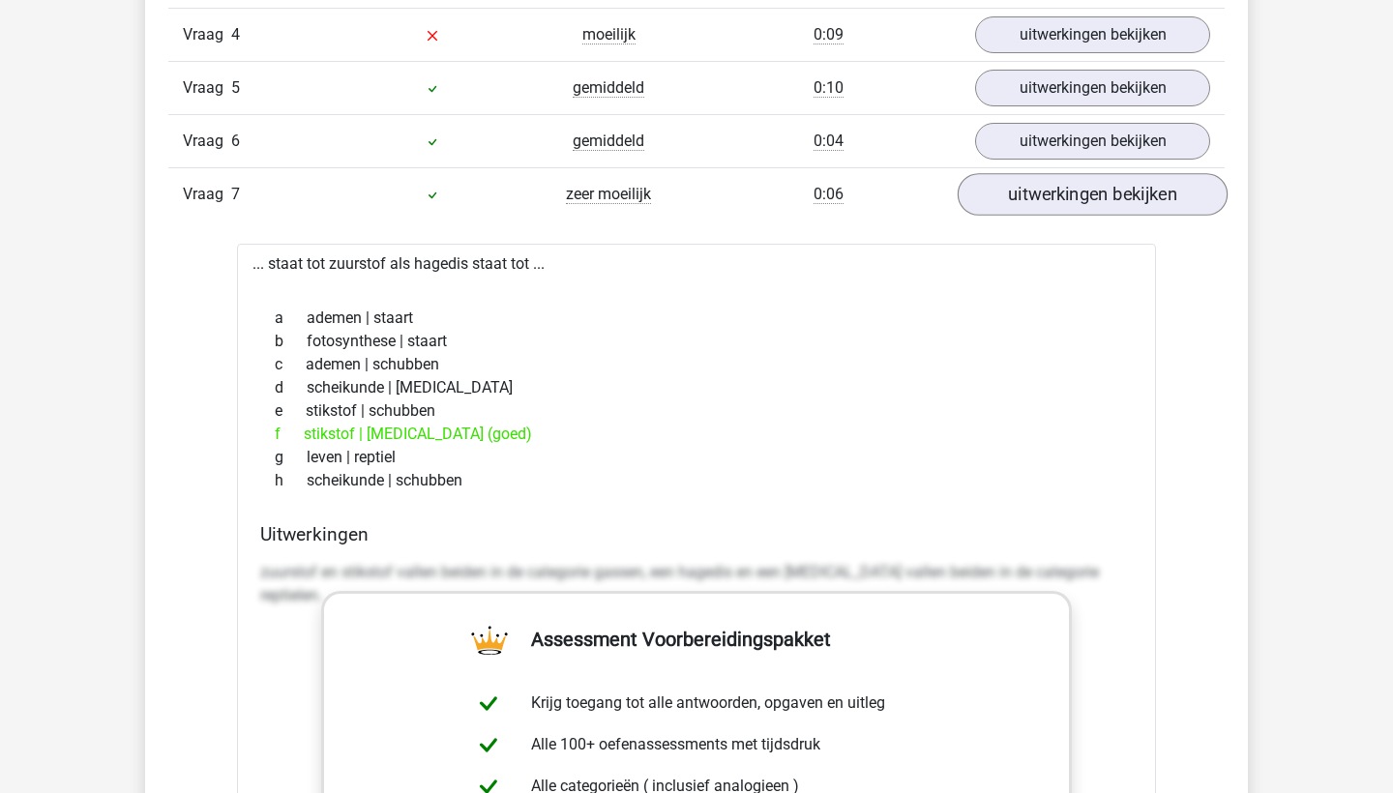
click at [1030, 191] on link "uitwerkingen bekijken" at bounding box center [1093, 194] width 270 height 43
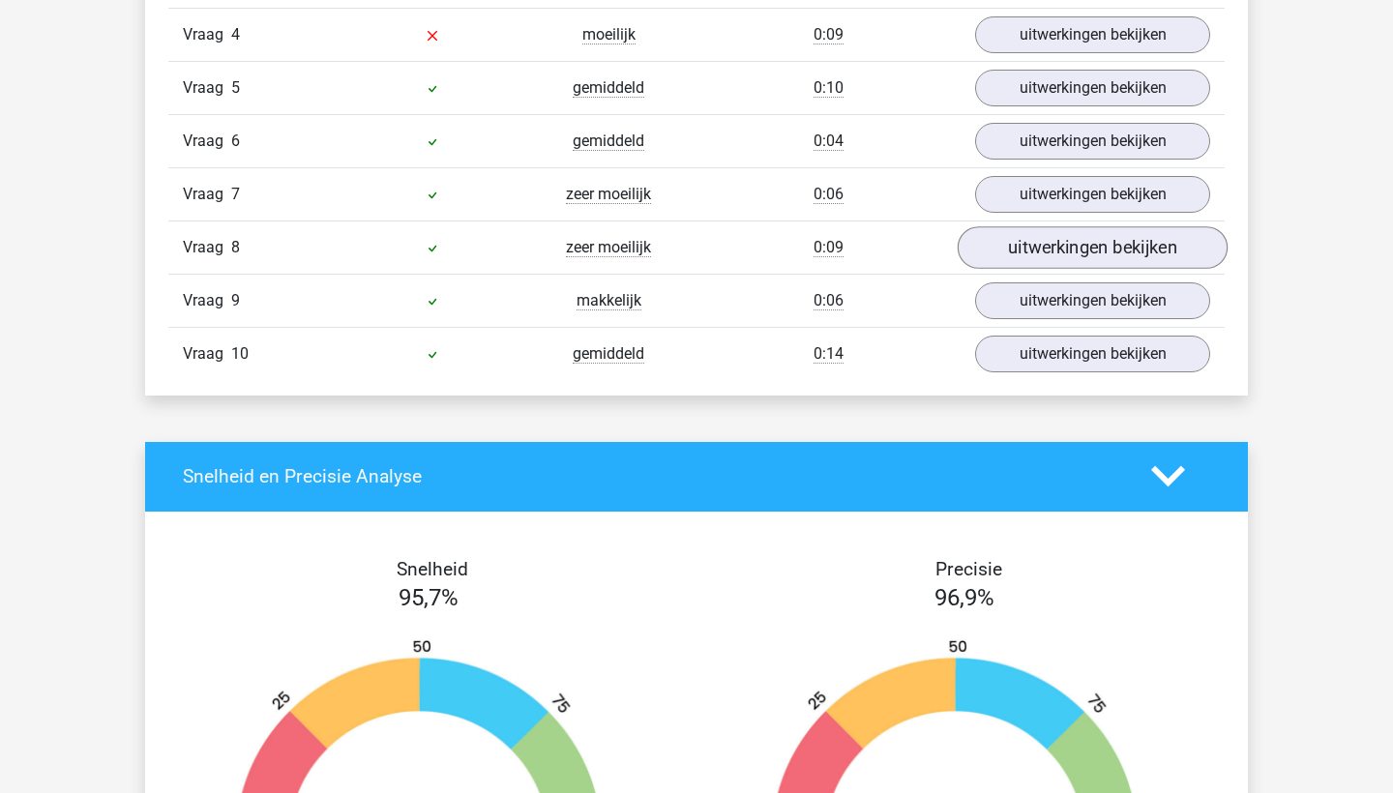
click at [1003, 246] on link "uitwerkingen bekijken" at bounding box center [1093, 247] width 270 height 43
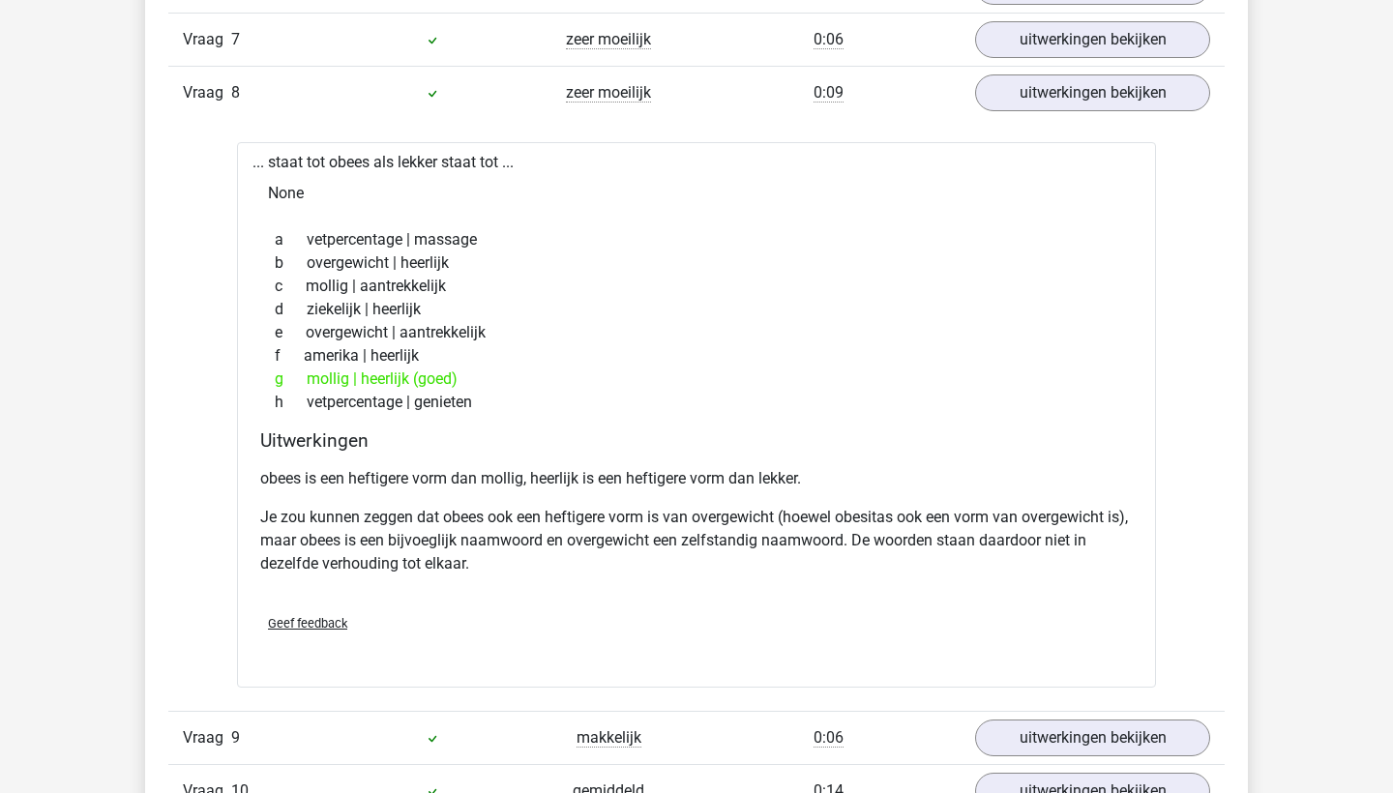
scroll to position [1982, 0]
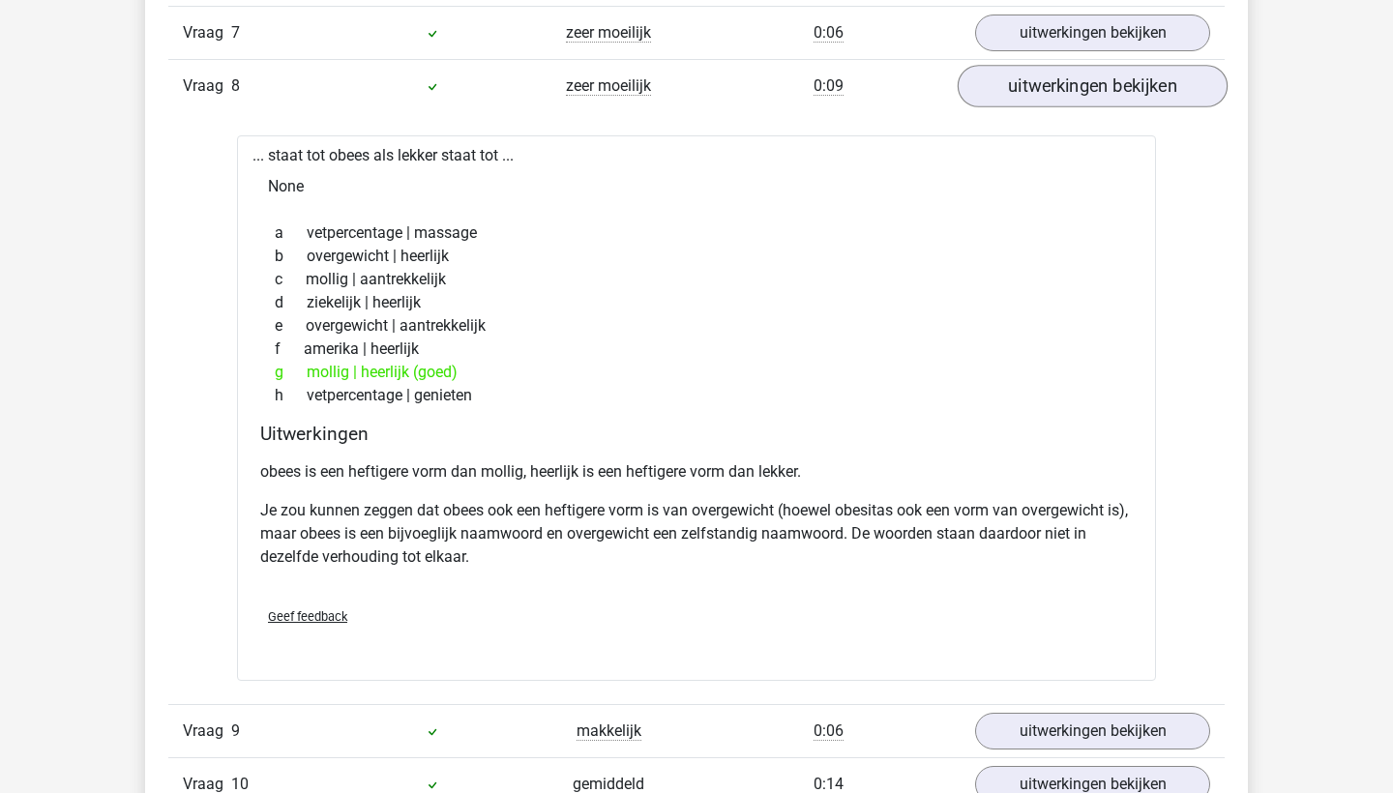
click at [1027, 75] on link "uitwerkingen bekijken" at bounding box center [1093, 86] width 270 height 43
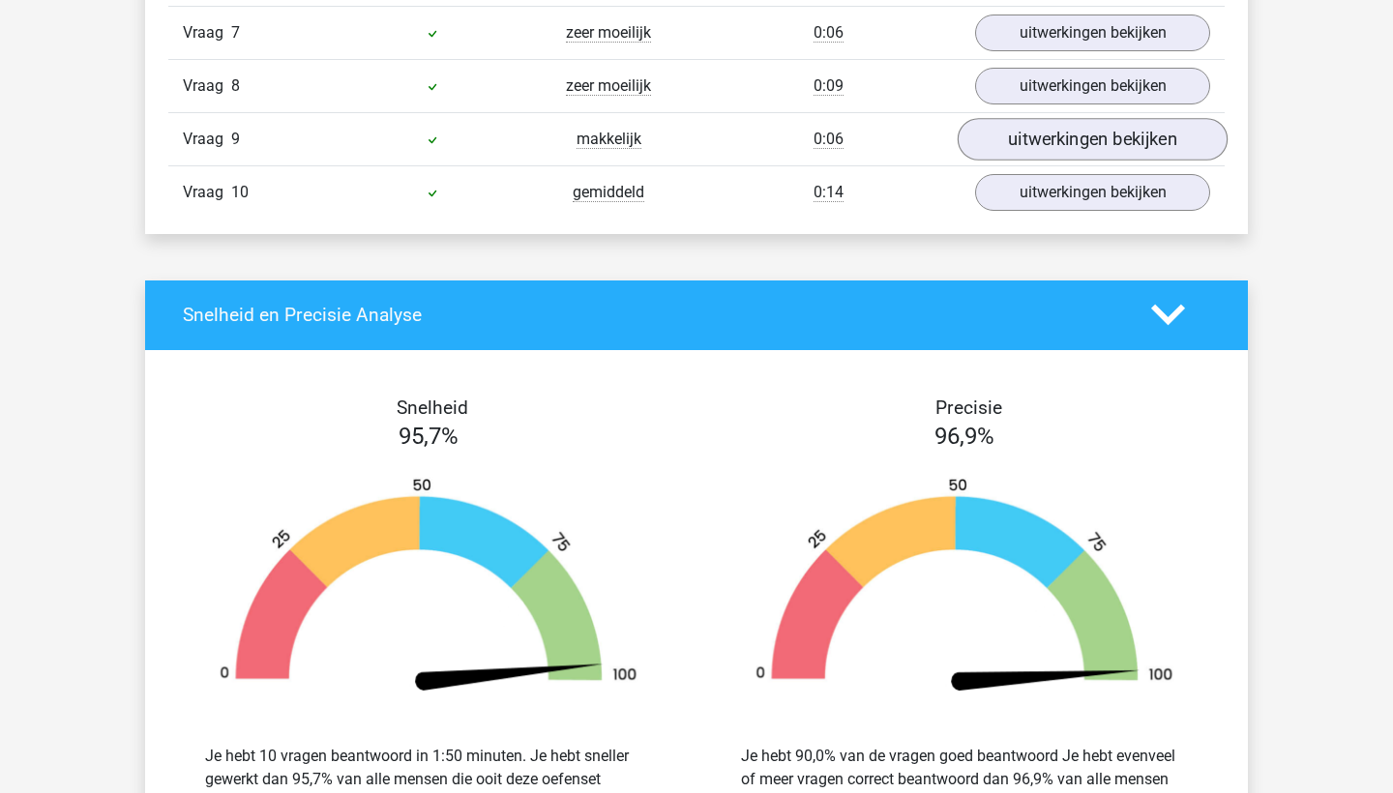
click at [1004, 125] on link "uitwerkingen bekijken" at bounding box center [1093, 139] width 270 height 43
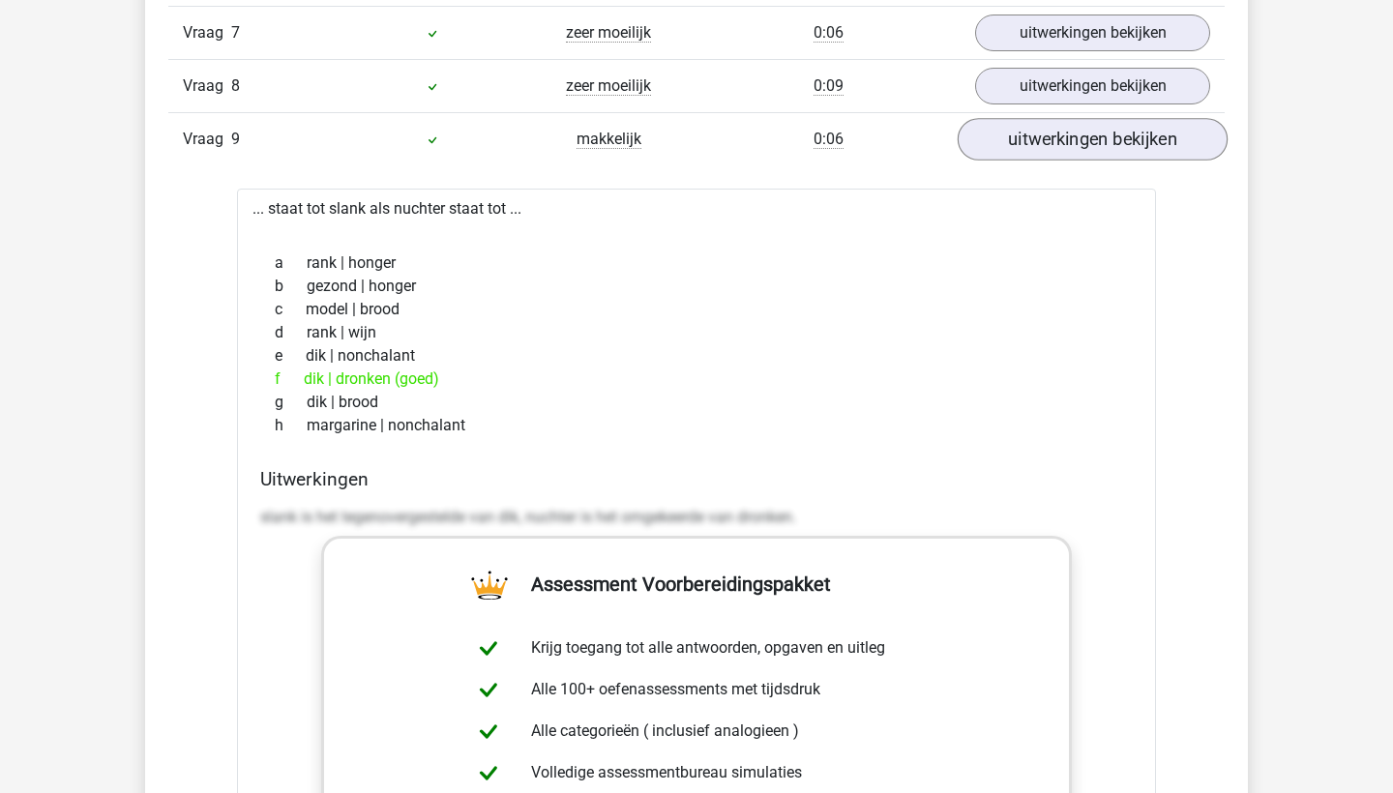
click at [1032, 143] on link "uitwerkingen bekijken" at bounding box center [1093, 139] width 270 height 43
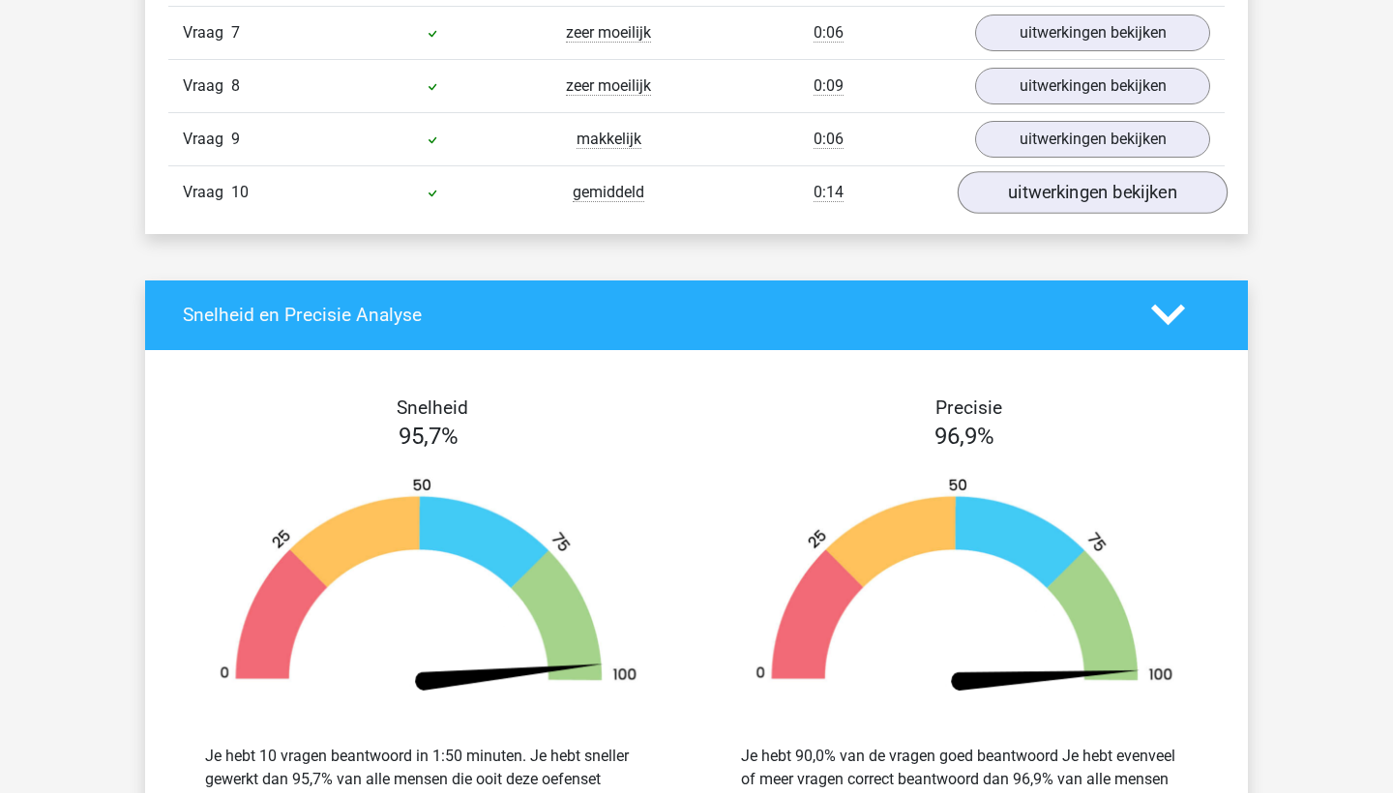
click at [1019, 202] on link "uitwerkingen bekijken" at bounding box center [1093, 192] width 270 height 43
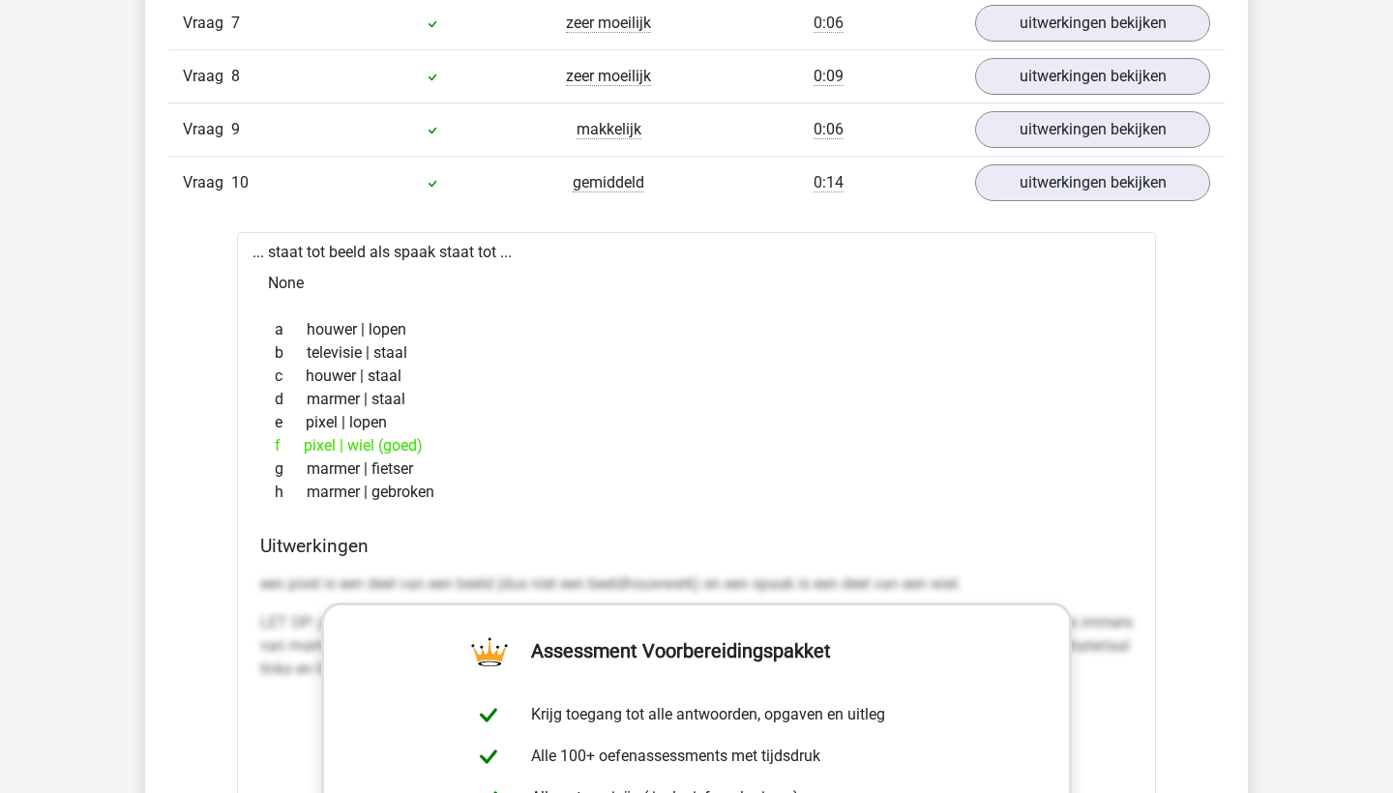
scroll to position [1972, 0]
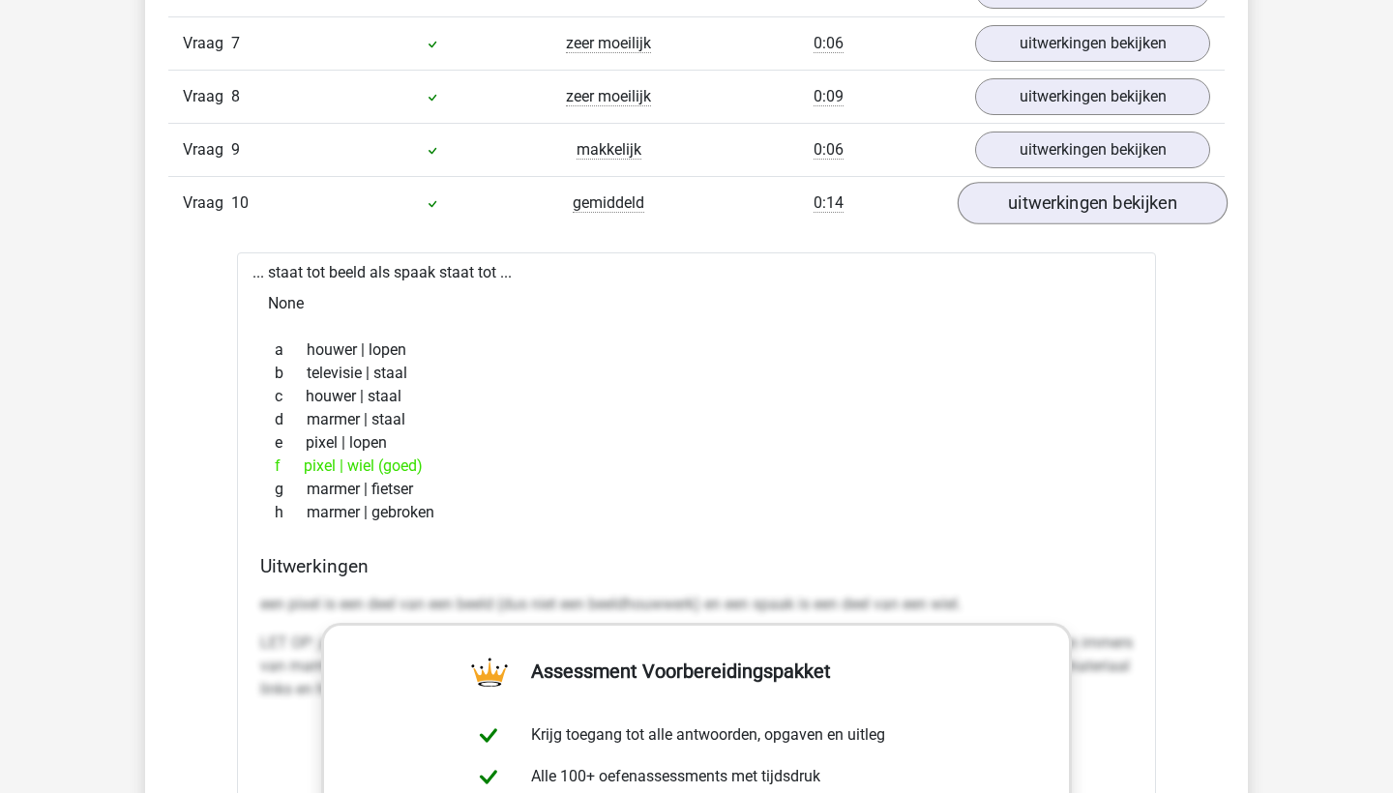
click at [1044, 210] on link "uitwerkingen bekijken" at bounding box center [1093, 203] width 270 height 43
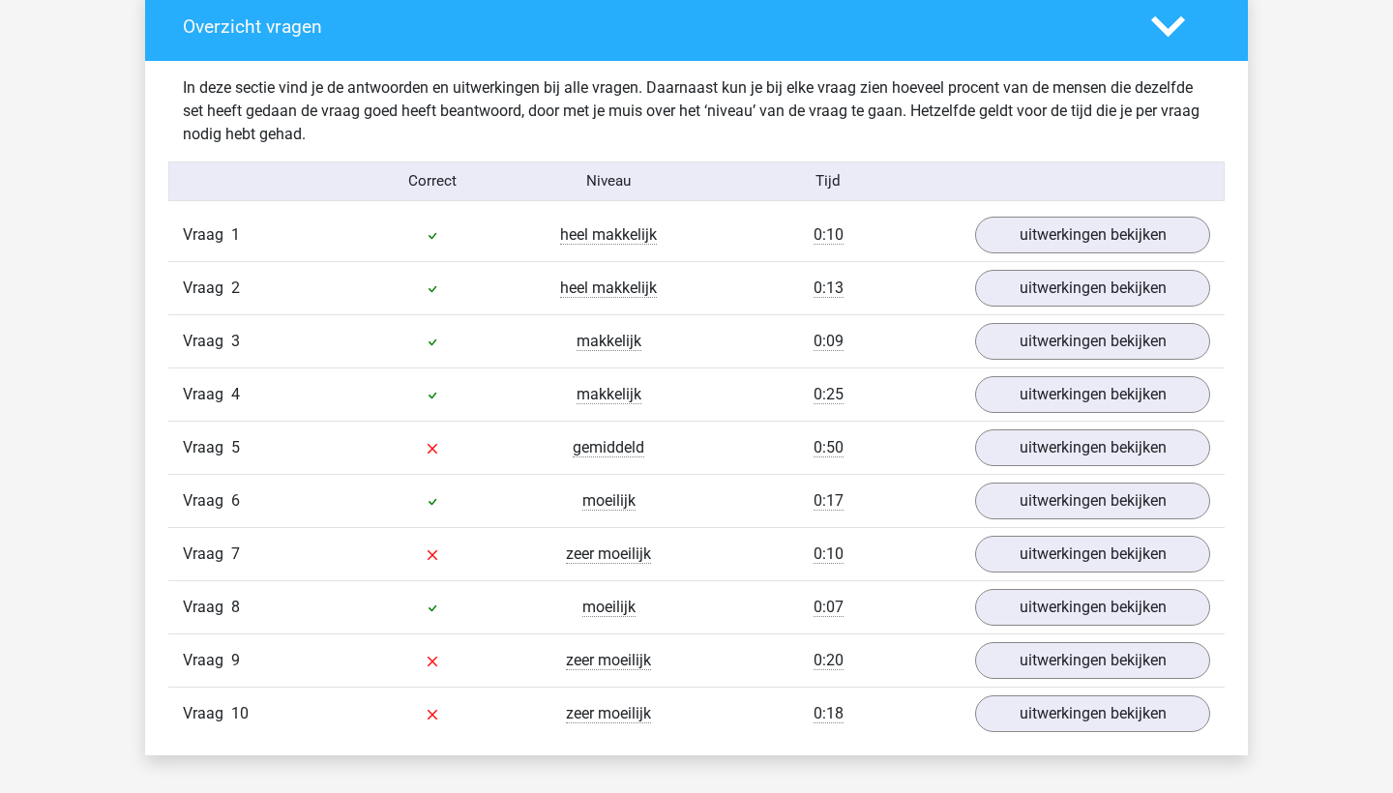
scroll to position [1463, 0]
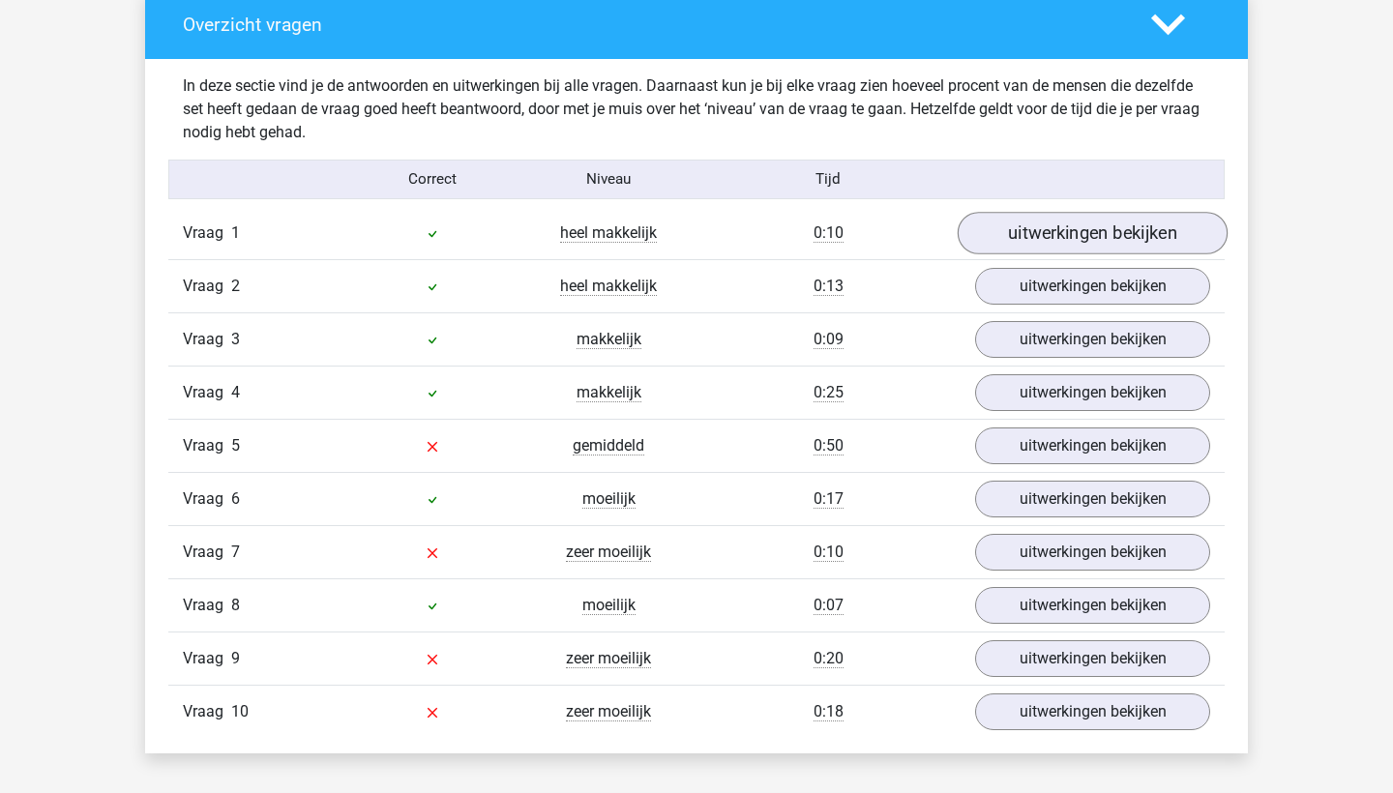
click at [1025, 233] on link "uitwerkingen bekijken" at bounding box center [1093, 233] width 270 height 43
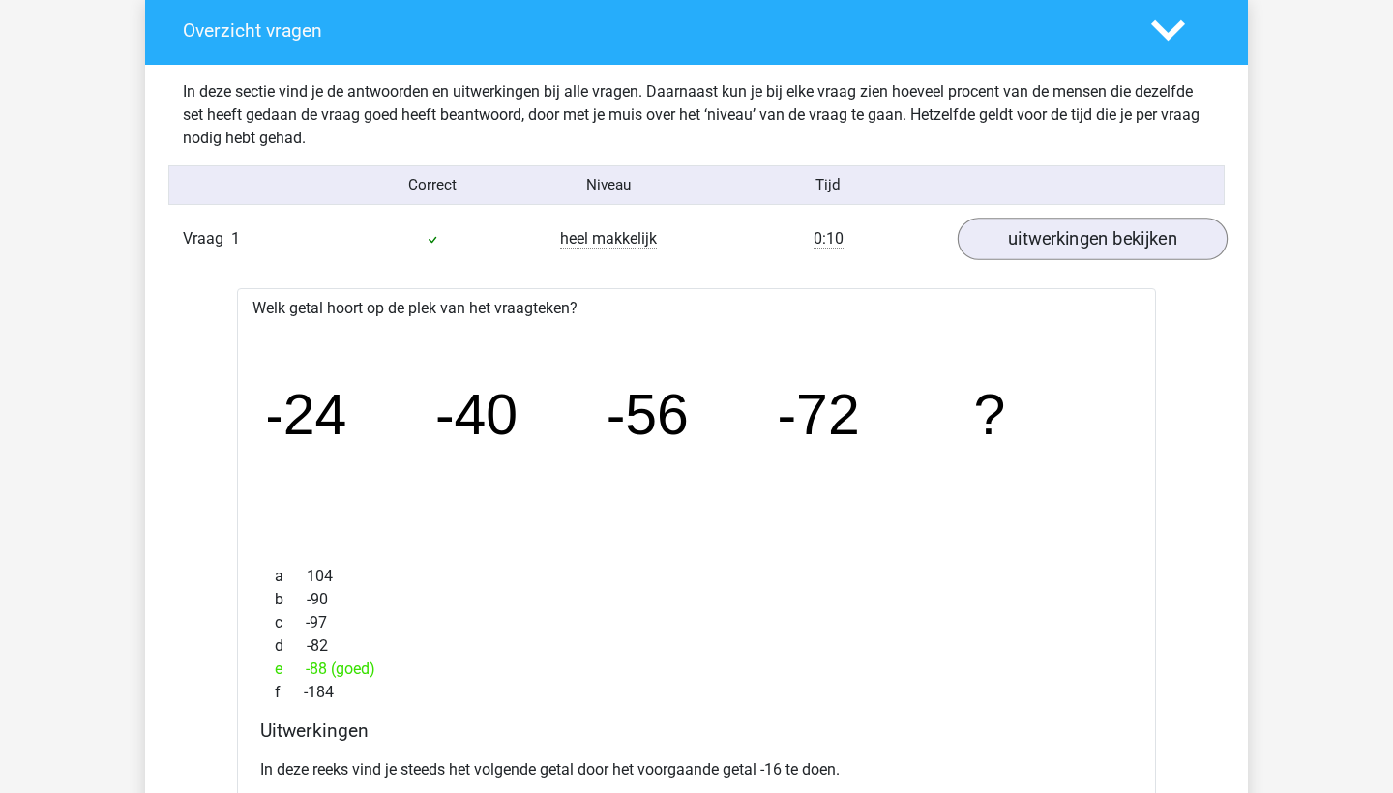
scroll to position [1447, 0]
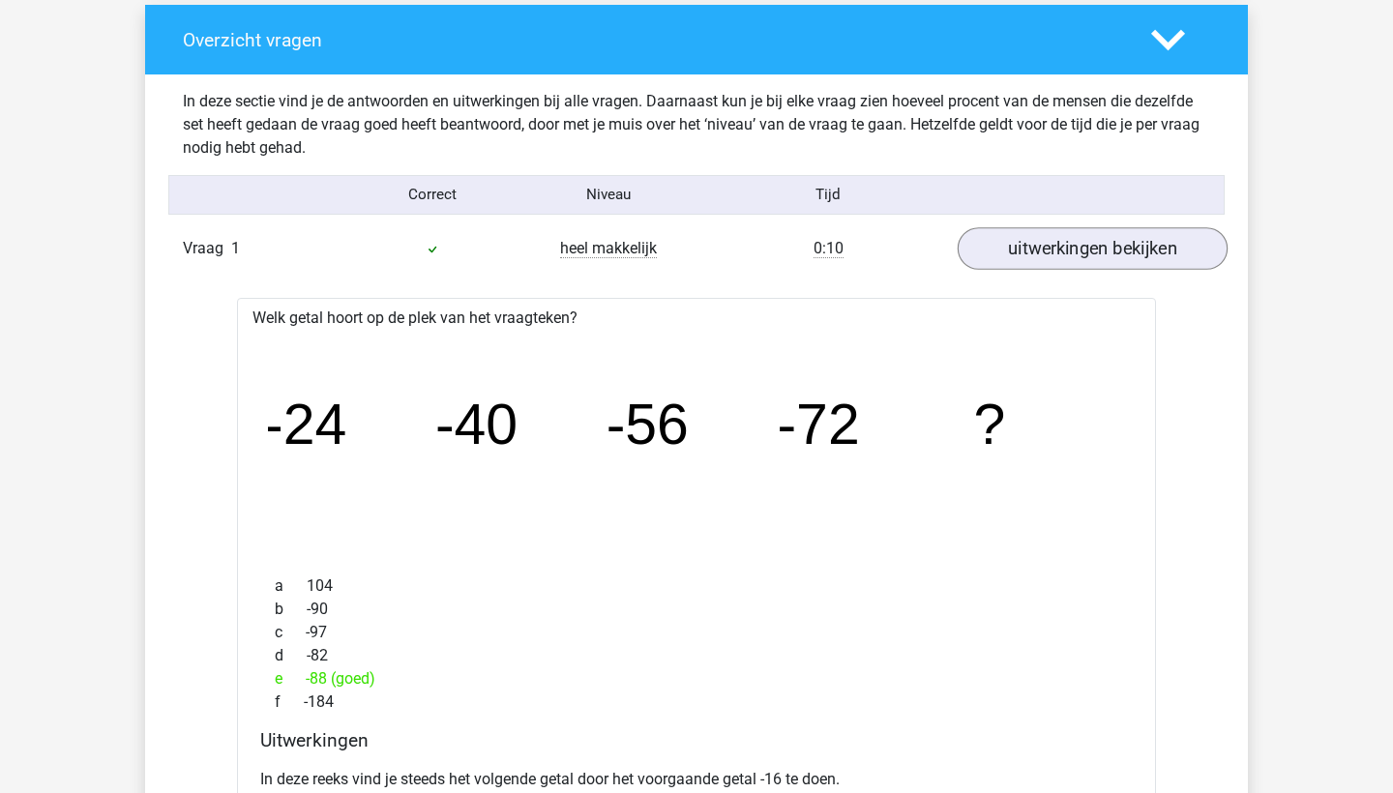
click at [1027, 246] on link "uitwerkingen bekijken" at bounding box center [1093, 248] width 270 height 43
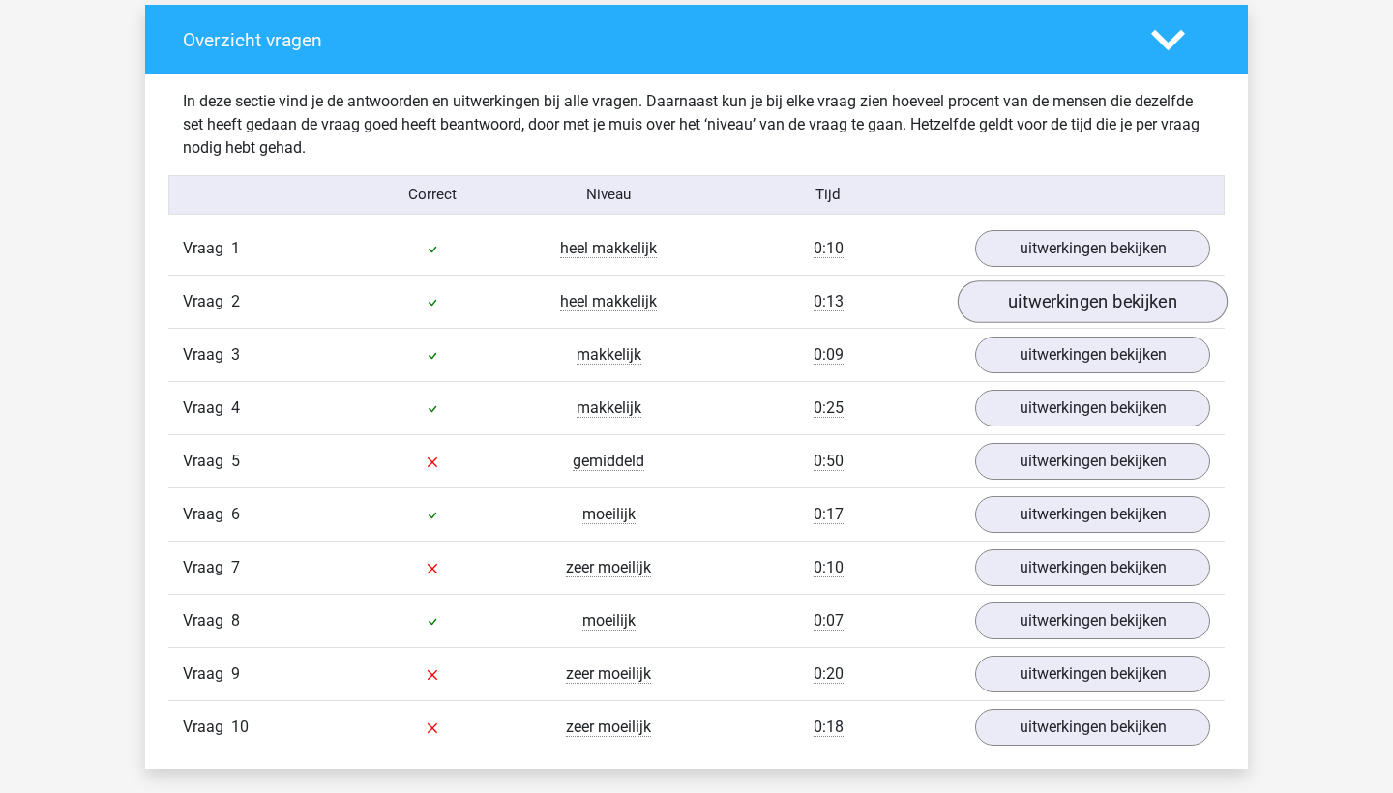
click at [1028, 300] on link "uitwerkingen bekijken" at bounding box center [1093, 302] width 270 height 43
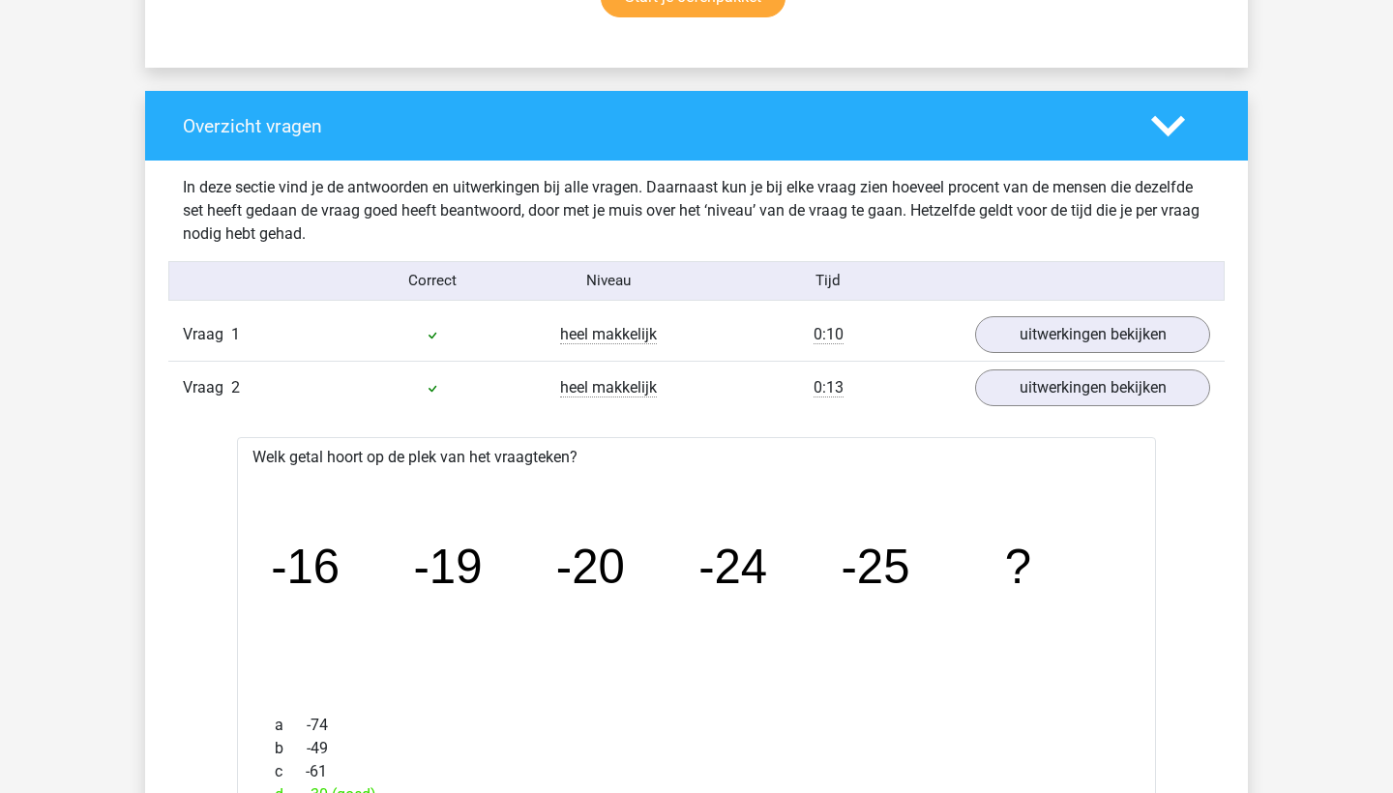
scroll to position [1363, 0]
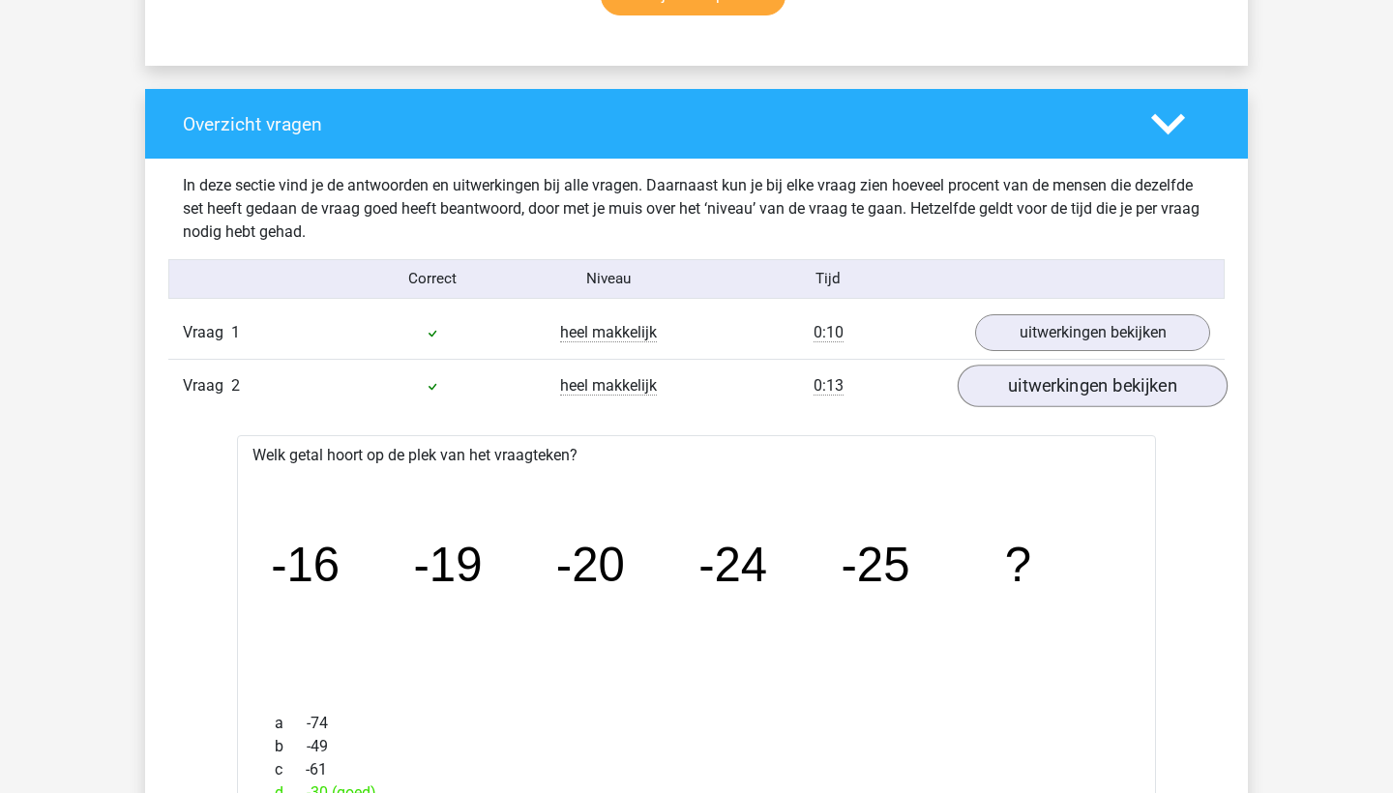
click at [1080, 397] on link "uitwerkingen bekijken" at bounding box center [1093, 386] width 270 height 43
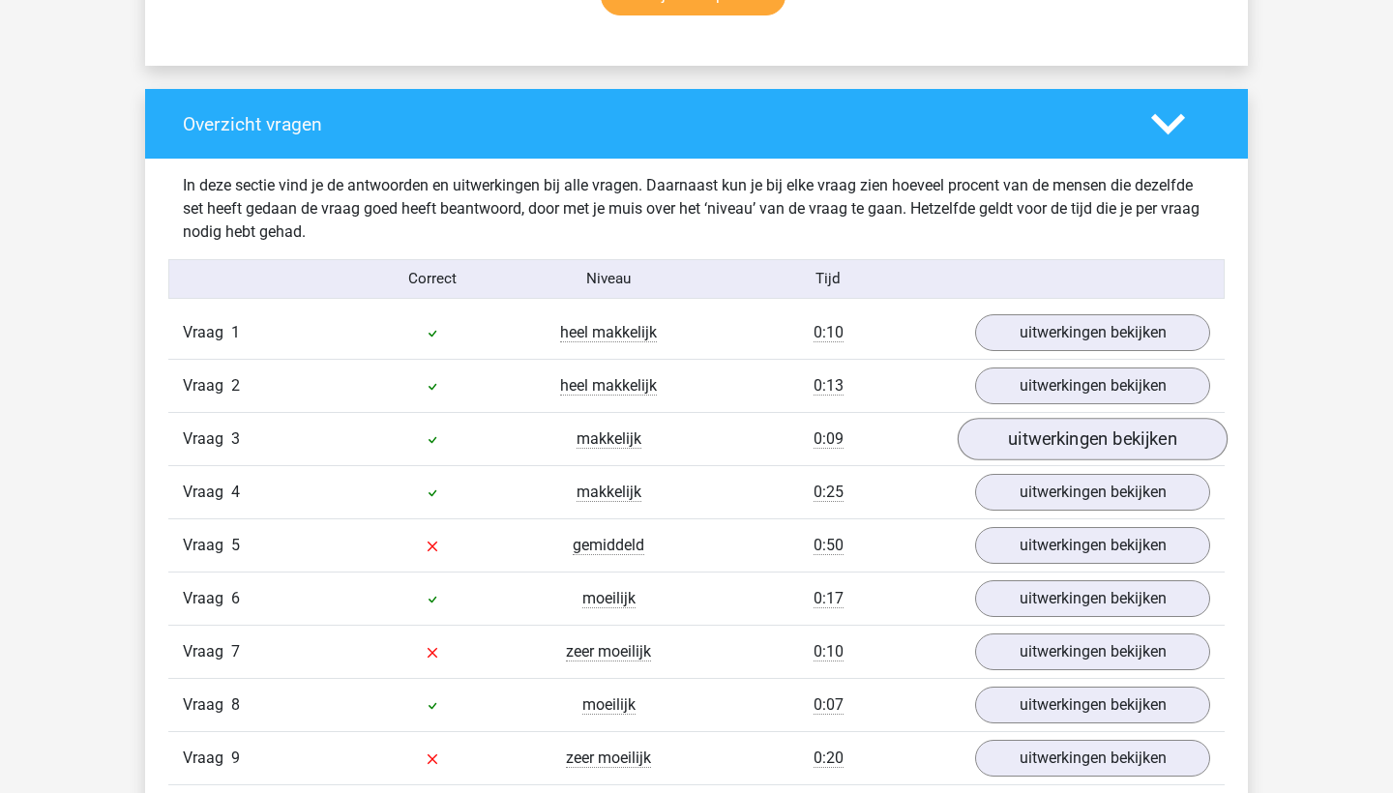
click at [1102, 435] on link "uitwerkingen bekijken" at bounding box center [1093, 439] width 270 height 43
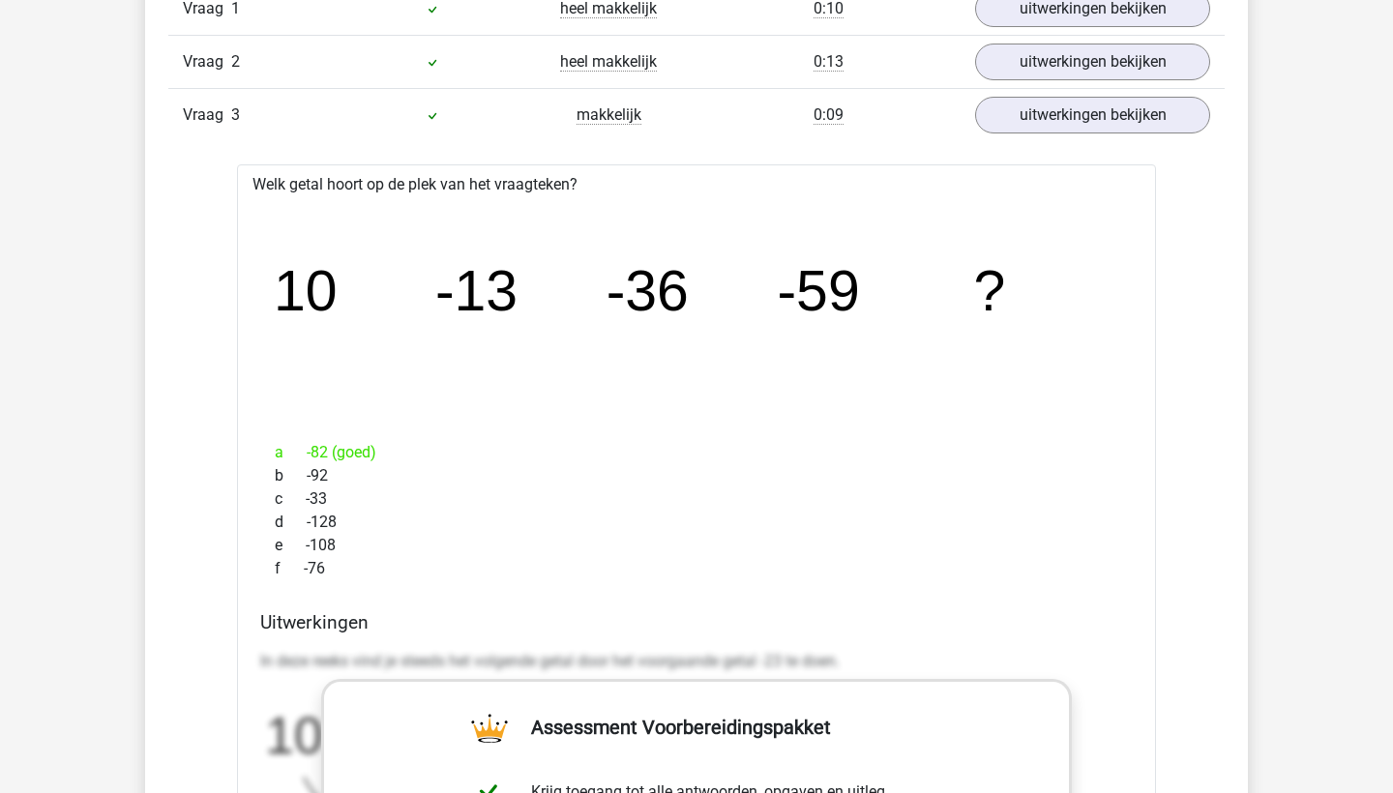
scroll to position [1771, 0]
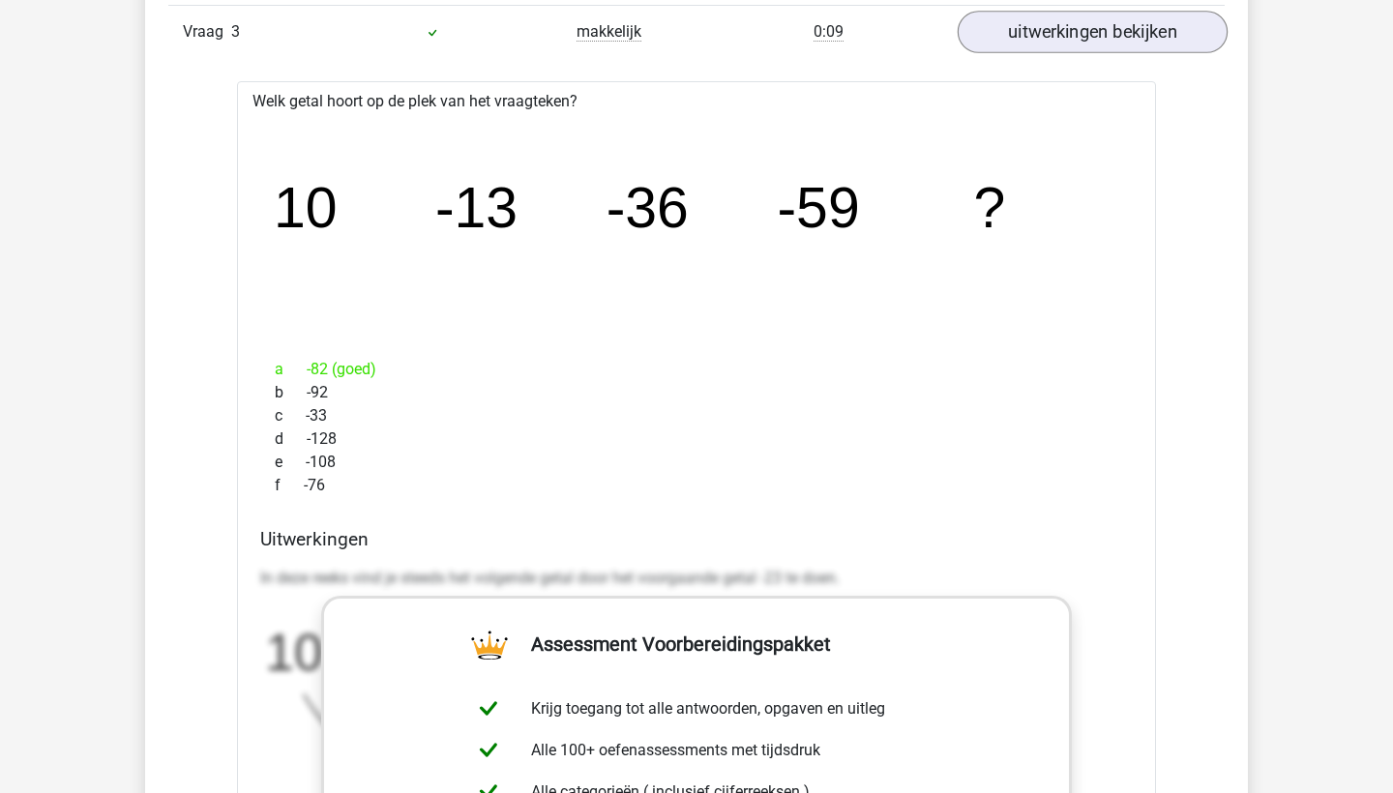
click at [1048, 34] on link "uitwerkingen bekijken" at bounding box center [1093, 32] width 270 height 43
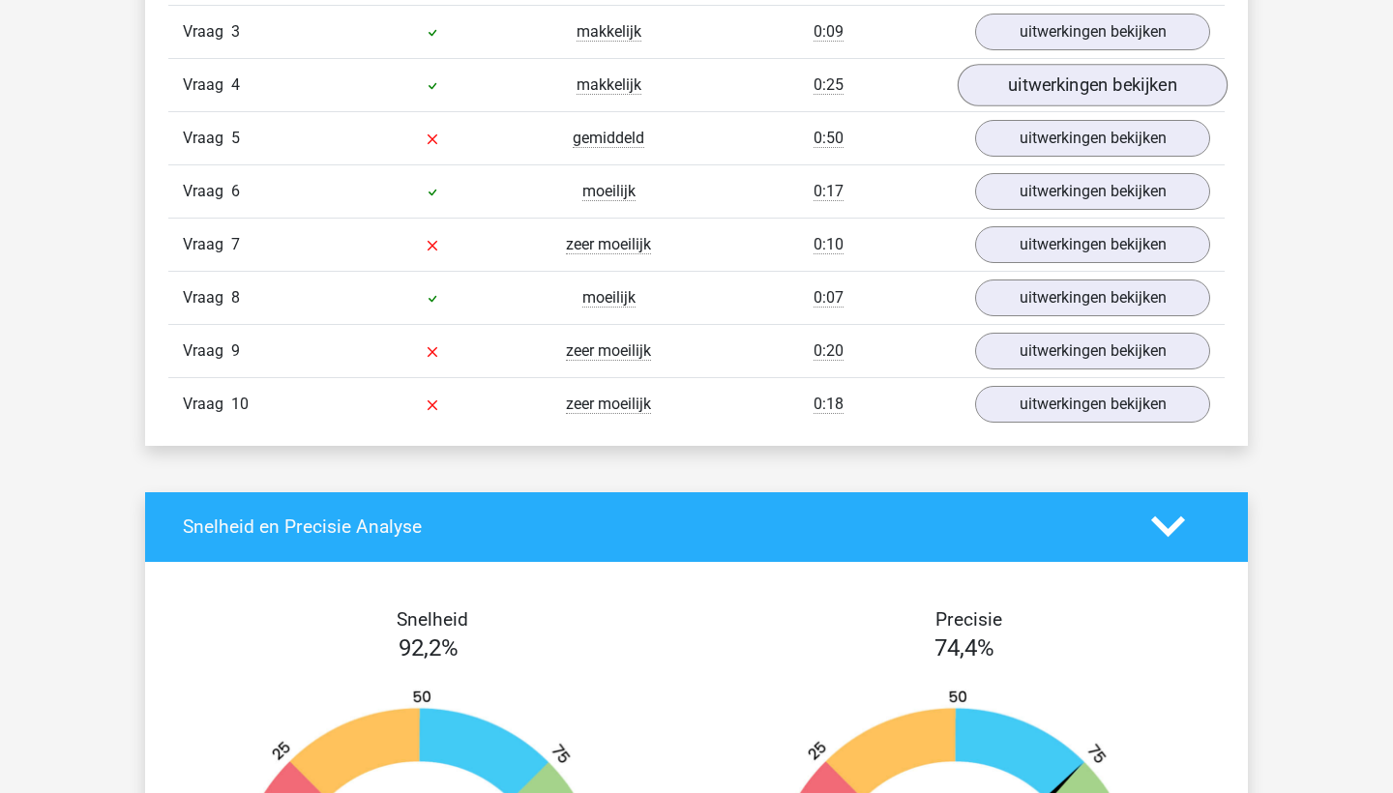
click at [1047, 100] on link "uitwerkingen bekijken" at bounding box center [1093, 85] width 270 height 43
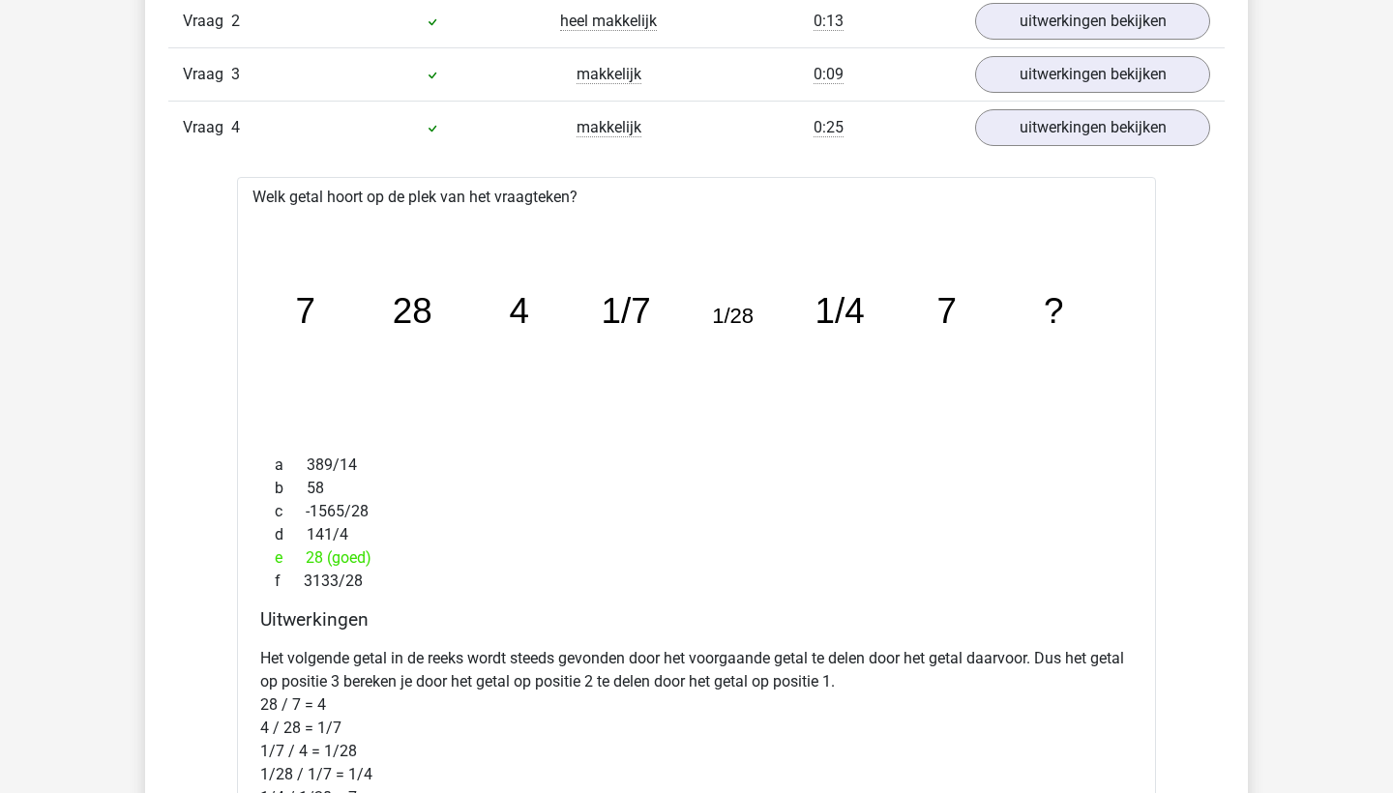
scroll to position [1717, 0]
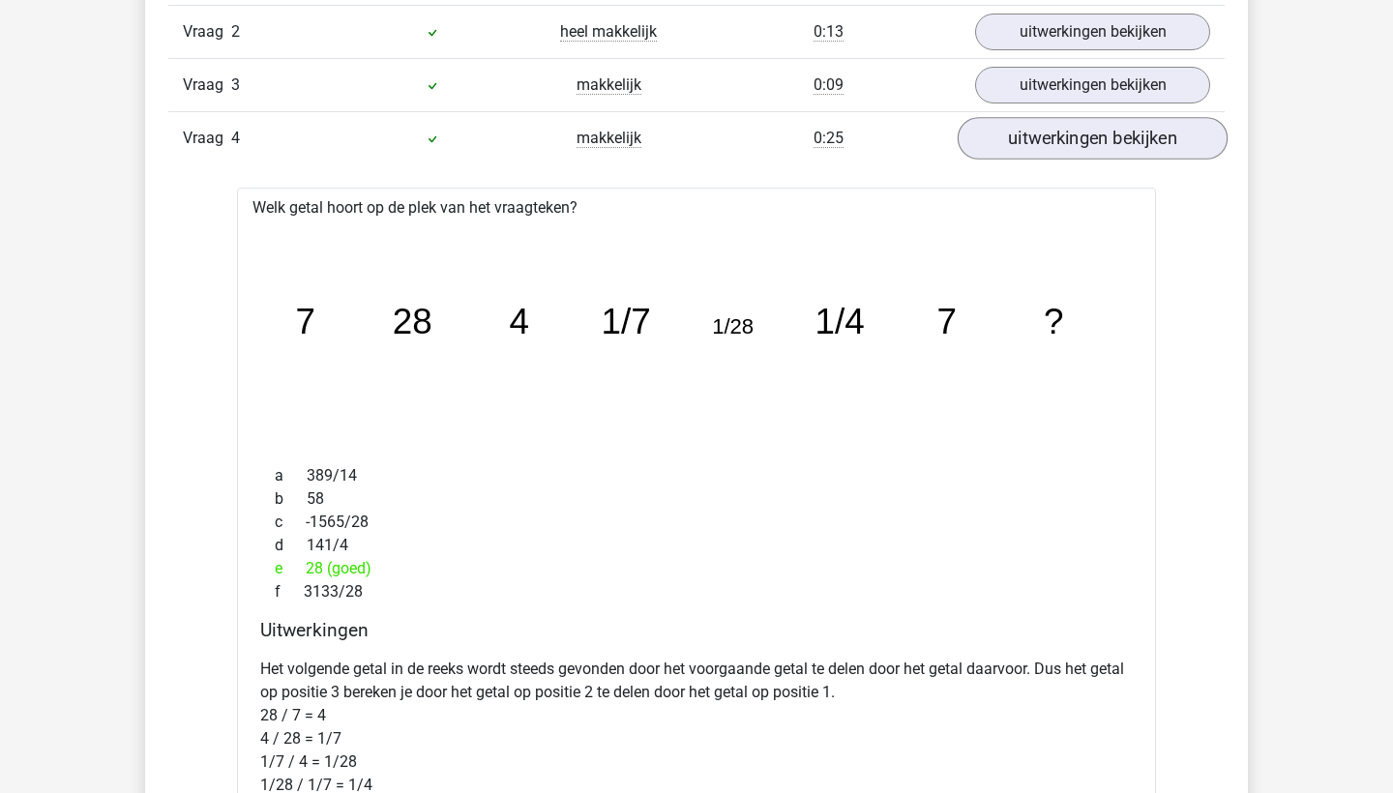
click at [1088, 138] on link "uitwerkingen bekijken" at bounding box center [1093, 138] width 270 height 43
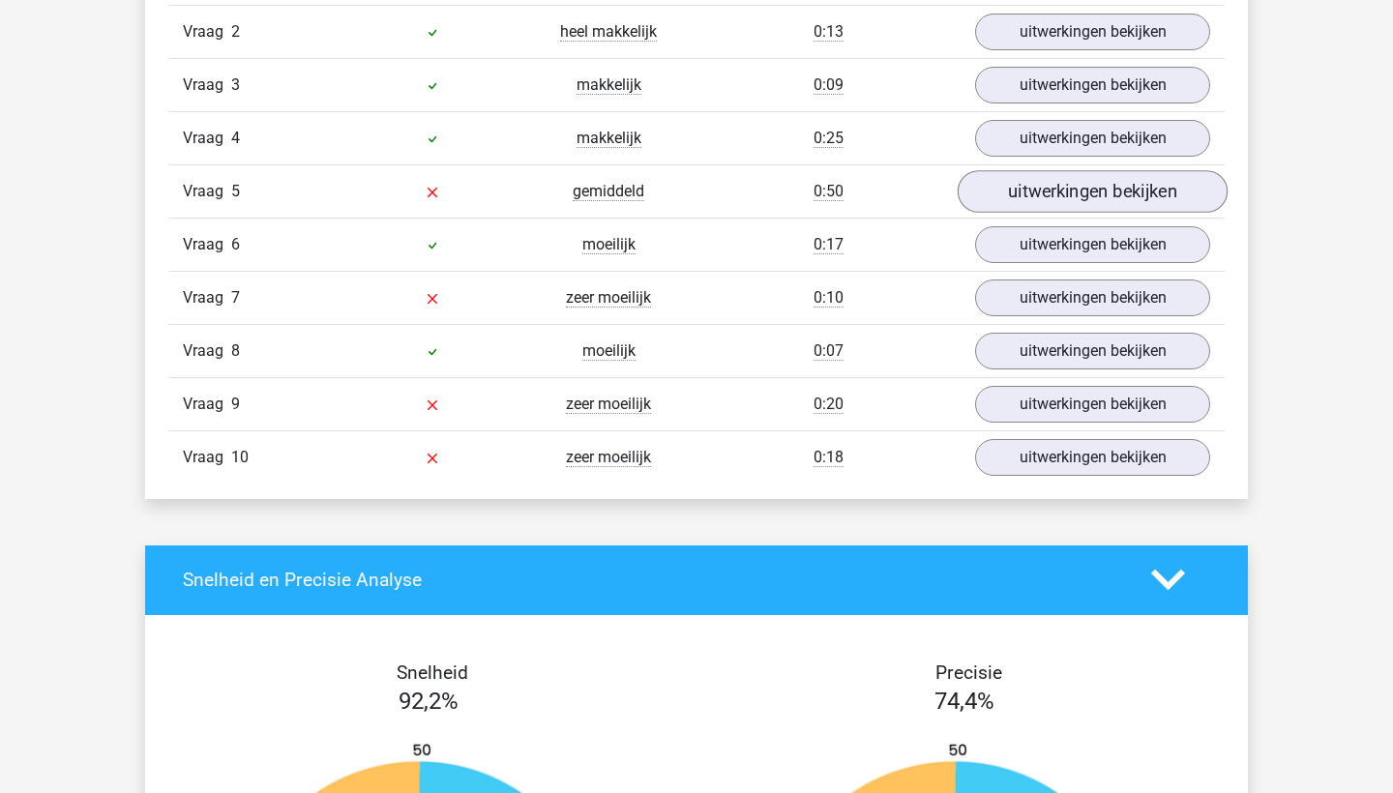
click at [1071, 182] on link "uitwerkingen bekijken" at bounding box center [1093, 191] width 270 height 43
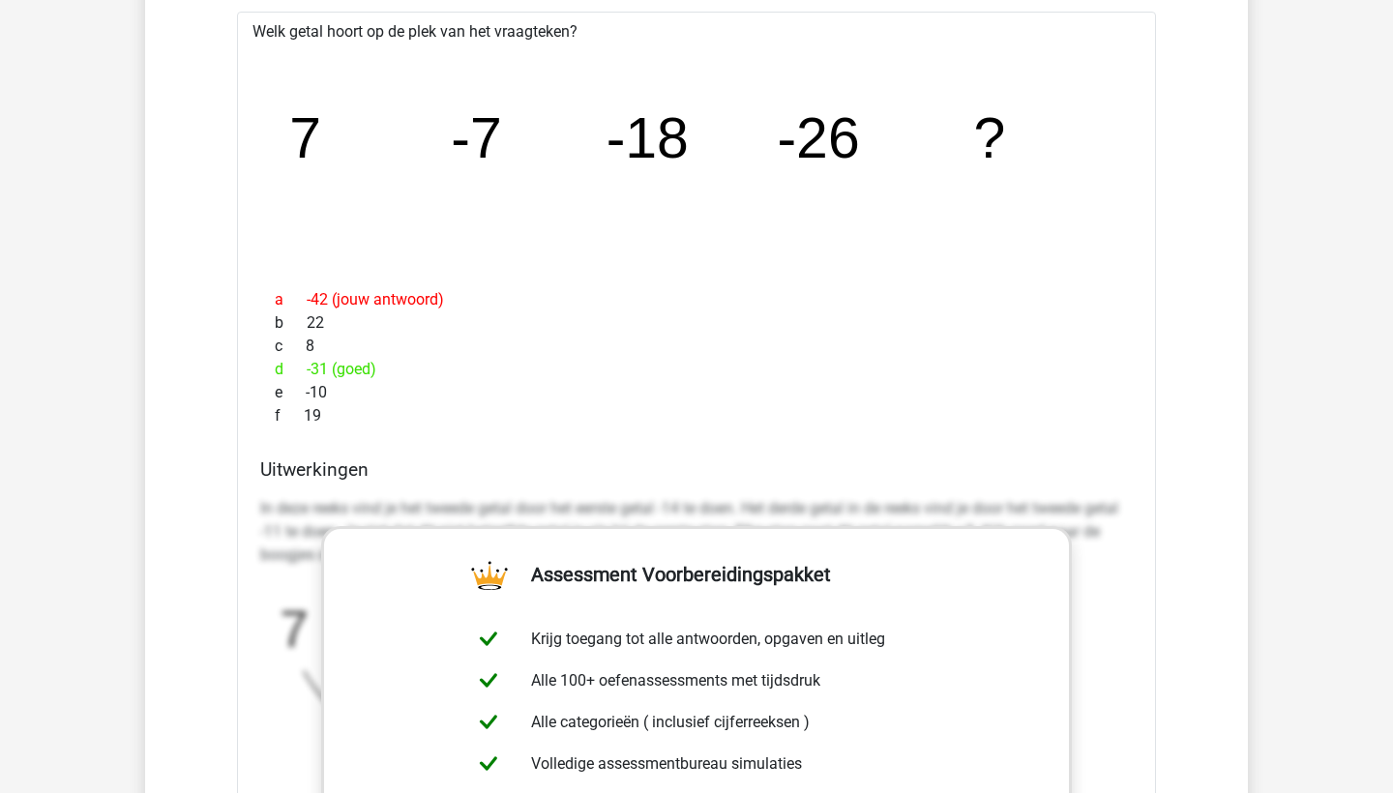
scroll to position [1689, 0]
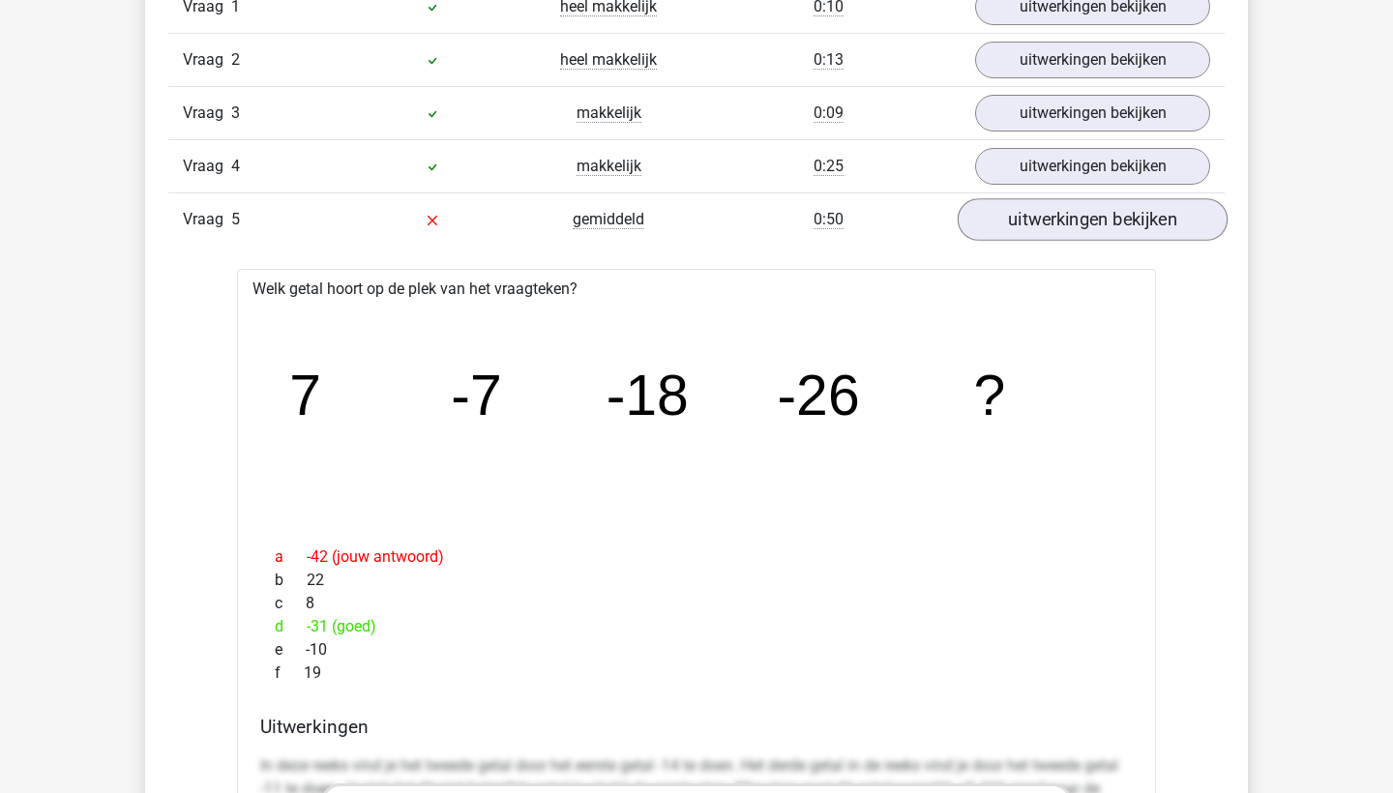
click at [1018, 216] on link "uitwerkingen bekijken" at bounding box center [1093, 219] width 270 height 43
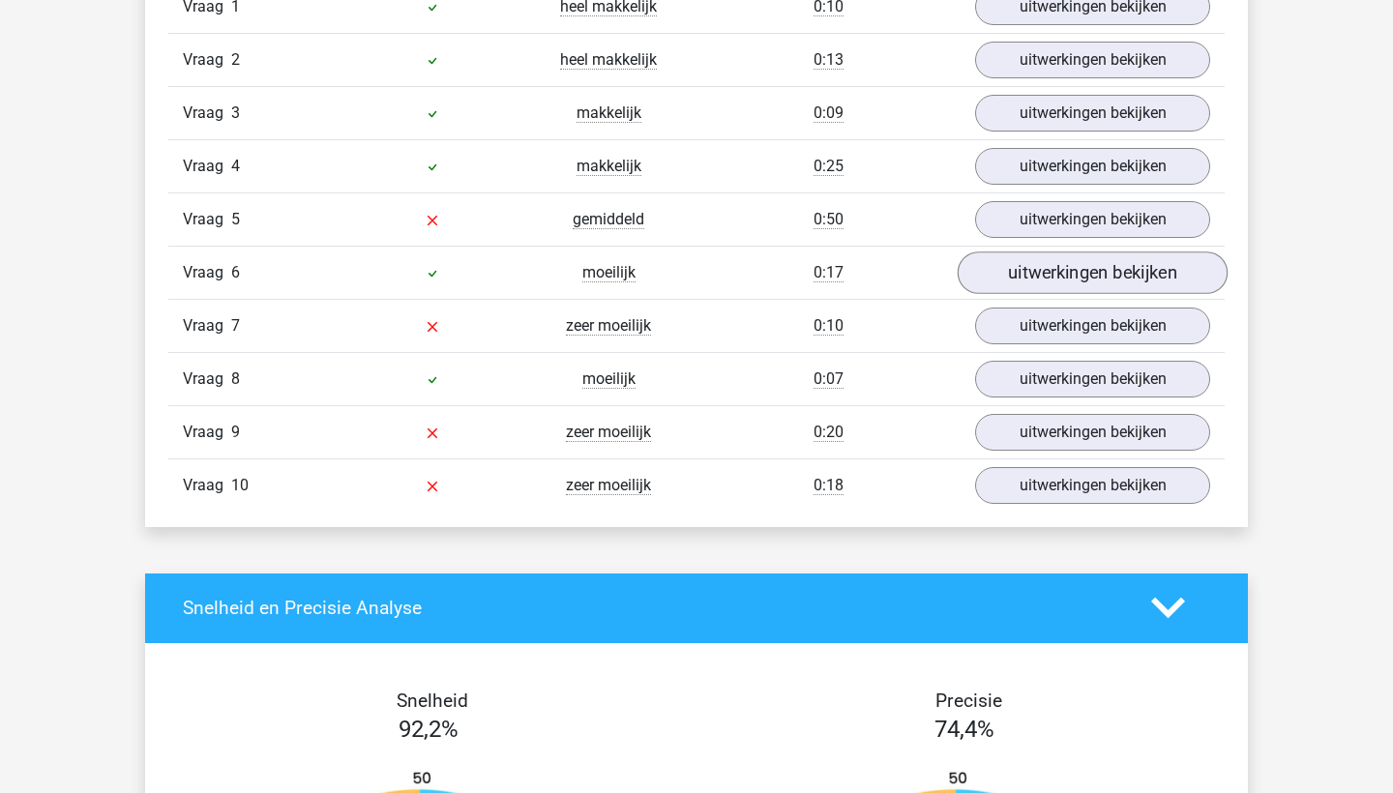
click at [1047, 277] on link "uitwerkingen bekijken" at bounding box center [1093, 273] width 270 height 43
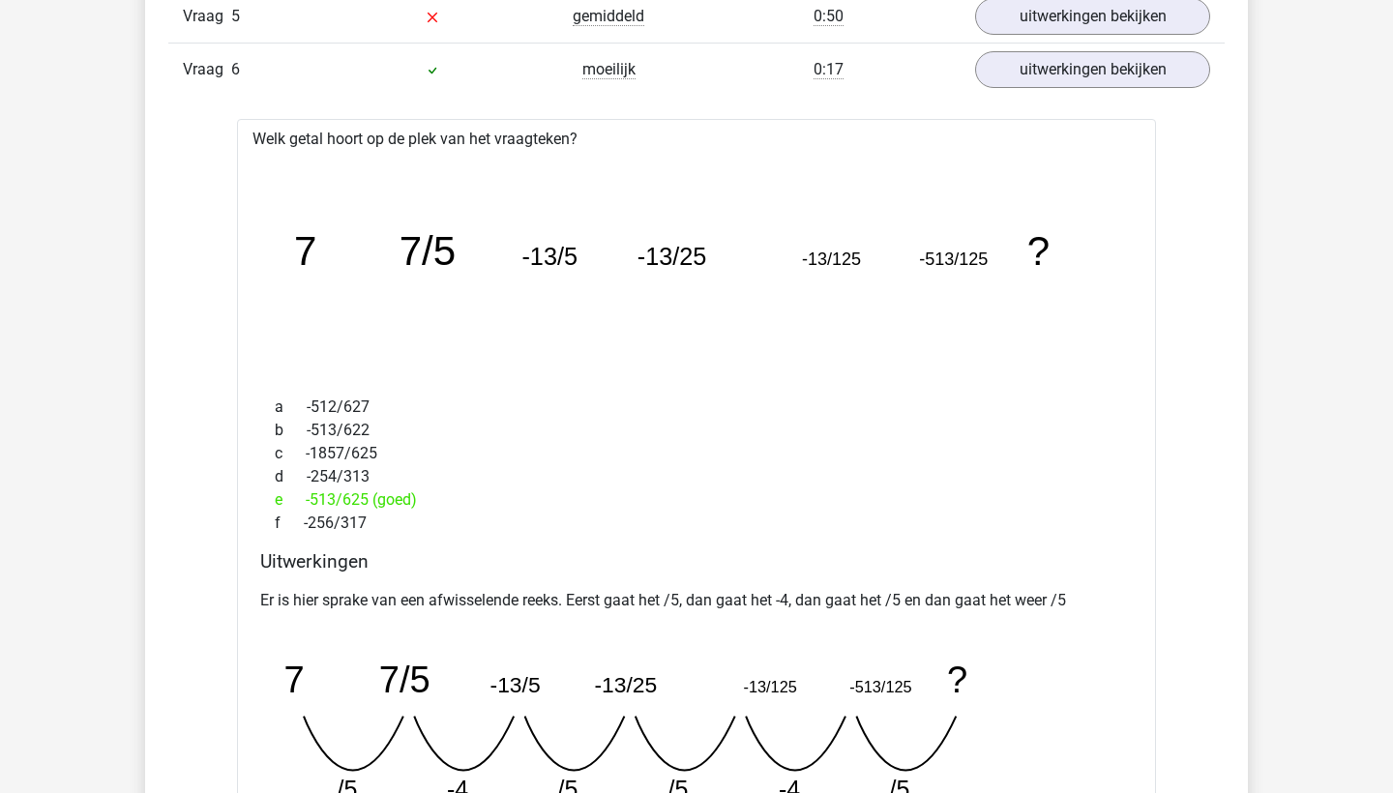
scroll to position [1878, 0]
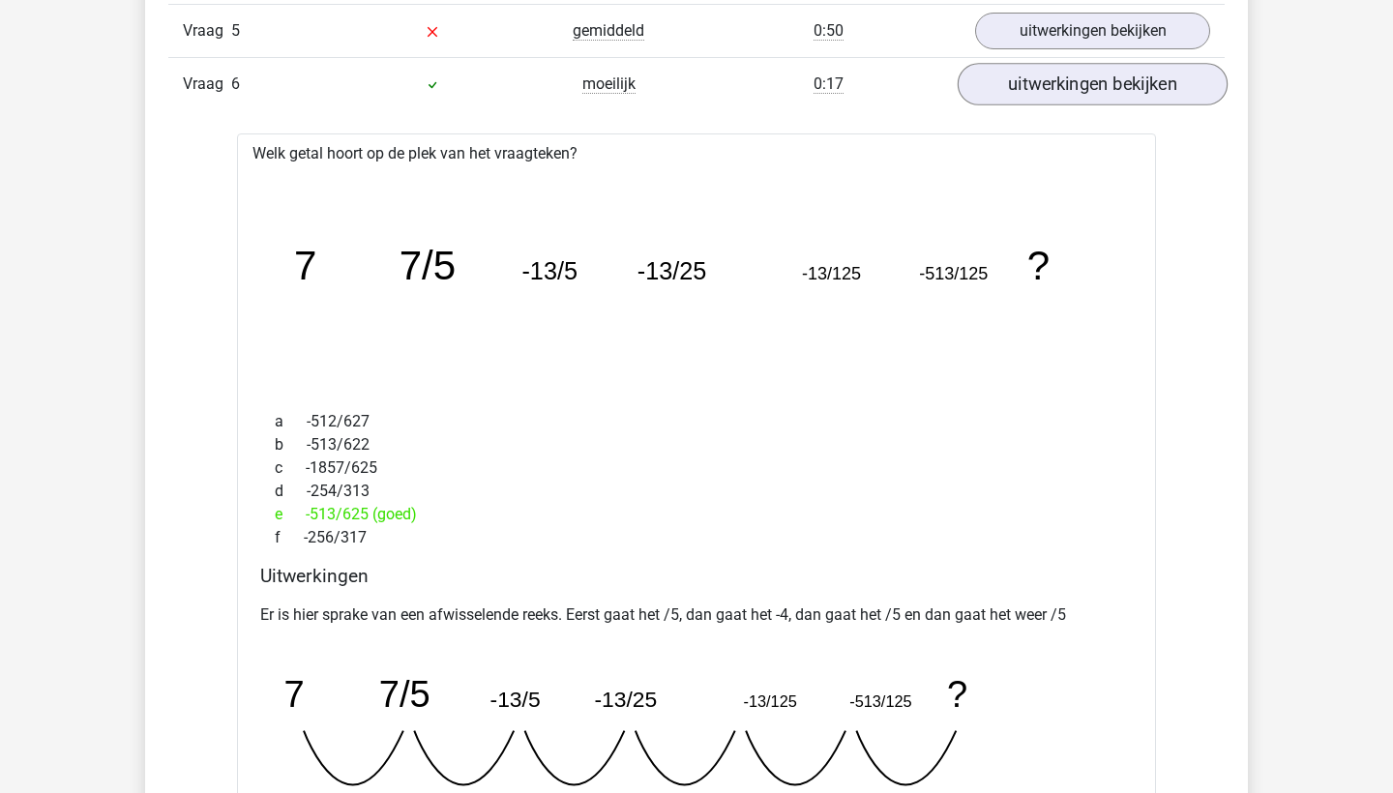
click at [1095, 83] on link "uitwerkingen bekijken" at bounding box center [1093, 84] width 270 height 43
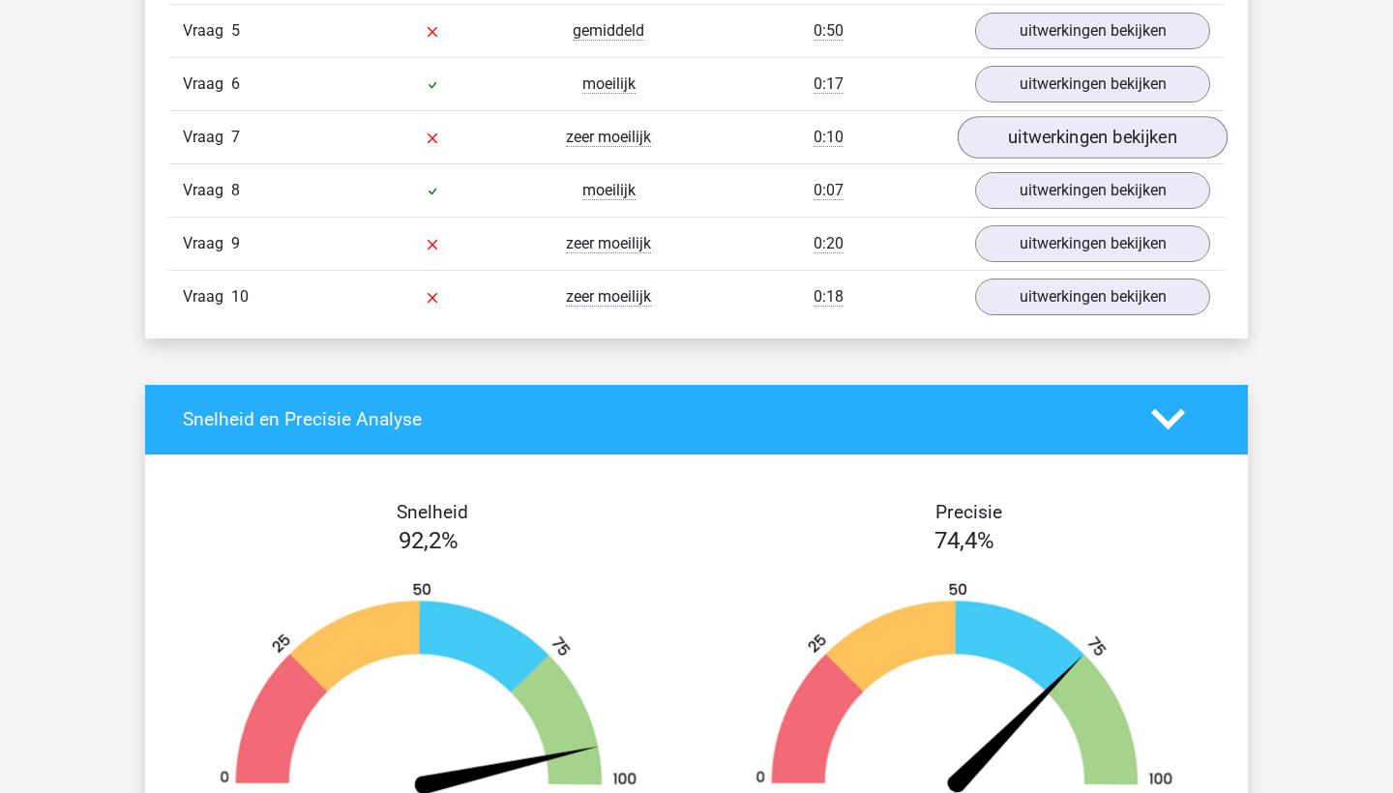
click at [1078, 140] on link "uitwerkingen bekijken" at bounding box center [1093, 137] width 270 height 43
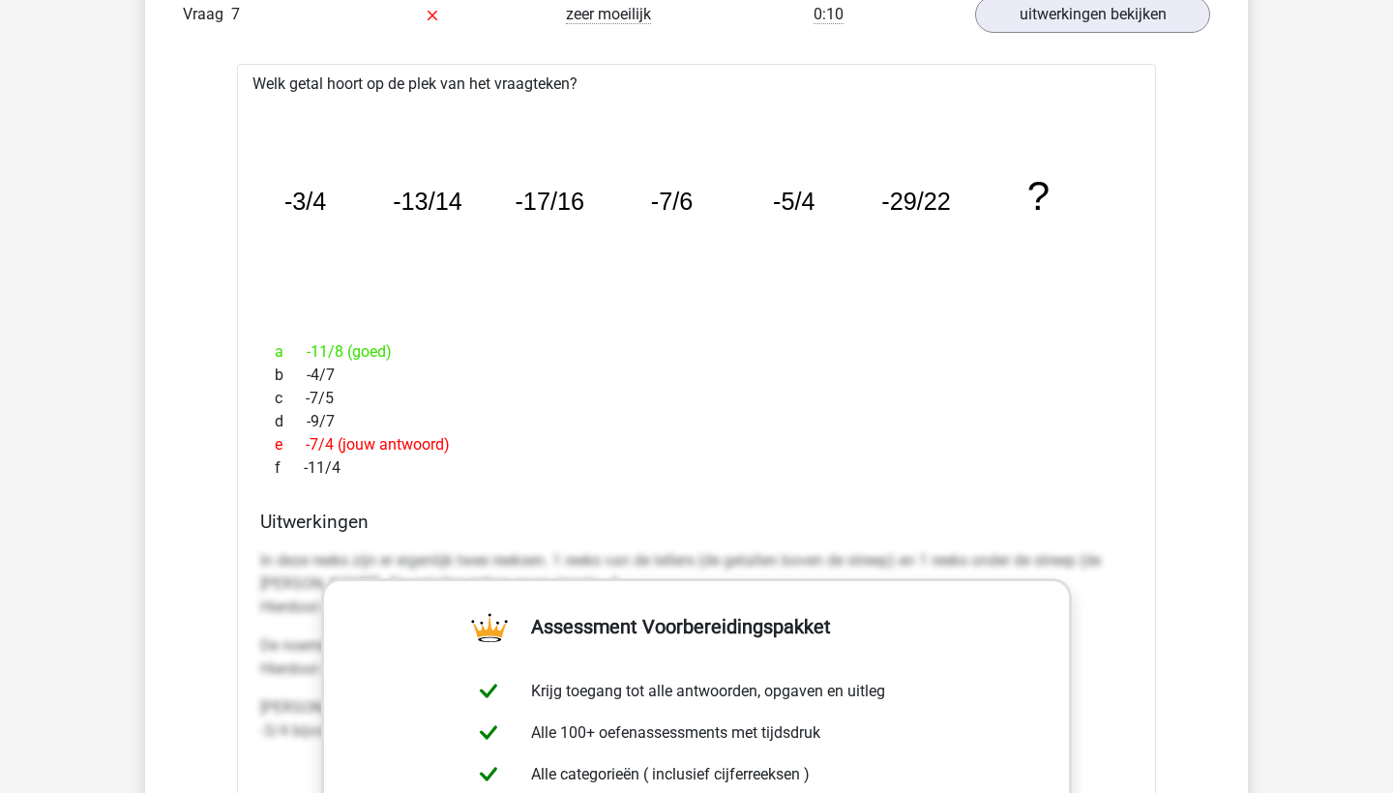
scroll to position [2000, 0]
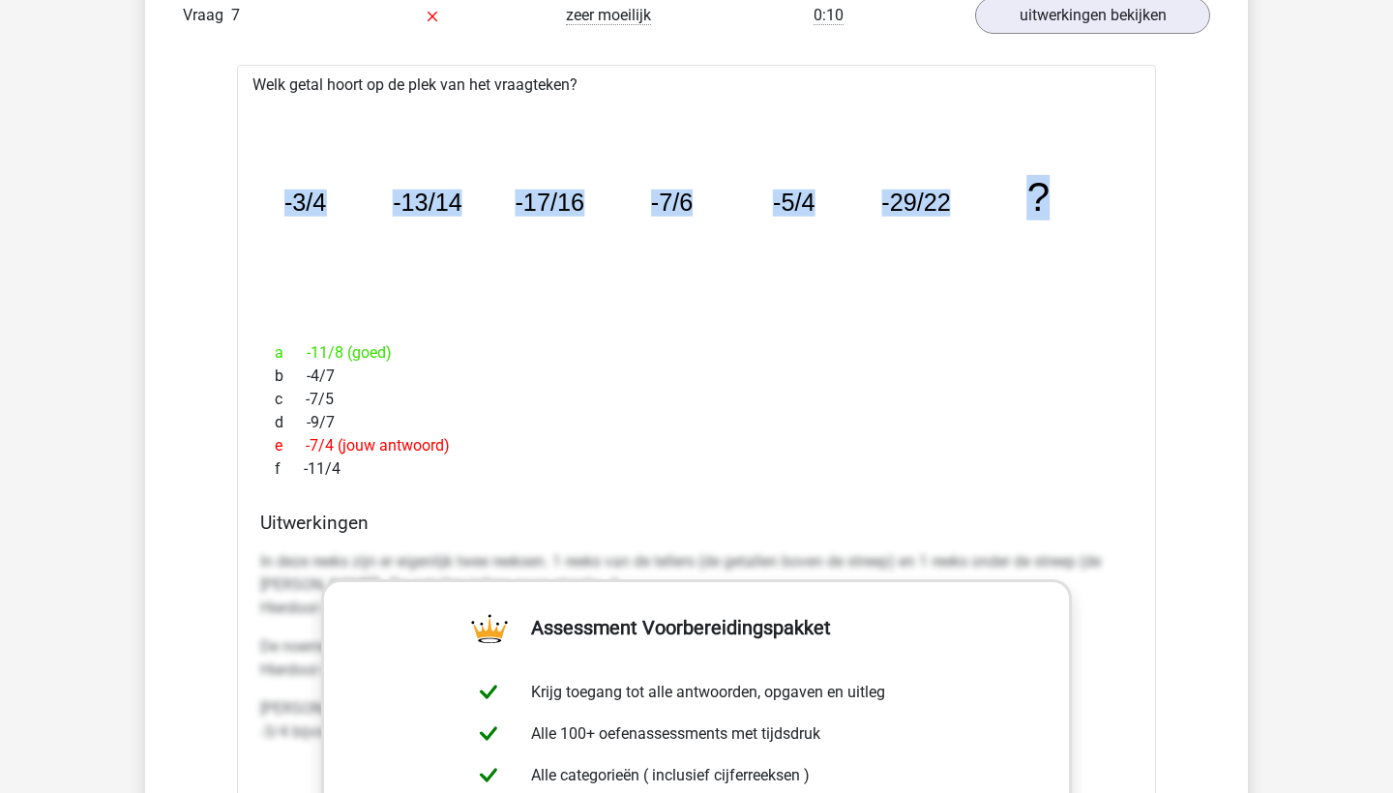
drag, startPoint x: 289, startPoint y: 198, endPoint x: 1050, endPoint y: 194, distance: 760.5
click at [1050, 194] on g "-3/4 -13/14 -17/16 -7/6 -5/4 -29/22 ?" at bounding box center [667, 197] width 767 height 45
copy g "-3/4 -13/14 -17/16 -7/6 -5/4 -29/22 ?"
click at [429, 209] on tspan "-13/14" at bounding box center [428, 203] width 70 height 27
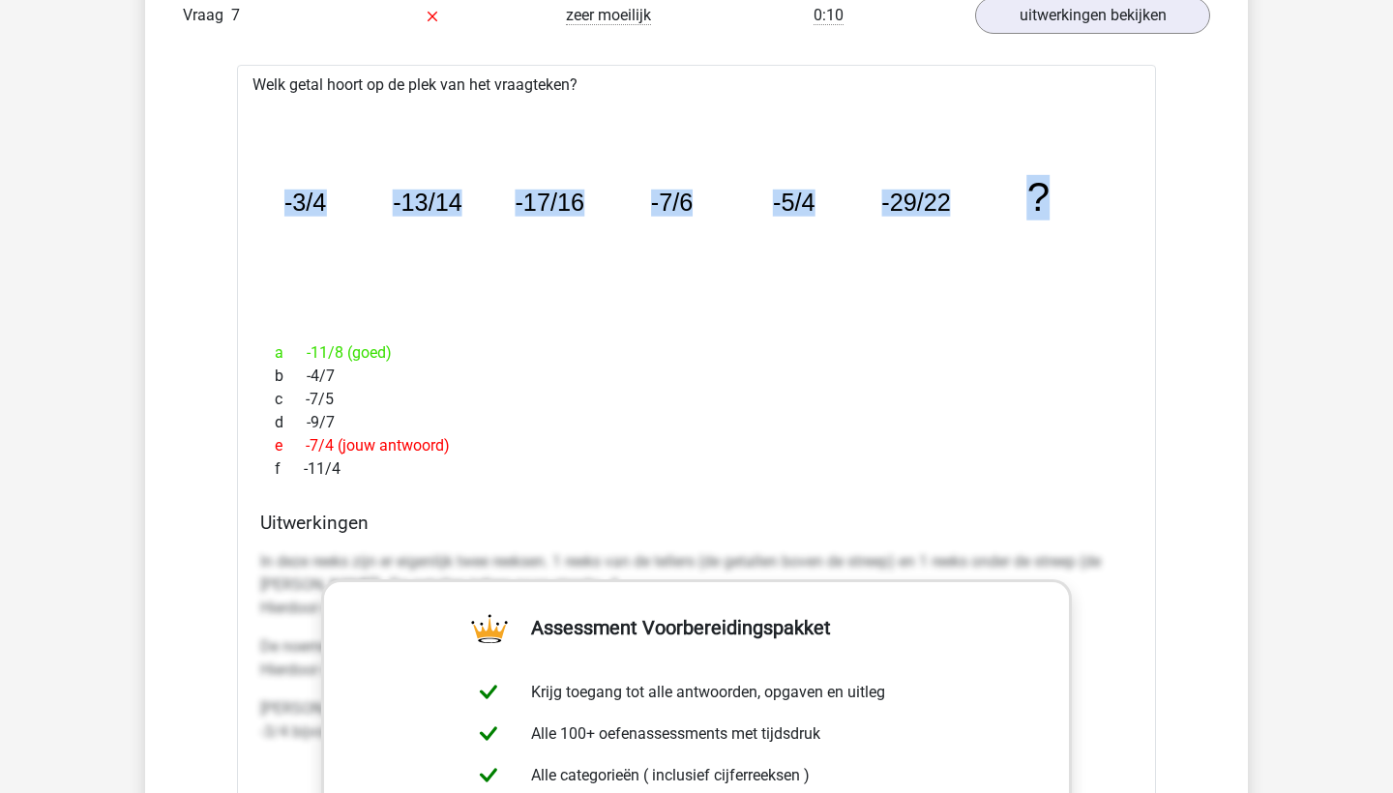
drag, startPoint x: 289, startPoint y: 205, endPoint x: 1047, endPoint y: 196, distance: 757.6
click at [1047, 196] on g "-3/4 -13/14 -17/16 -7/6 -5/4 -29/22 ?" at bounding box center [667, 197] width 767 height 45
copy g "-3/4 -13/14 -17/16 -7/6 -5/4 -29/22 ?"
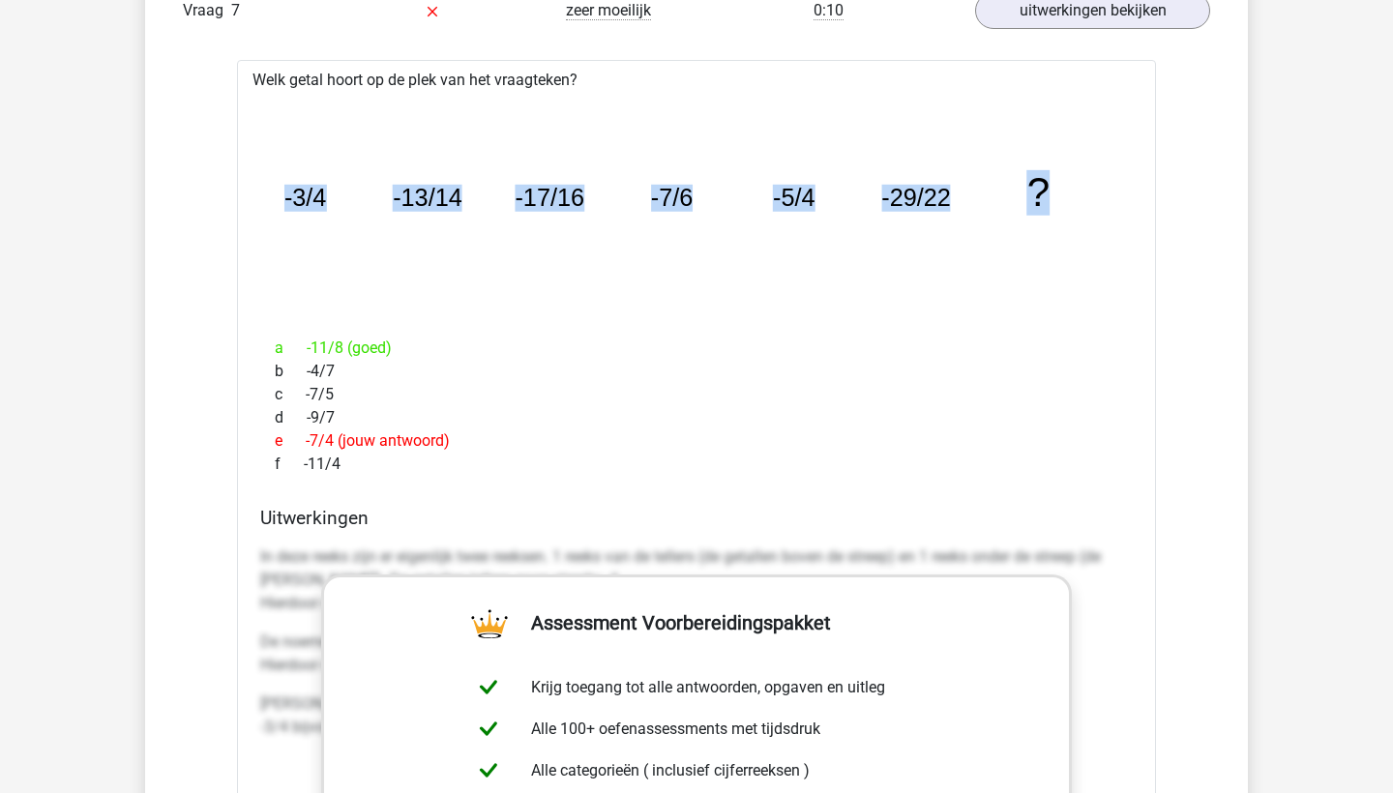
scroll to position [1969, 0]
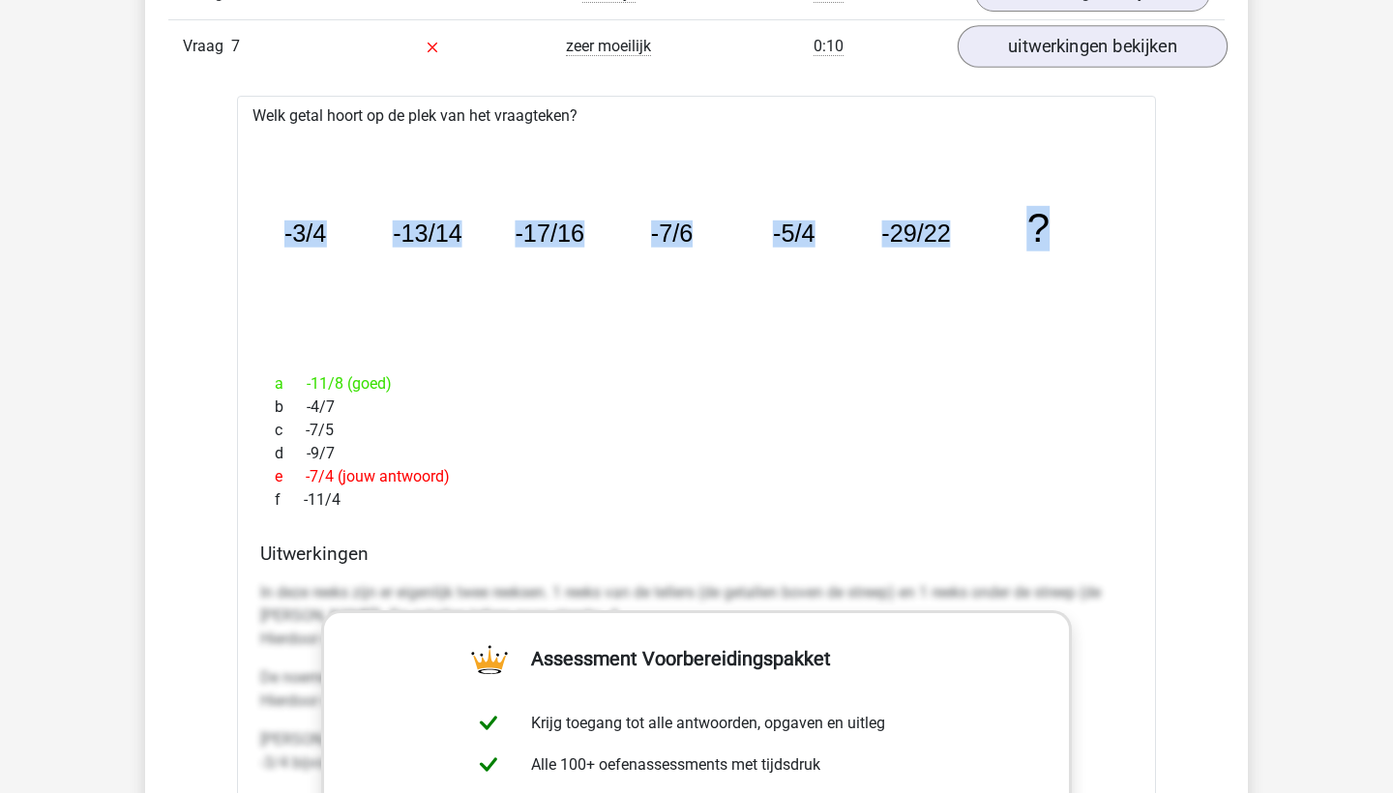
click at [1039, 53] on link "uitwerkingen bekijken" at bounding box center [1093, 46] width 270 height 43
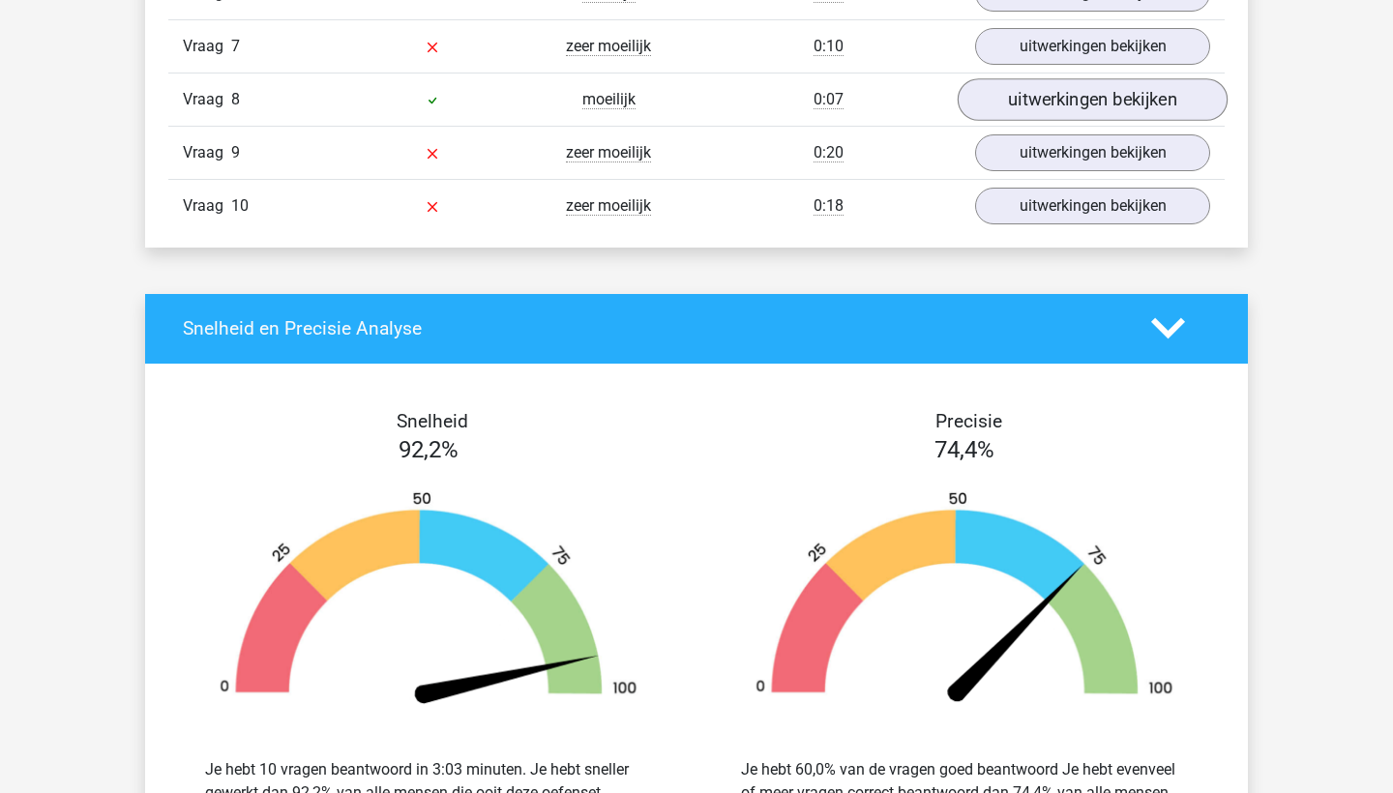
click at [1039, 94] on link "uitwerkingen bekijken" at bounding box center [1093, 99] width 270 height 43
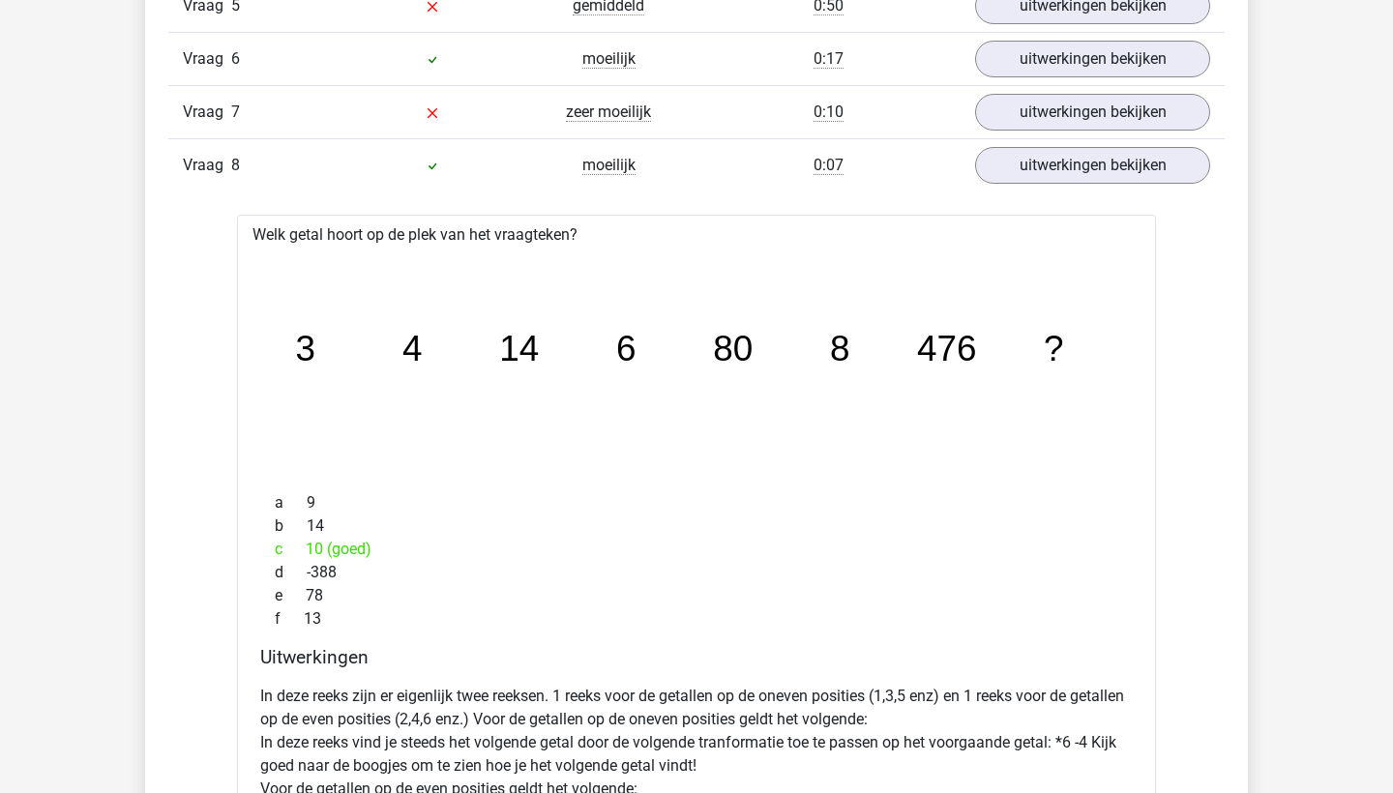
scroll to position [1930, 0]
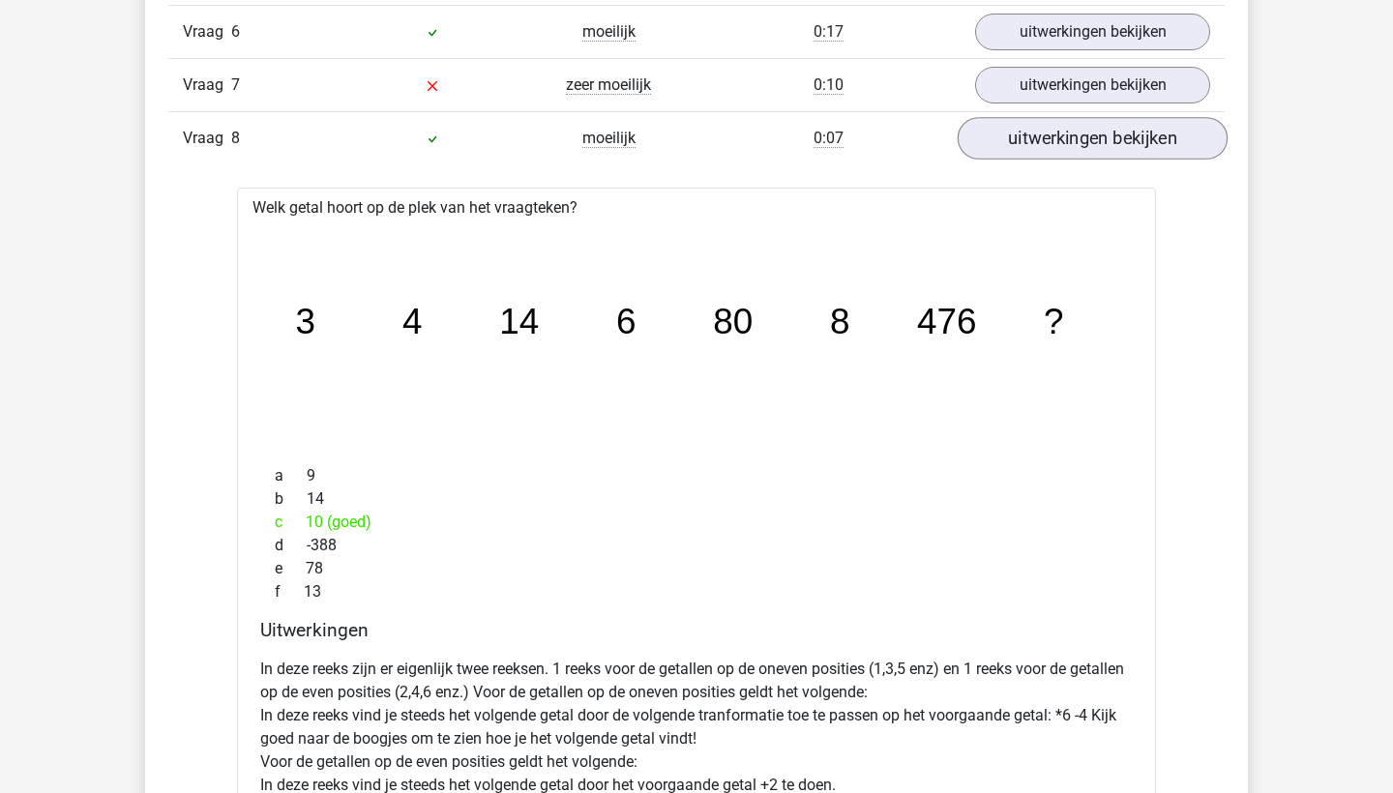
click at [1045, 126] on link "uitwerkingen bekijken" at bounding box center [1093, 138] width 270 height 43
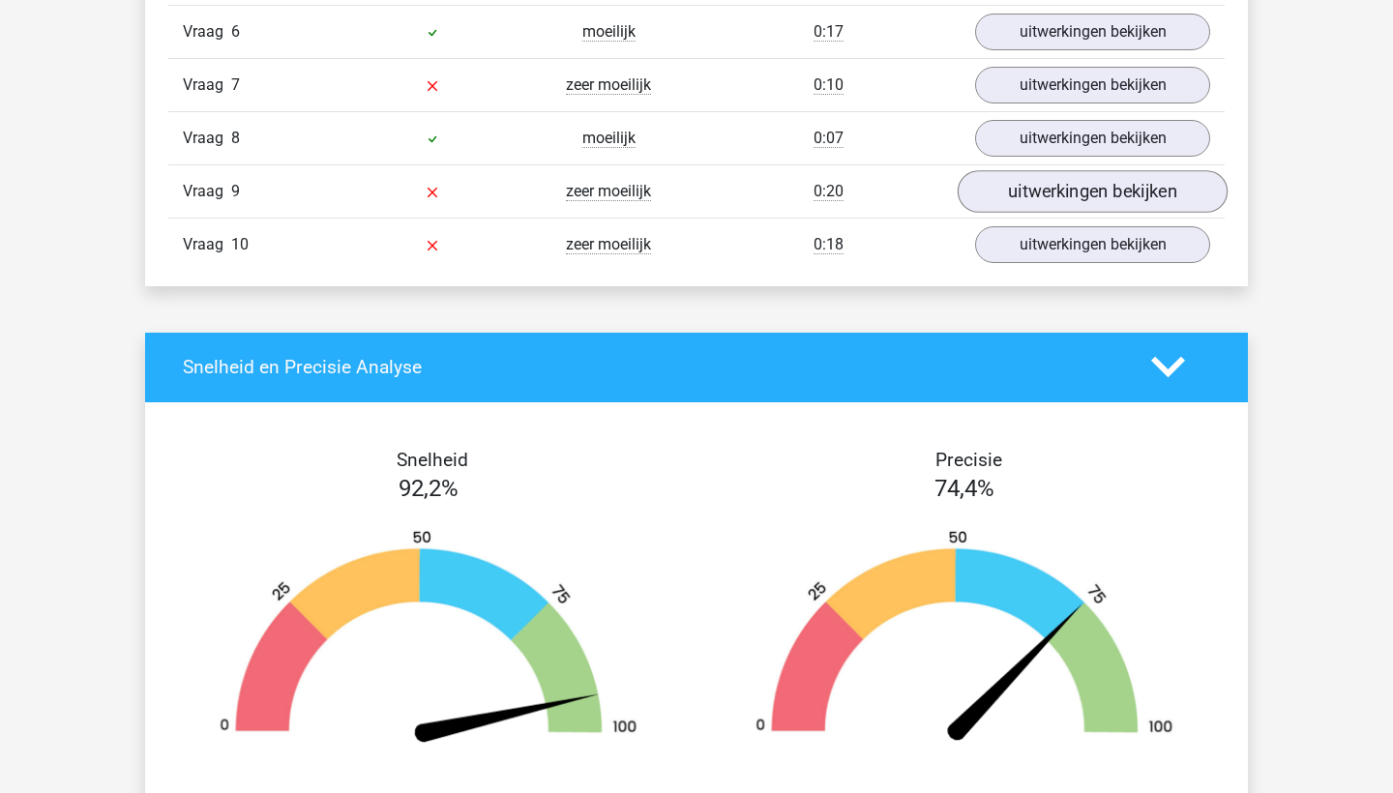
click at [1036, 177] on link "uitwerkingen bekijken" at bounding box center [1093, 191] width 270 height 43
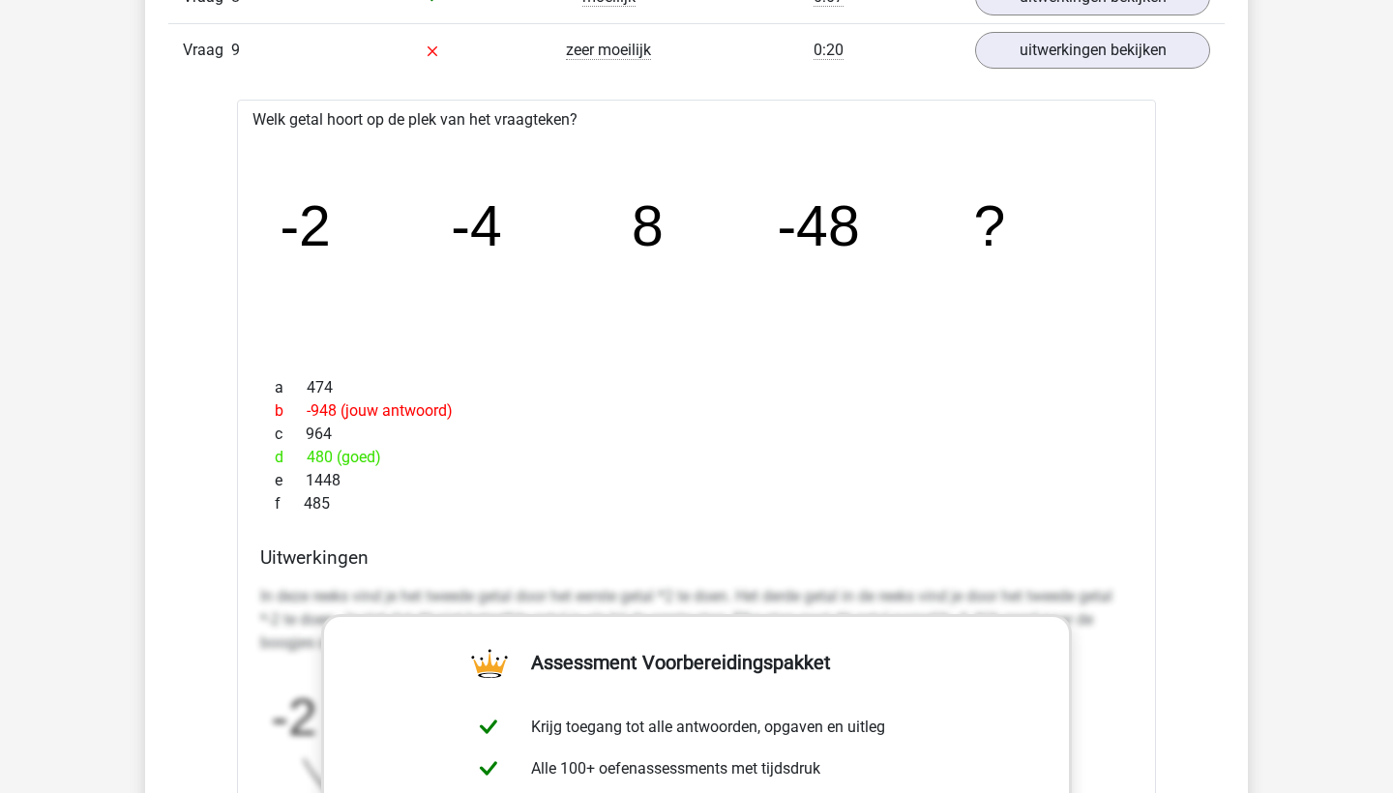
scroll to position [2100, 0]
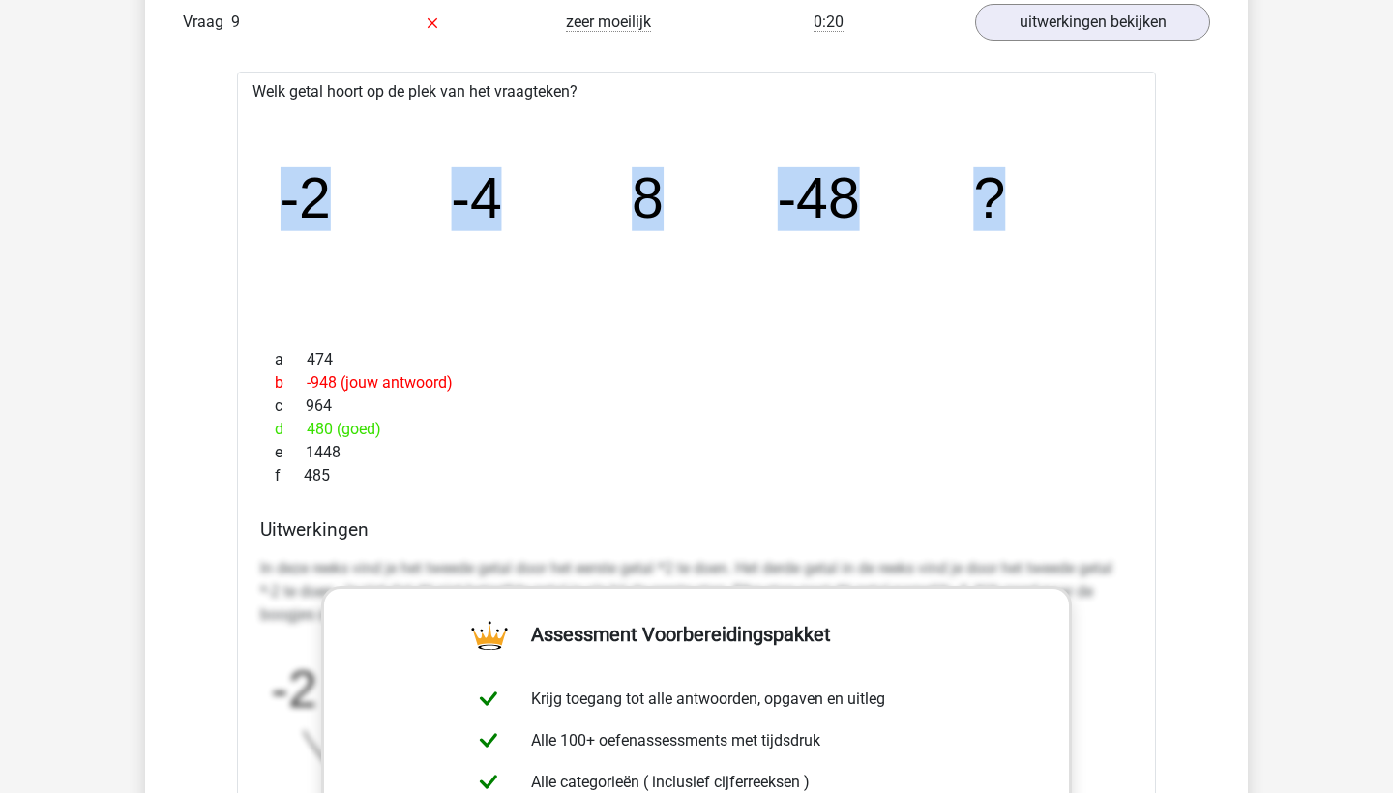
drag, startPoint x: 283, startPoint y: 200, endPoint x: 1006, endPoint y: 193, distance: 723.8
click at [1006, 193] on g "-2 -4 8 -48 ?" at bounding box center [644, 199] width 727 height 64
copy g "-2 -4 8 -48 ?"
click at [1063, 28] on link "uitwerkingen bekijken" at bounding box center [1093, 22] width 270 height 43
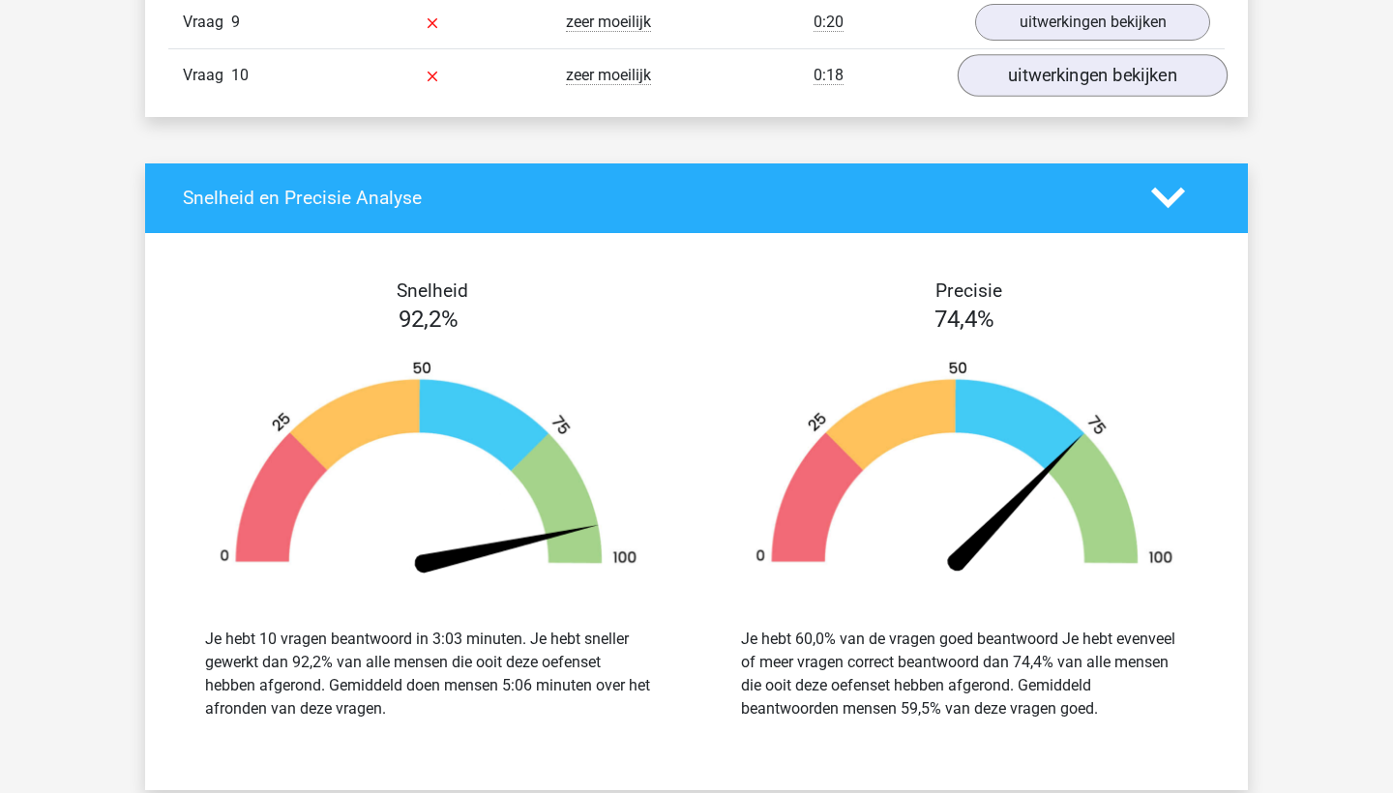
click at [1058, 85] on link "uitwerkingen bekijken" at bounding box center [1093, 75] width 270 height 43
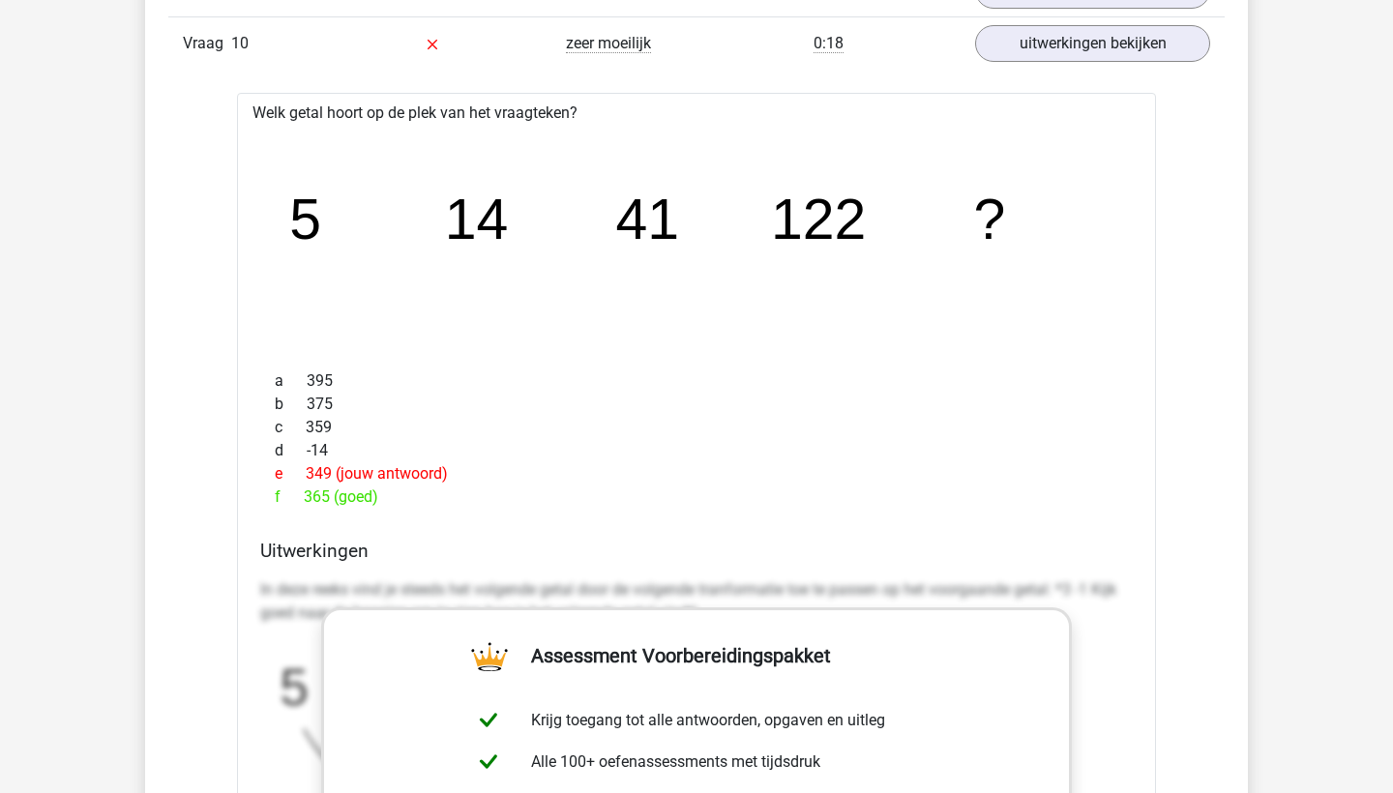
scroll to position [2149, 0]
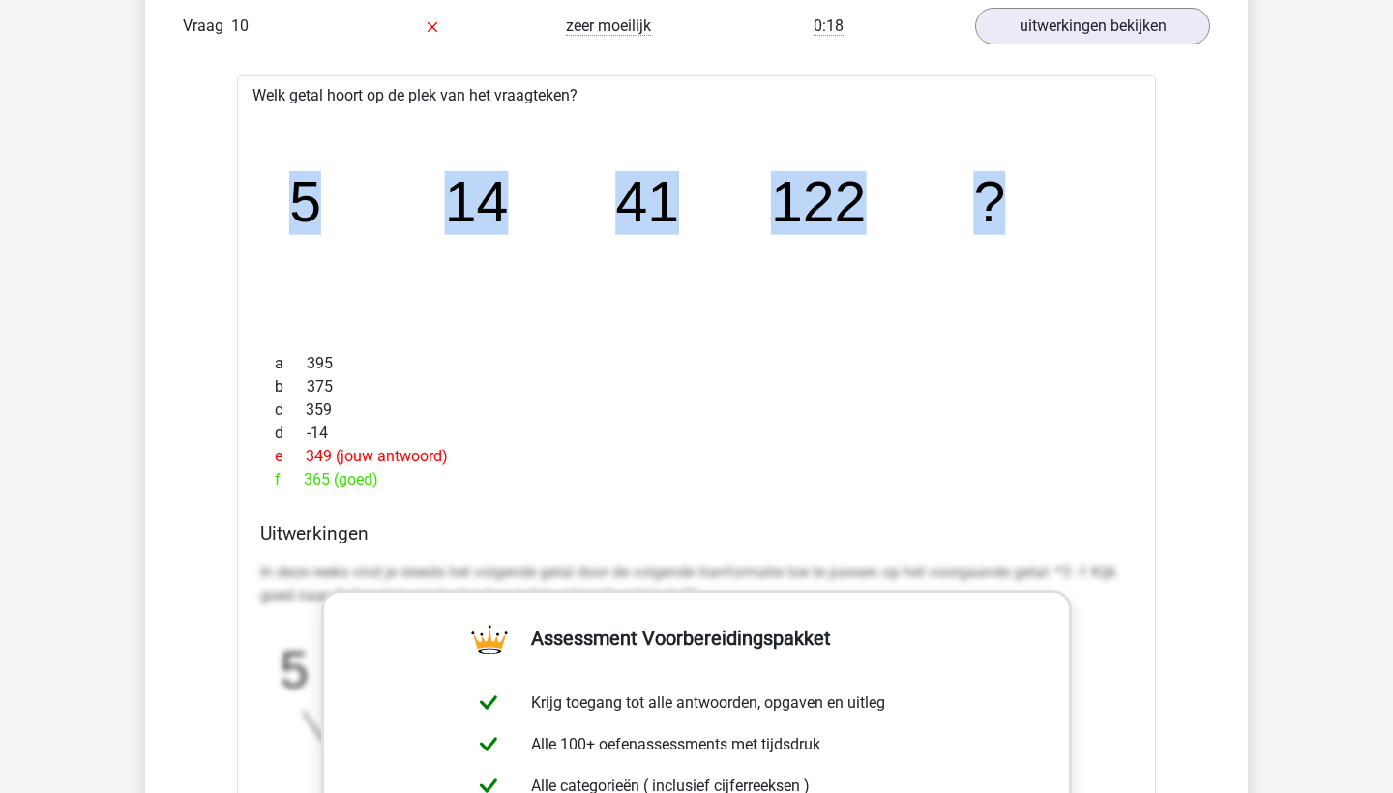
drag, startPoint x: 292, startPoint y: 195, endPoint x: 1003, endPoint y: 199, distance: 711.2
click at [1003, 199] on g "5 14 41 122 ?" at bounding box center [648, 203] width 718 height 64
copy g "5 14 41 122 ?"
